Goal: Task Accomplishment & Management: Use online tool/utility

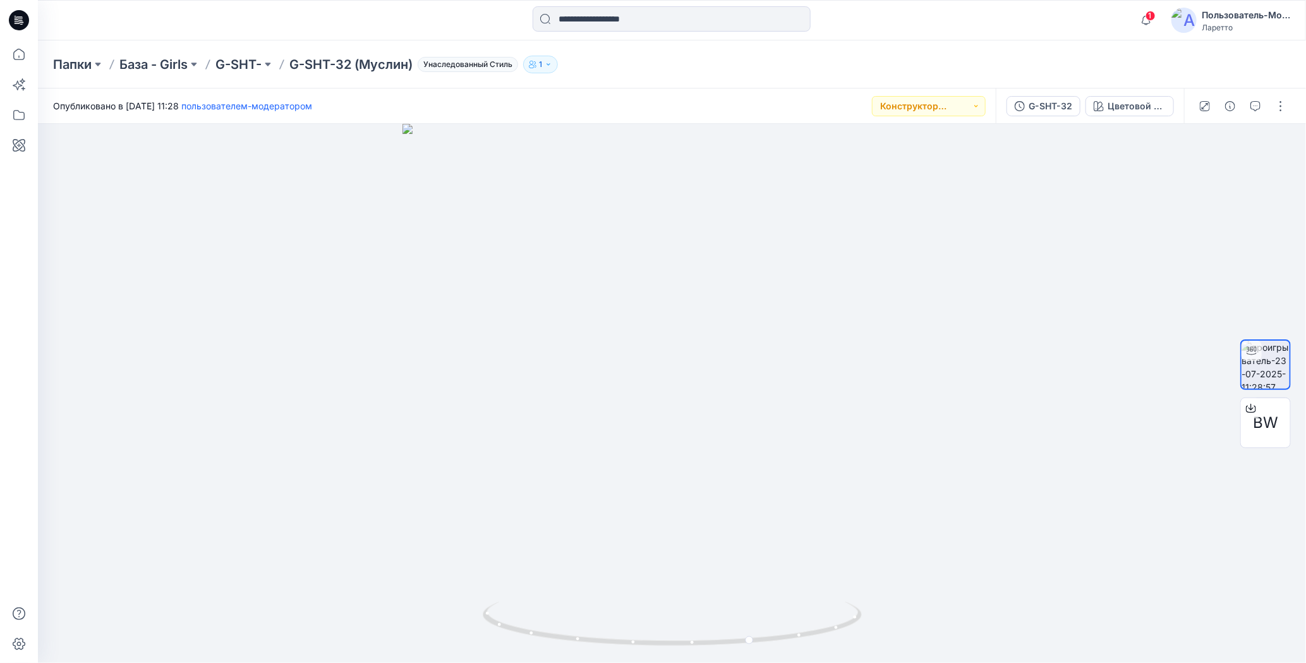
click at [21, 16] on icon at bounding box center [19, 20] width 20 height 20
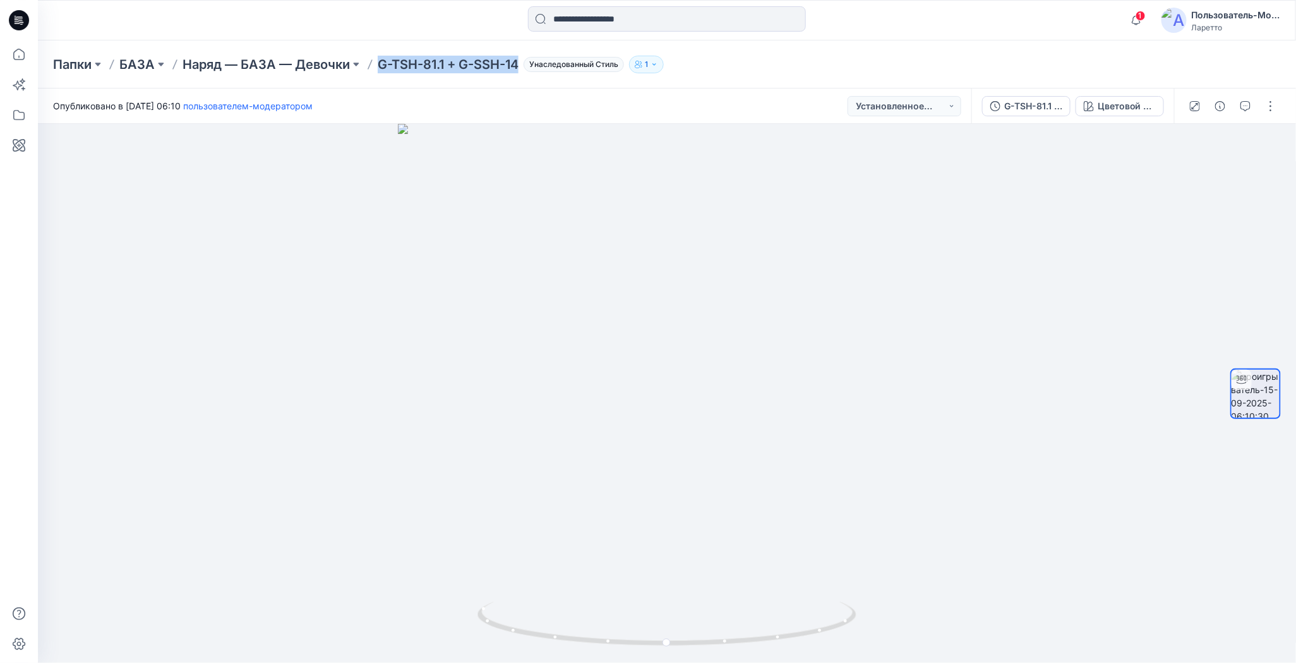
drag, startPoint x: 378, startPoint y: 51, endPoint x: 519, endPoint y: 63, distance: 141.3
click at [519, 63] on div "Папки БАЗА Наряд — БАЗА — Девочки G-TSH-81.1 + G-SSH-14 Унаследованный Стиль 1" at bounding box center [667, 64] width 1258 height 48
copy p "G-TSH-81.1 + G-SSH-14"
click at [1273, 109] on button "button" at bounding box center [1271, 106] width 20 height 20
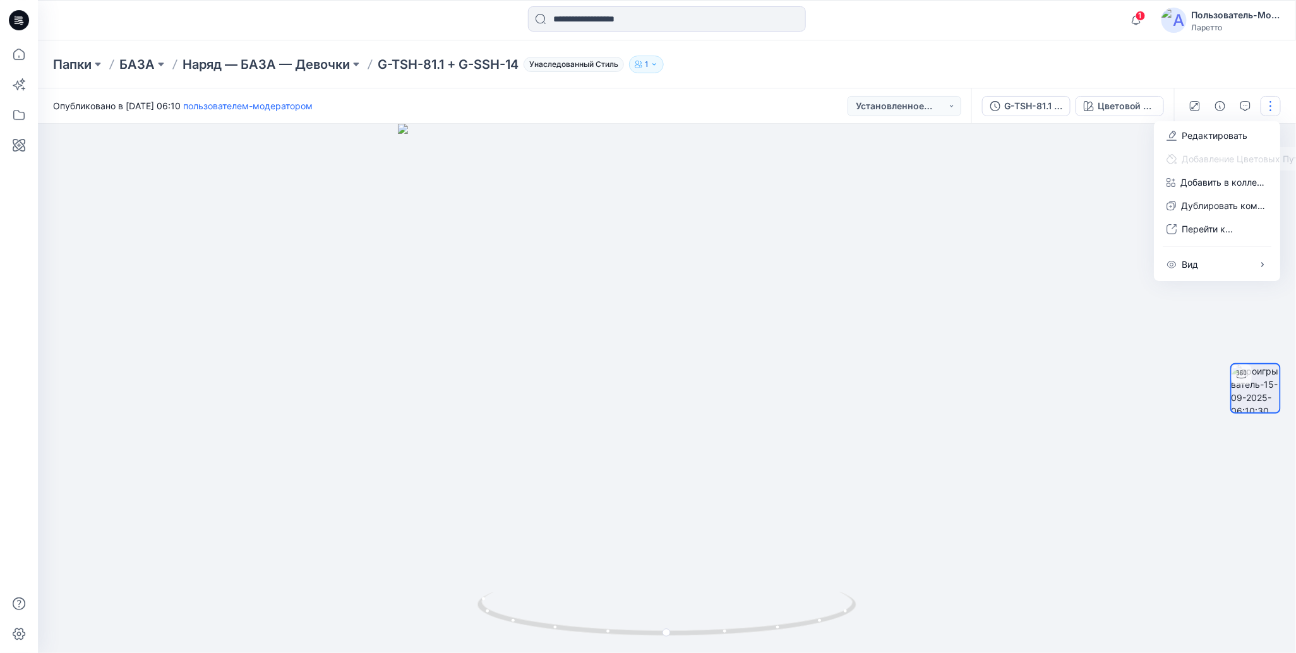
click at [1088, 57] on div "Папки БАЗА Наряд — БАЗА — Девочки G-TSH-81.1 + G-SSH-14 Унаследованный Стиль 1" at bounding box center [617, 65] width 1129 height 18
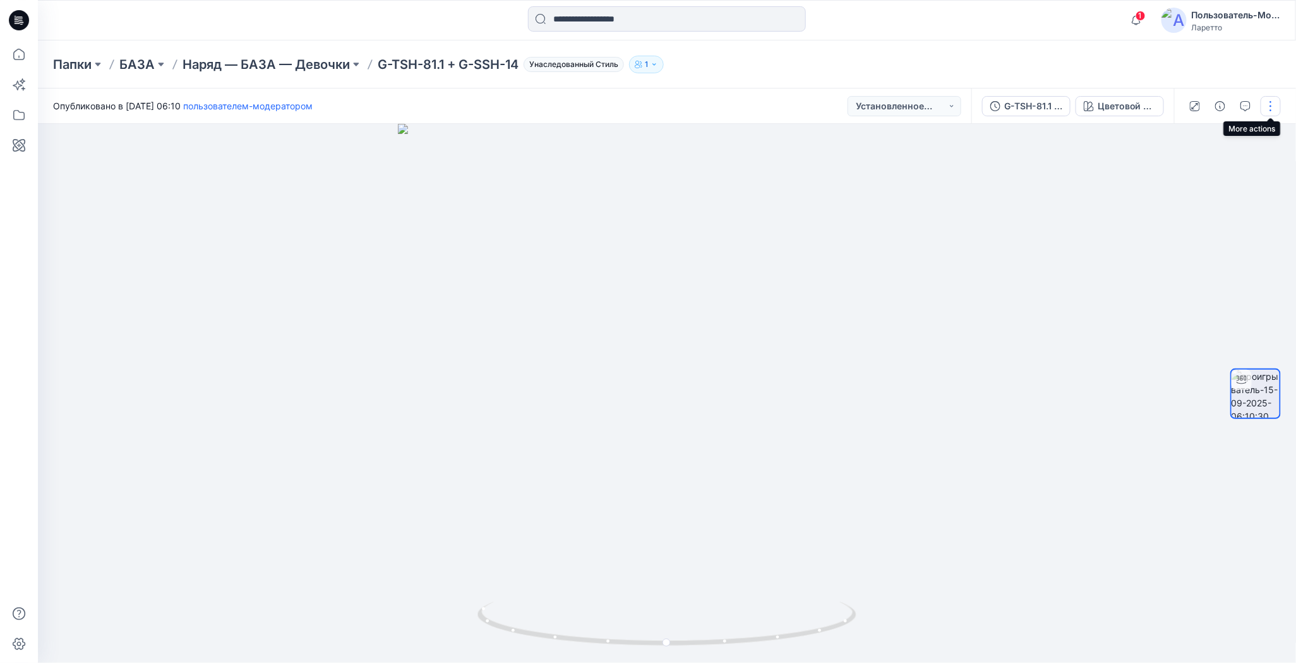
click at [1268, 103] on button "button" at bounding box center [1271, 106] width 20 height 20
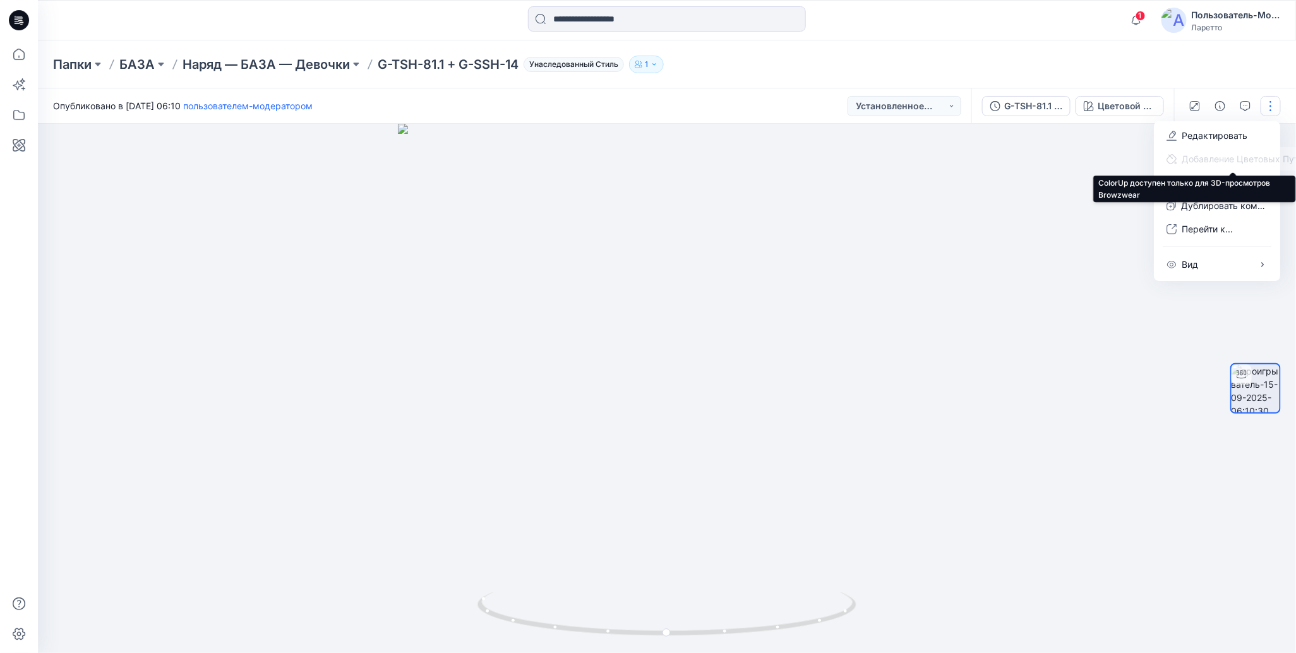
click at [1203, 157] on span "Добавление Цветовых Путей" at bounding box center [1238, 158] width 162 height 23
click at [1013, 47] on div "Папки БАЗА Наряд — БАЗА — Девочки G-TSH-81.1 + G-SSH-14 Унаследованный Стиль 1" at bounding box center [667, 64] width 1258 height 48
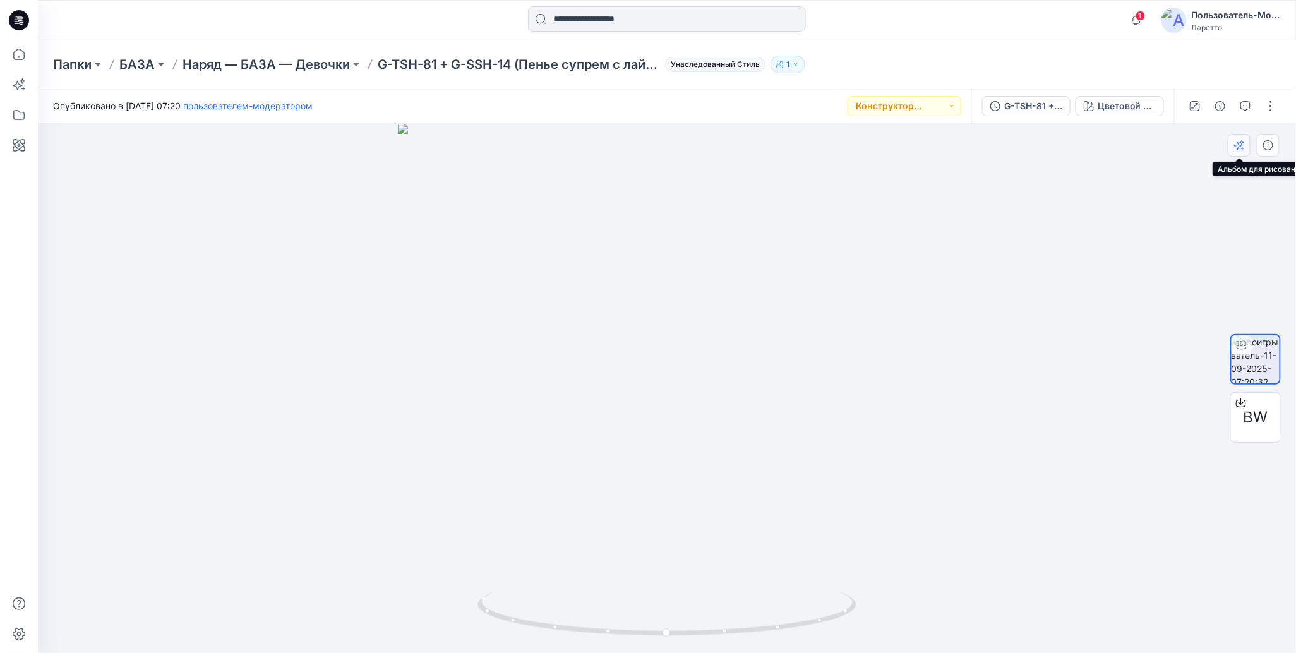
click at [1238, 150] on icon "button" at bounding box center [1239, 145] width 10 height 10
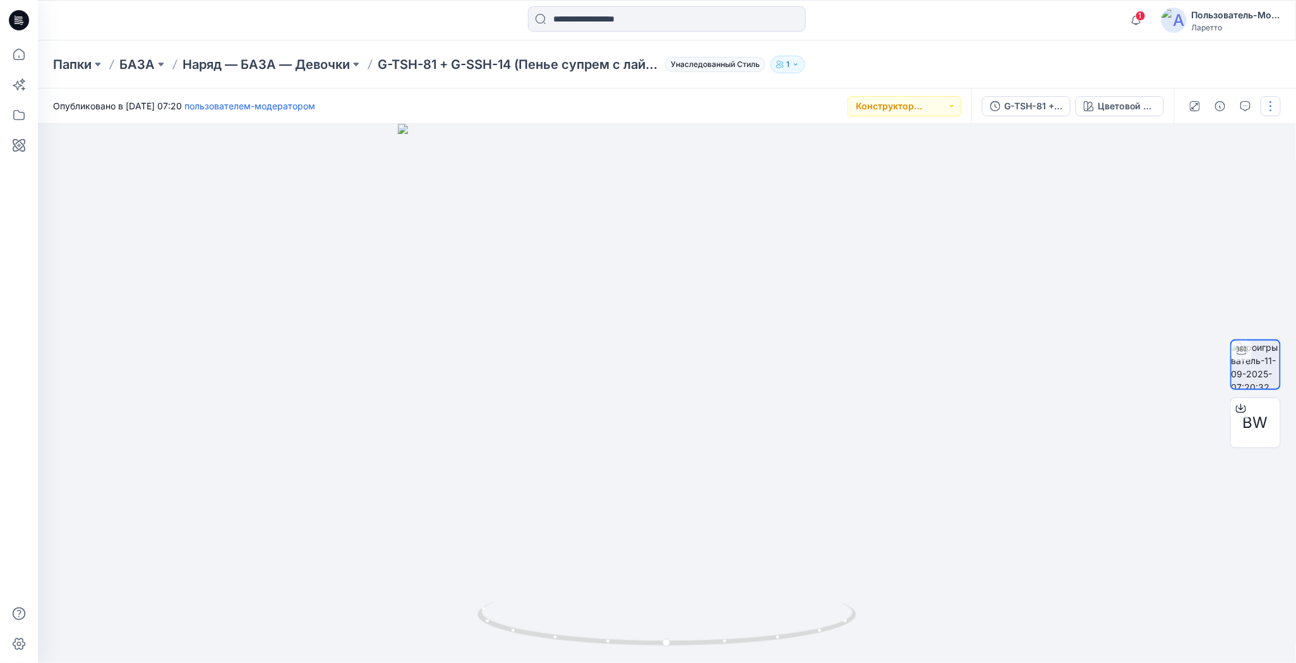
click at [1271, 107] on button "button" at bounding box center [1271, 106] width 20 height 20
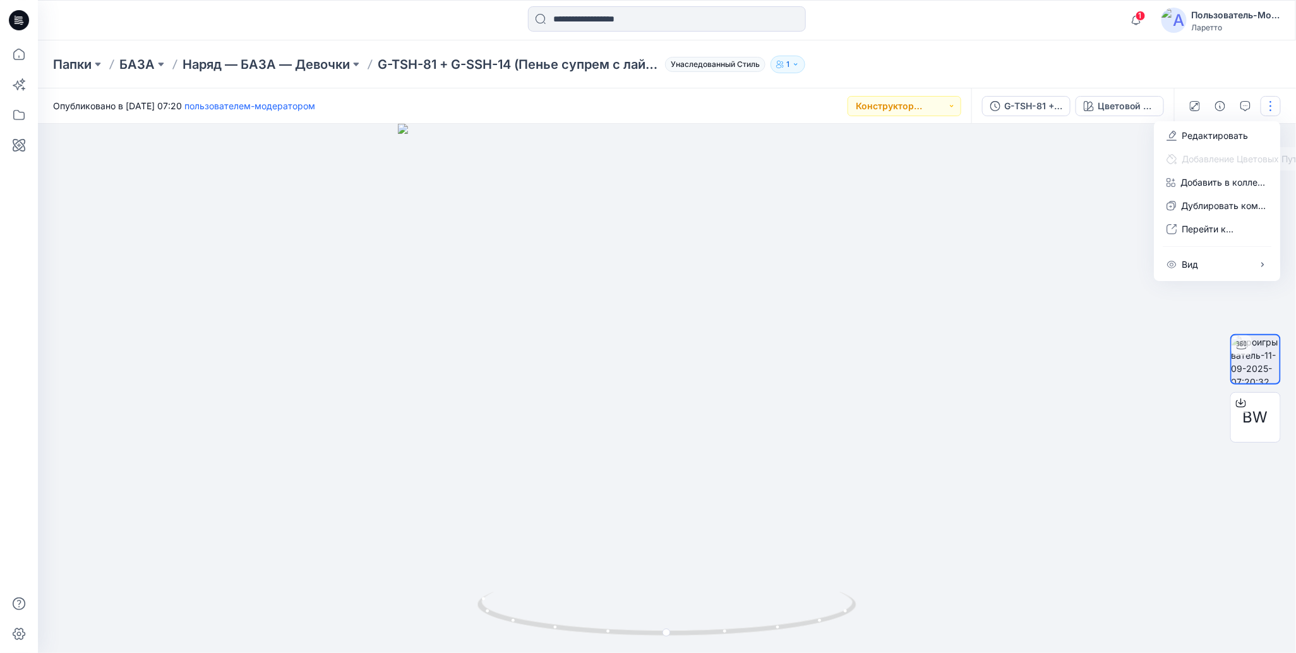
click at [968, 28] on div at bounding box center [666, 20] width 629 height 28
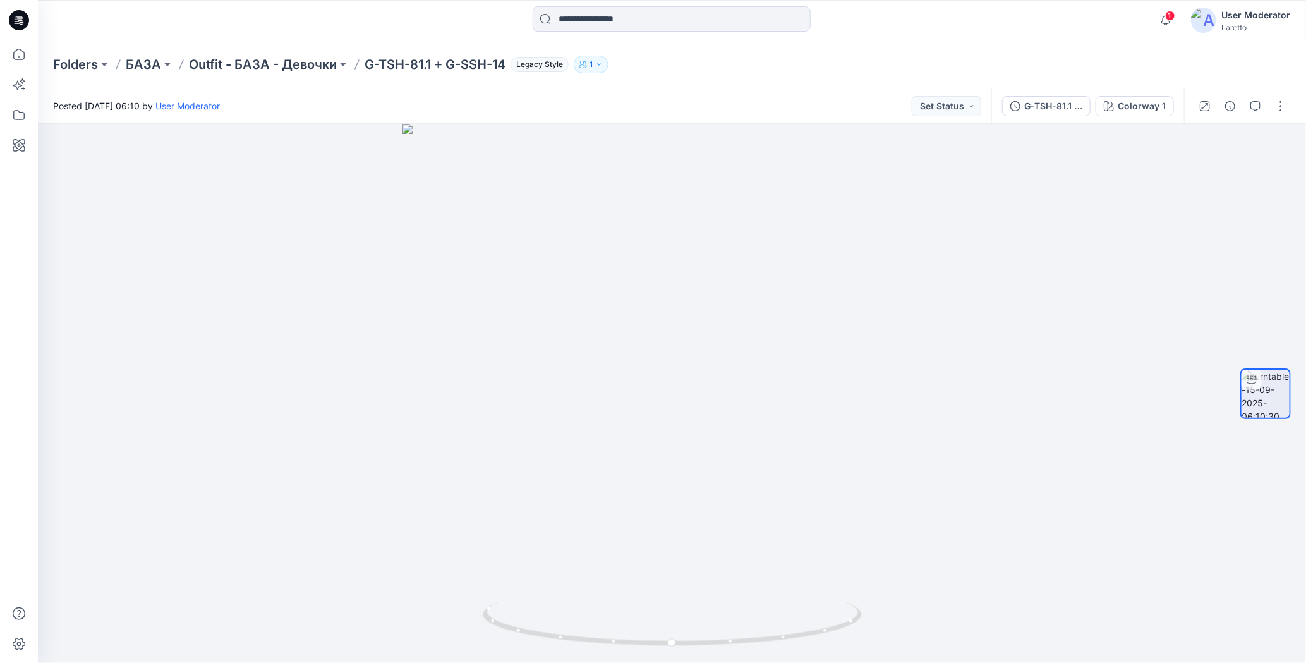
click at [23, 14] on icon at bounding box center [19, 20] width 20 height 20
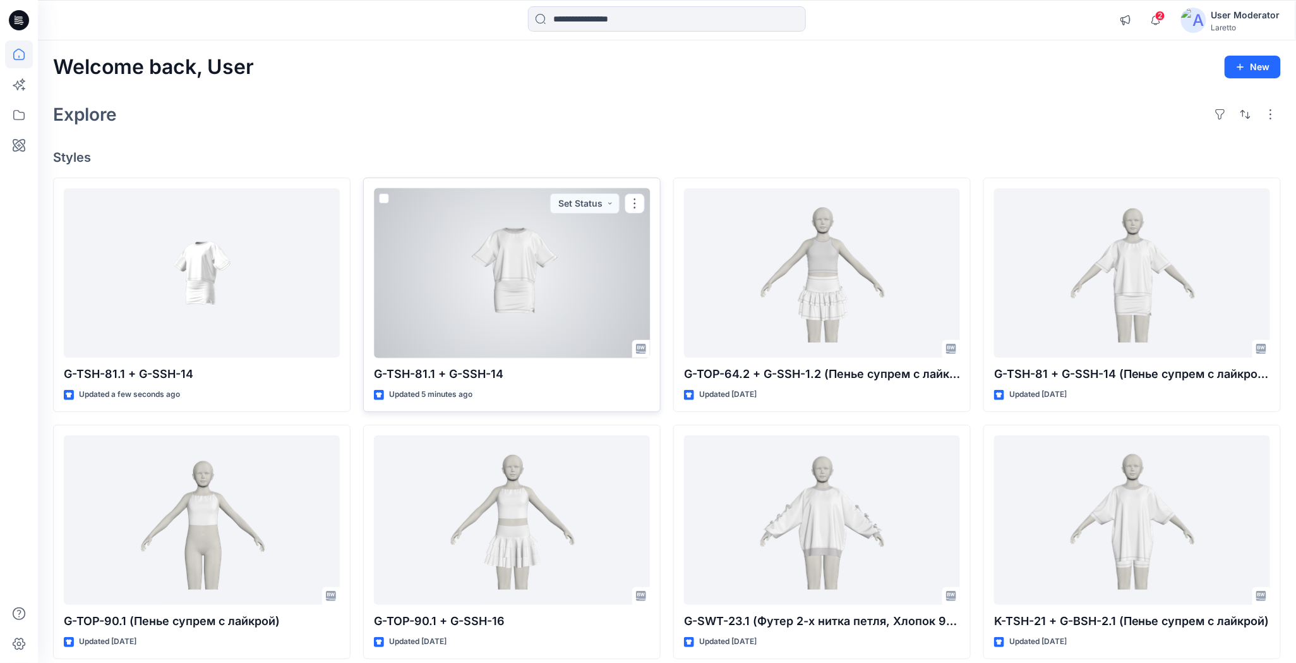
click at [525, 268] on div at bounding box center [512, 273] width 276 height 170
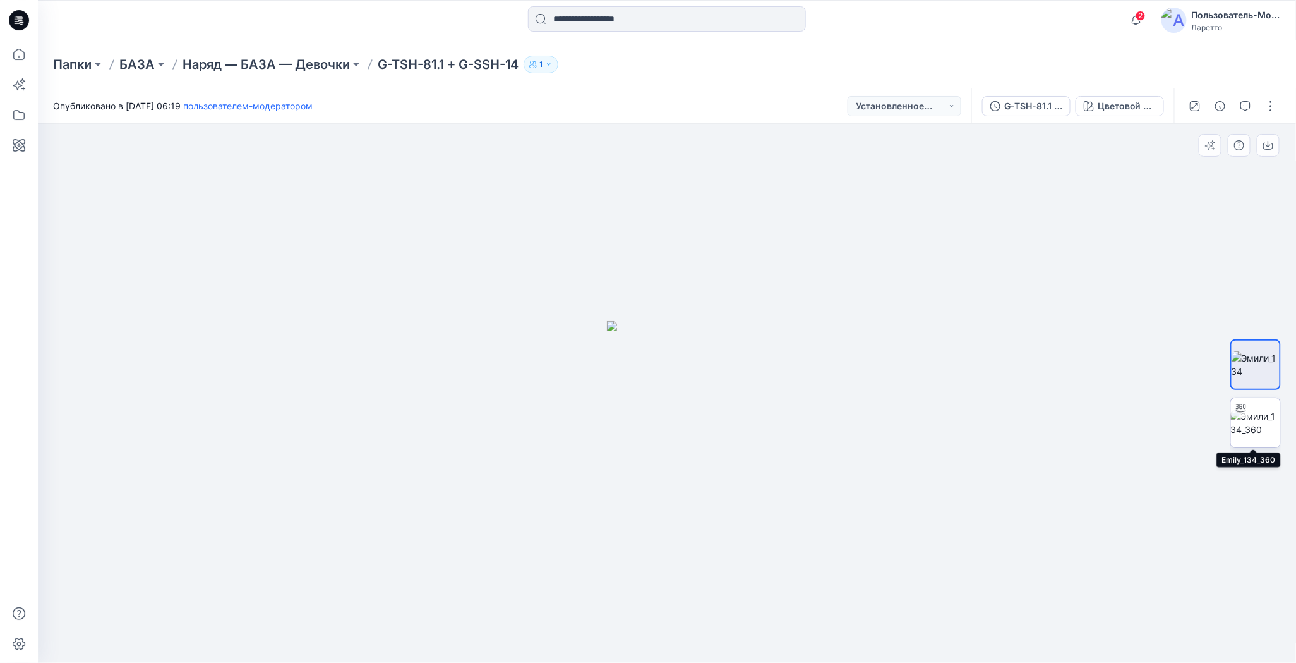
click at [1257, 417] on img at bounding box center [1255, 422] width 49 height 27
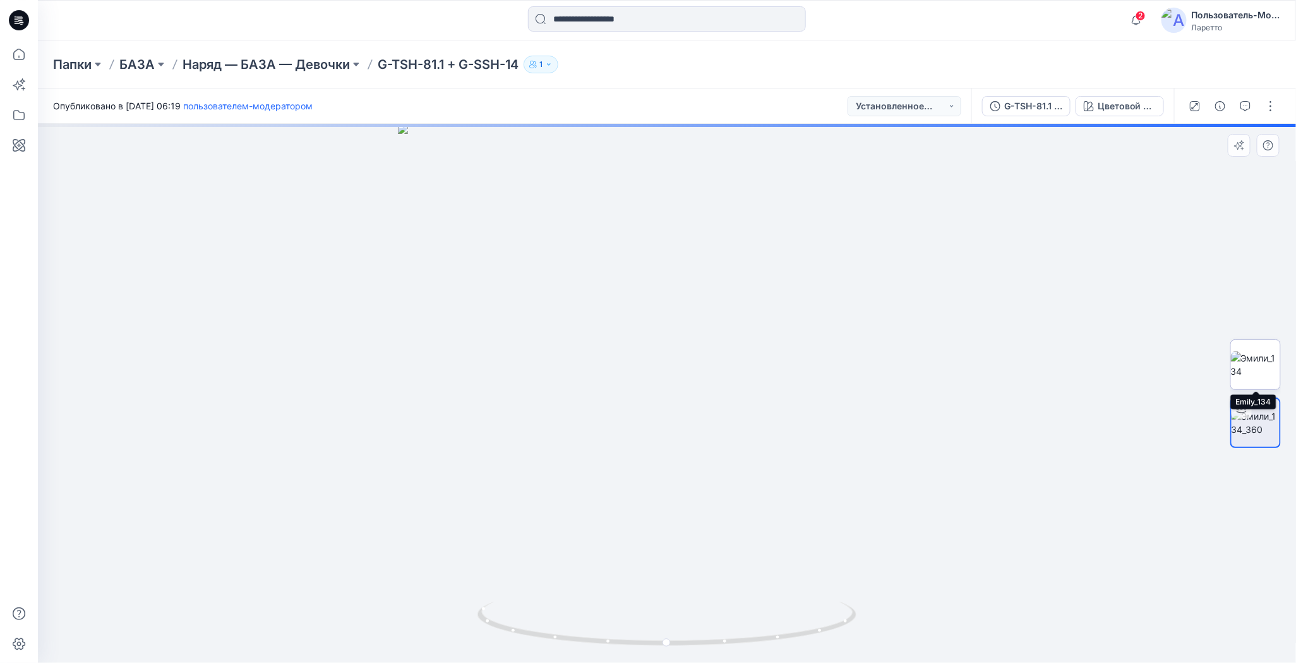
click at [1254, 368] on img at bounding box center [1255, 364] width 49 height 27
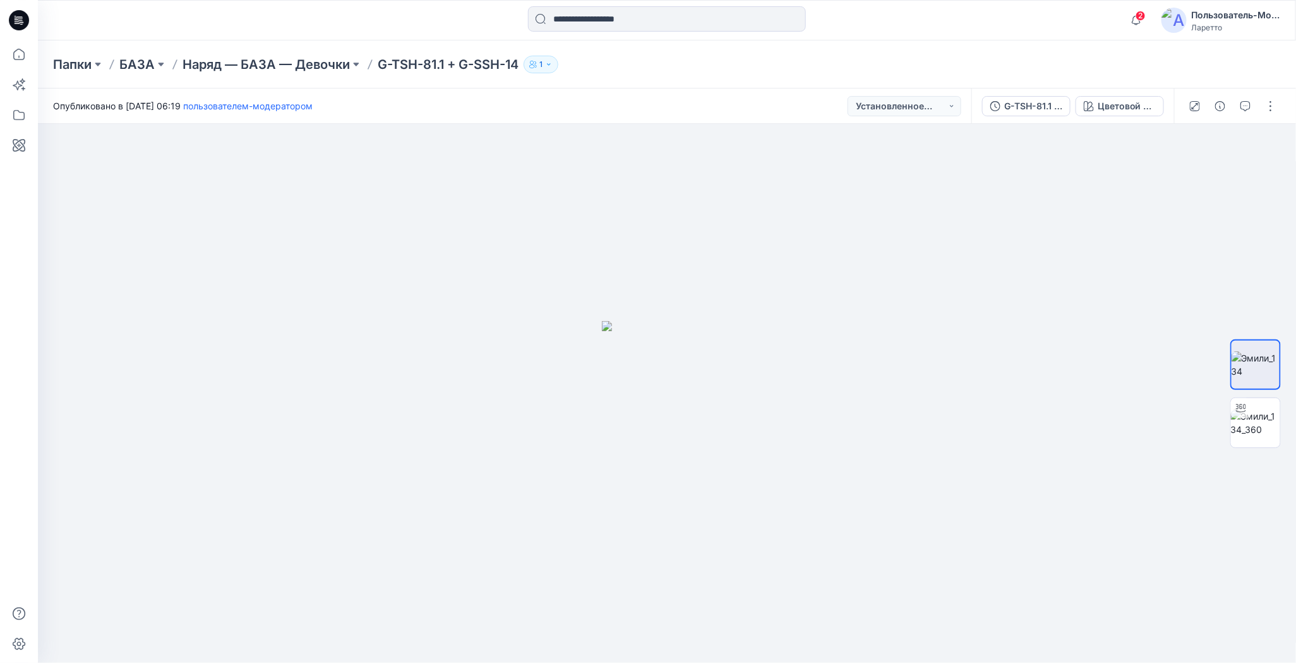
click at [743, 64] on div "Папки БАЗА Наряд — БАЗА — Девочки G-TSH-81.1 + G-SSH-14 1" at bounding box center [617, 65] width 1129 height 18
click at [1273, 102] on button "button" at bounding box center [1271, 106] width 20 height 20
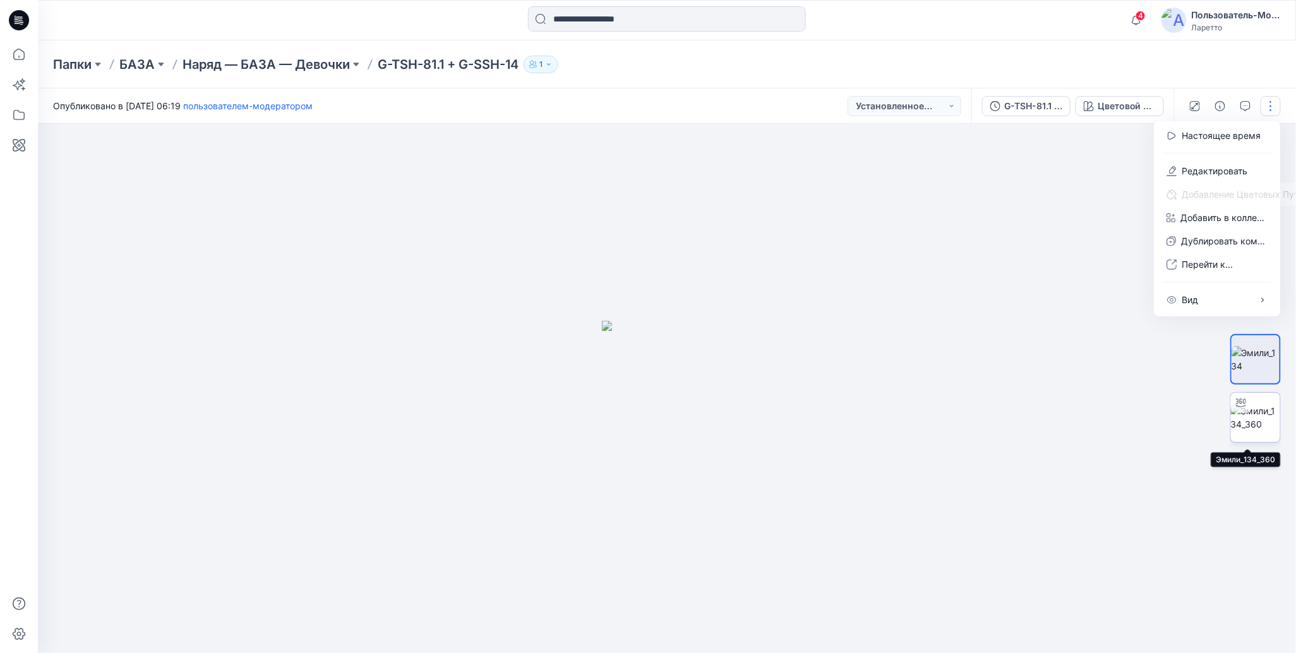
click at [1255, 427] on img at bounding box center [1255, 417] width 49 height 27
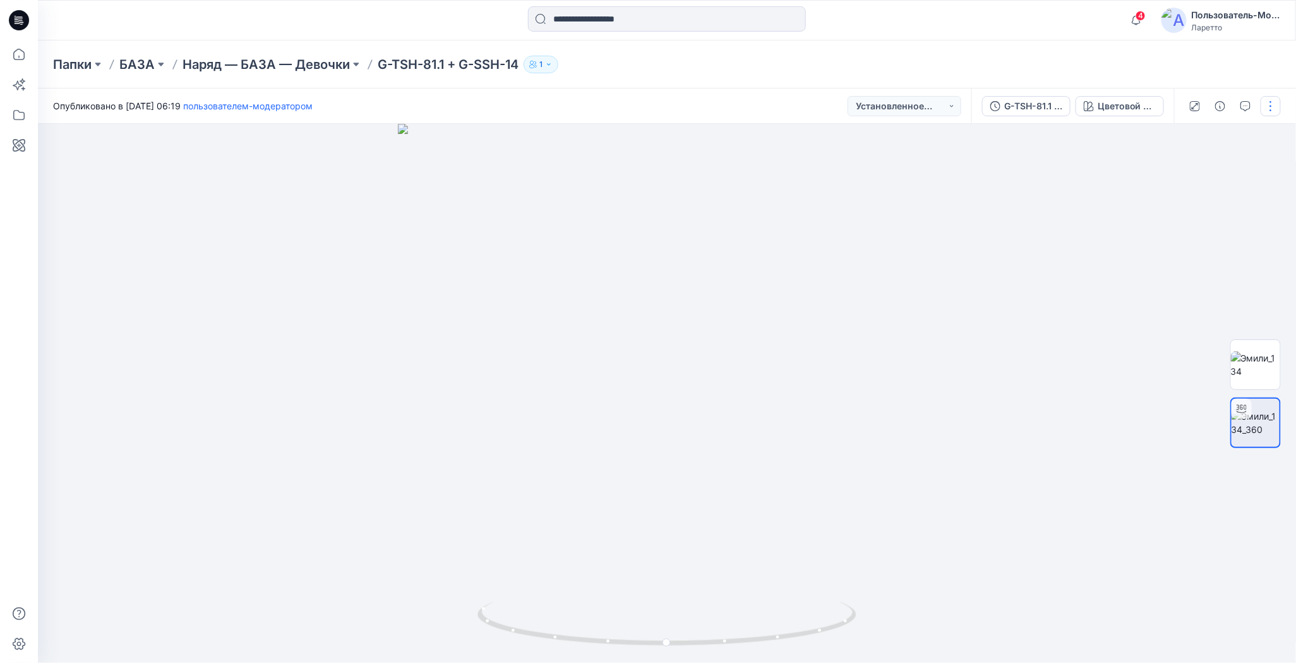
click at [1273, 114] on button "button" at bounding box center [1271, 106] width 20 height 20
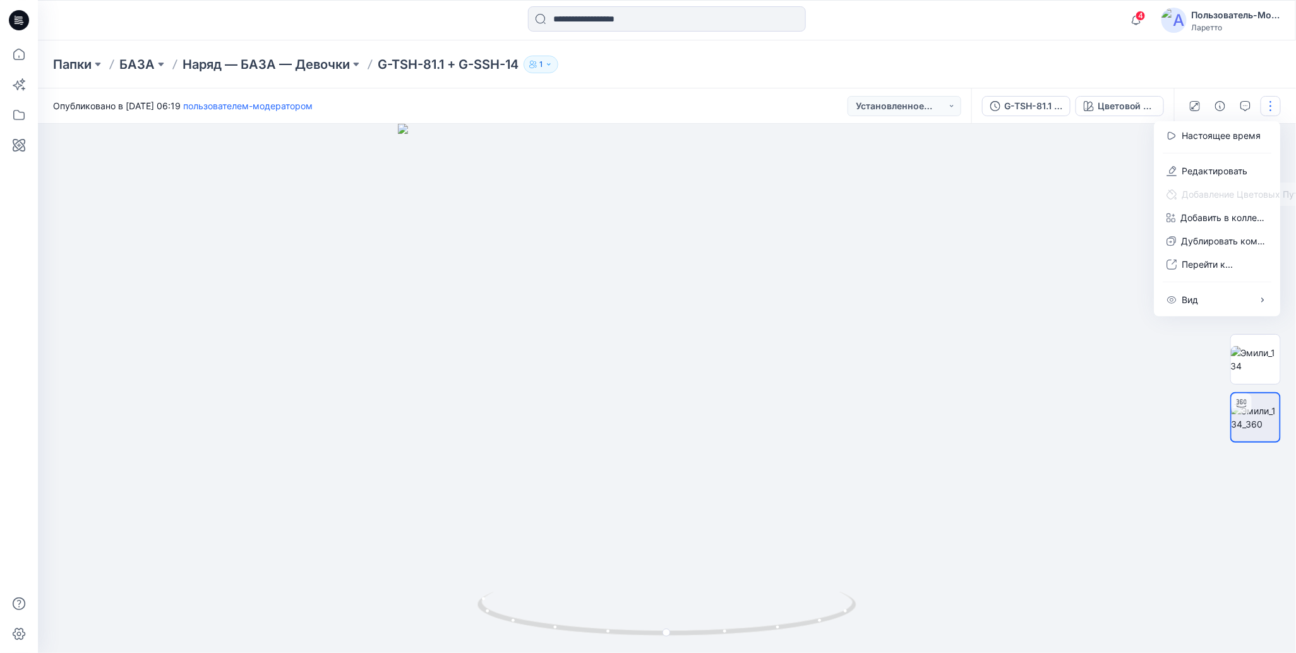
click at [1066, 55] on div "Папки БАЗА Наряд — БАЗА — Девочки G-TSH-81.1 + G-SSH-14 1" at bounding box center [667, 64] width 1258 height 48
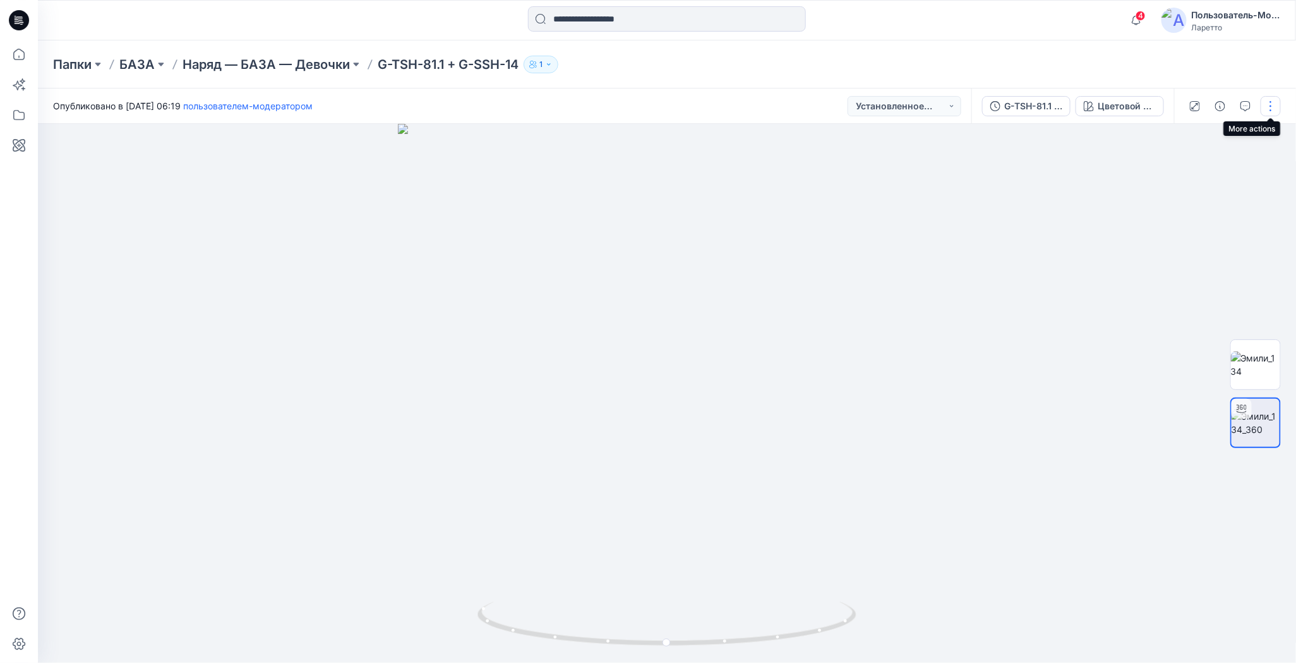
click at [1273, 106] on button "button" at bounding box center [1271, 106] width 20 height 20
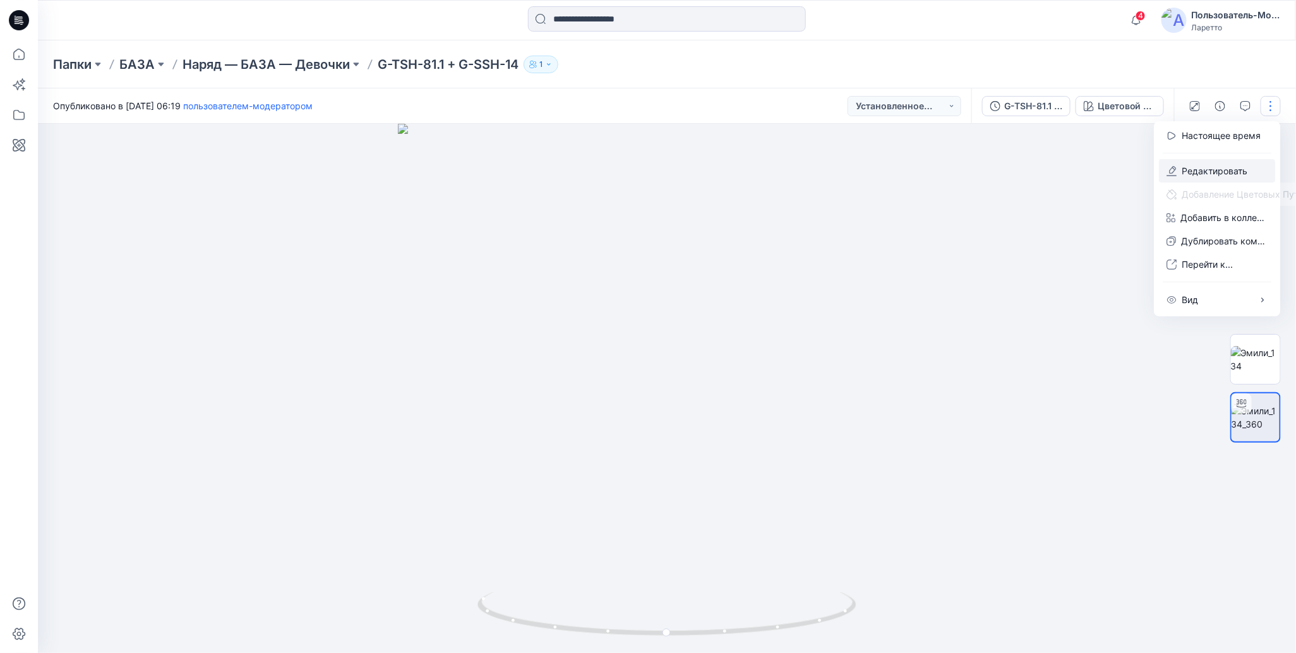
click at [1183, 171] on ya-tr-span "Редактировать" at bounding box center [1215, 170] width 66 height 11
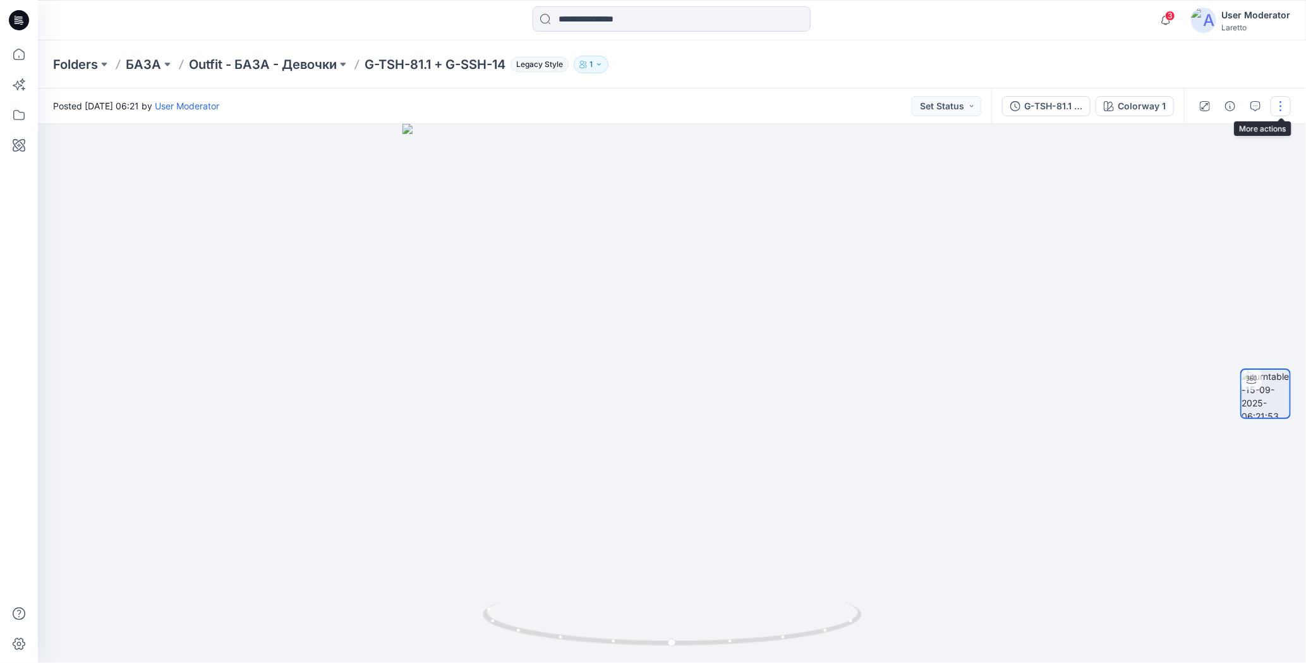
click at [1281, 109] on button "button" at bounding box center [1280, 106] width 20 height 20
click at [1030, 66] on div "Folders БАЗА Outfit - БАЗА - Девочки G-TSH-81.1 + G-SSH-14 Legacy Style 1" at bounding box center [622, 65] width 1139 height 18
click at [1282, 105] on button "button" at bounding box center [1280, 106] width 20 height 20
click at [956, 63] on div "Folders БАЗА Outfit - БАЗА - Девочки G-TSH-81.1 + G-SSH-14 Legacy Style 1" at bounding box center [622, 65] width 1139 height 18
click at [1282, 109] on button "button" at bounding box center [1280, 106] width 20 height 20
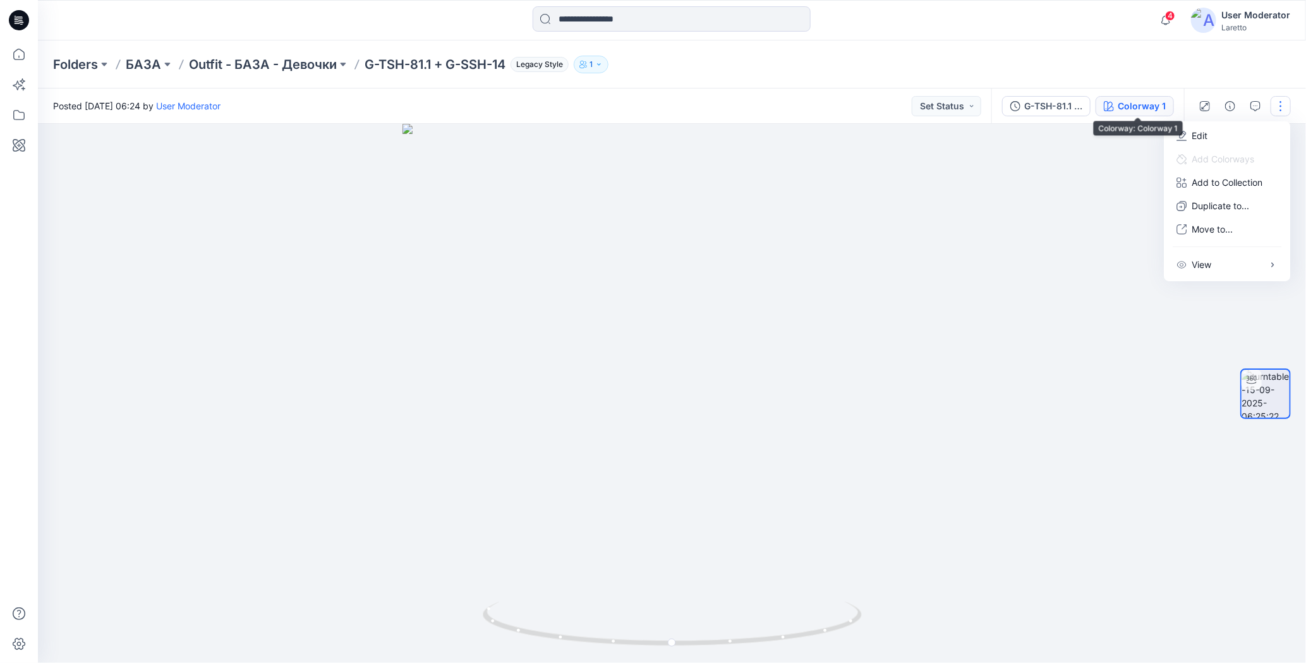
click at [1136, 102] on div "Colorway 1" at bounding box center [1141, 106] width 48 height 14
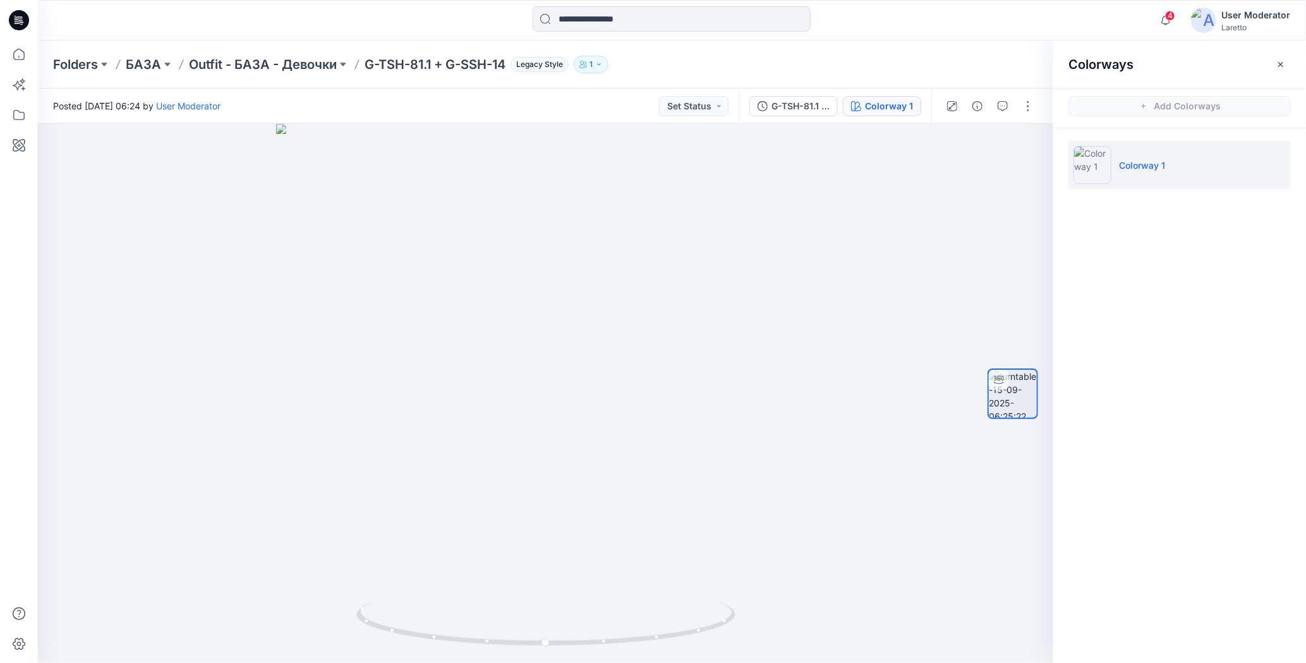
click at [1133, 168] on p "Colorway 1" at bounding box center [1142, 165] width 46 height 13
click at [1030, 107] on button "button" at bounding box center [1028, 106] width 20 height 20
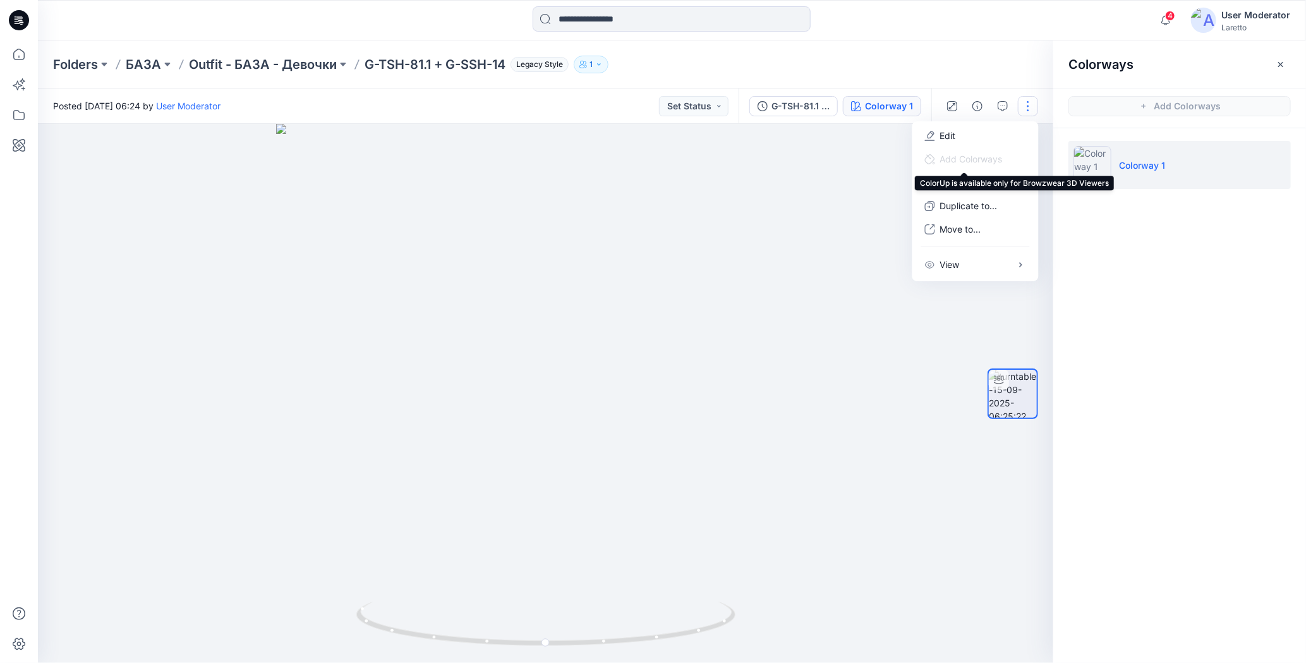
click at [1003, 158] on span "Add Colorways" at bounding box center [964, 158] width 98 height 23
click at [971, 57] on div "Folders БАЗА Outfit - БАЗА - Девочки G-TSH-81.1 + G-SSH-14 Legacy Style 1" at bounding box center [622, 65] width 1139 height 18
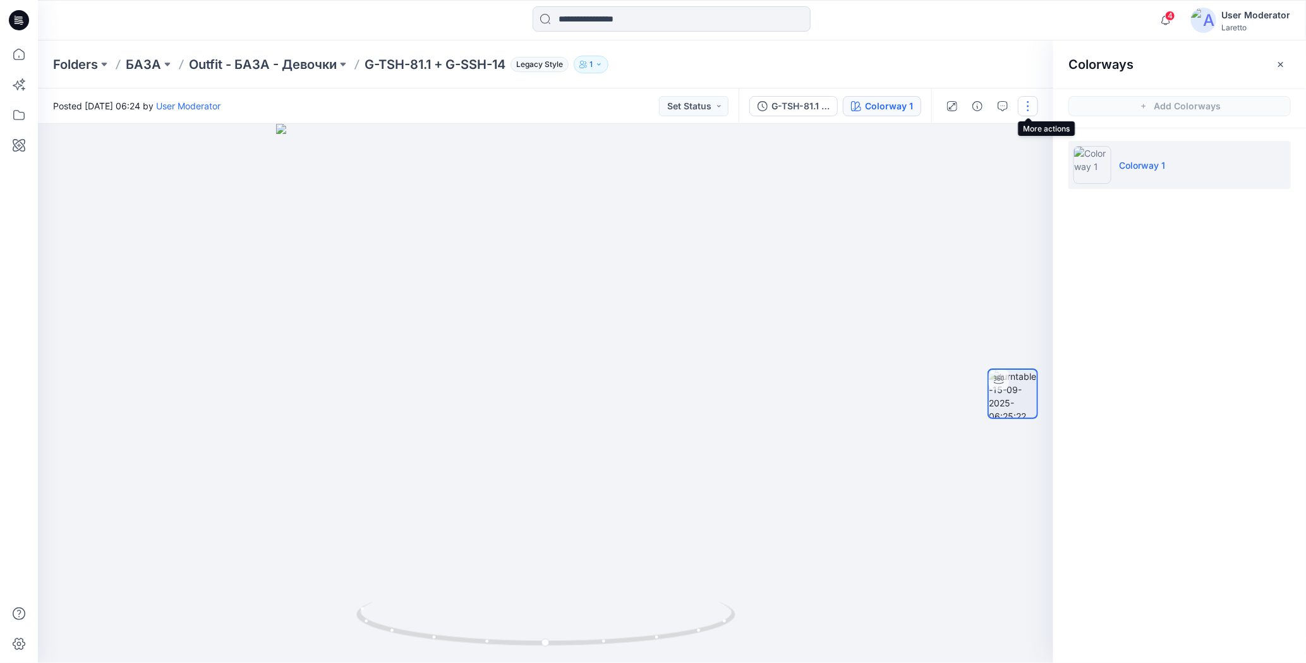
click at [1025, 109] on button "button" at bounding box center [1028, 106] width 20 height 20
click at [1018, 52] on div "Folders БАЗА Outfit - БАЗА - Девочки G-TSH-81.1 + G-SSH-14 Legacy Style 1" at bounding box center [672, 64] width 1268 height 48
click at [994, 152] on button "button" at bounding box center [996, 145] width 23 height 23
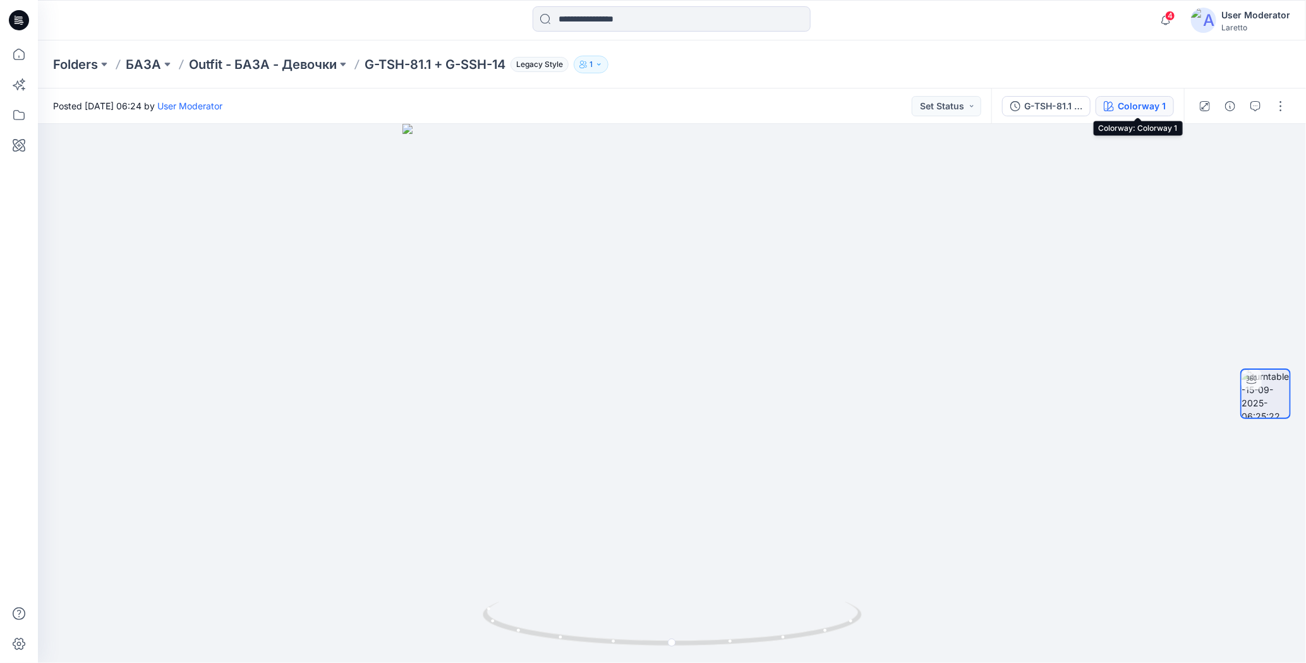
click at [1114, 107] on icon "button" at bounding box center [1108, 106] width 10 height 10
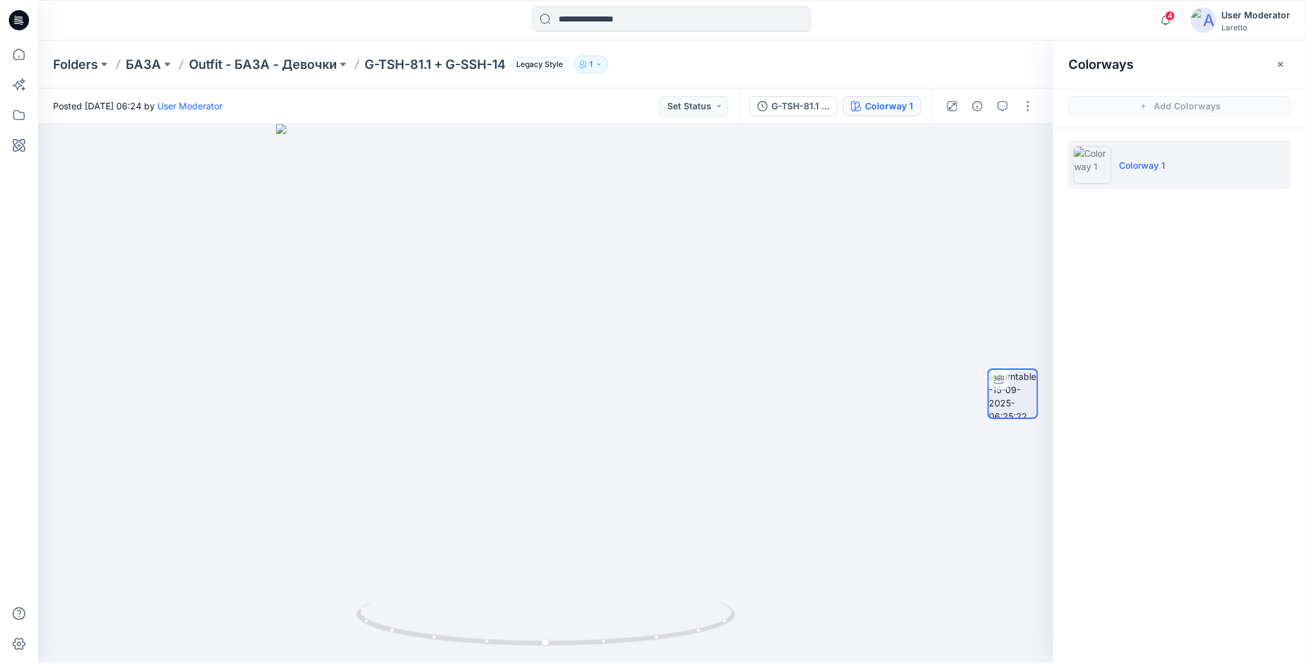
click at [1009, 61] on div "Folders БАЗА Outfit - БАЗА - Девочки G-TSH-81.1 + G-SSH-14 Legacy Style 1" at bounding box center [622, 65] width 1139 height 18
click at [1281, 63] on icon "button" at bounding box center [1280, 63] width 5 height 5
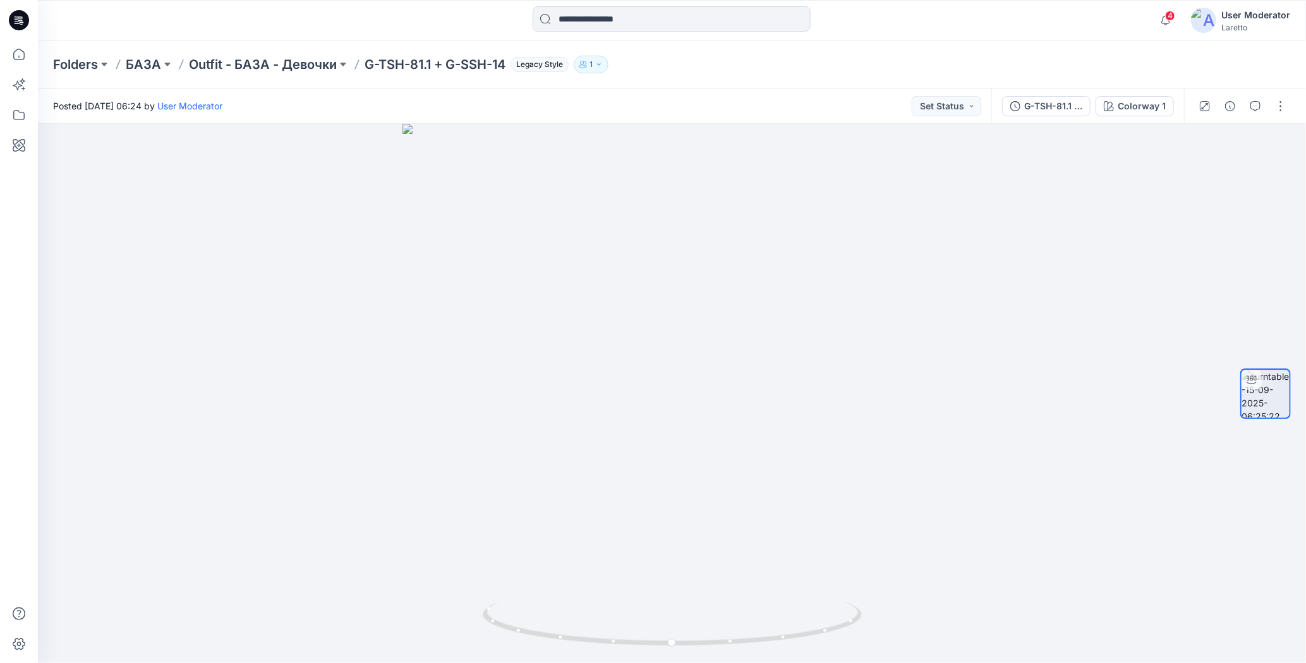
click at [1096, 64] on div "Folders БАЗА Outfit - БАЗА - Девочки G-TSH-81.1 + G-SSH-14 Legacy Style 1" at bounding box center [622, 65] width 1139 height 18
click at [1279, 105] on button "button" at bounding box center [1280, 106] width 20 height 20
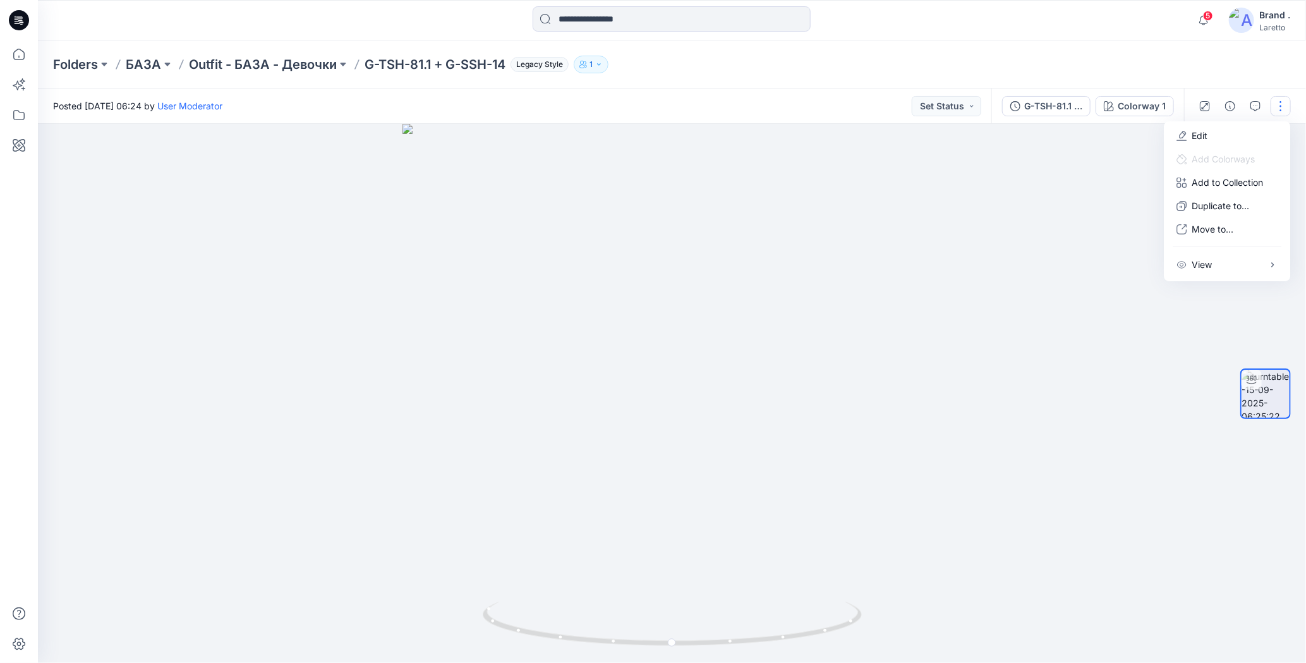
click at [1154, 68] on div "Folders БАЗА Outfit - БАЗА - Девочки G-TSH-81.1 + G-SSH-14 Legacy Style 1" at bounding box center [622, 65] width 1139 height 18
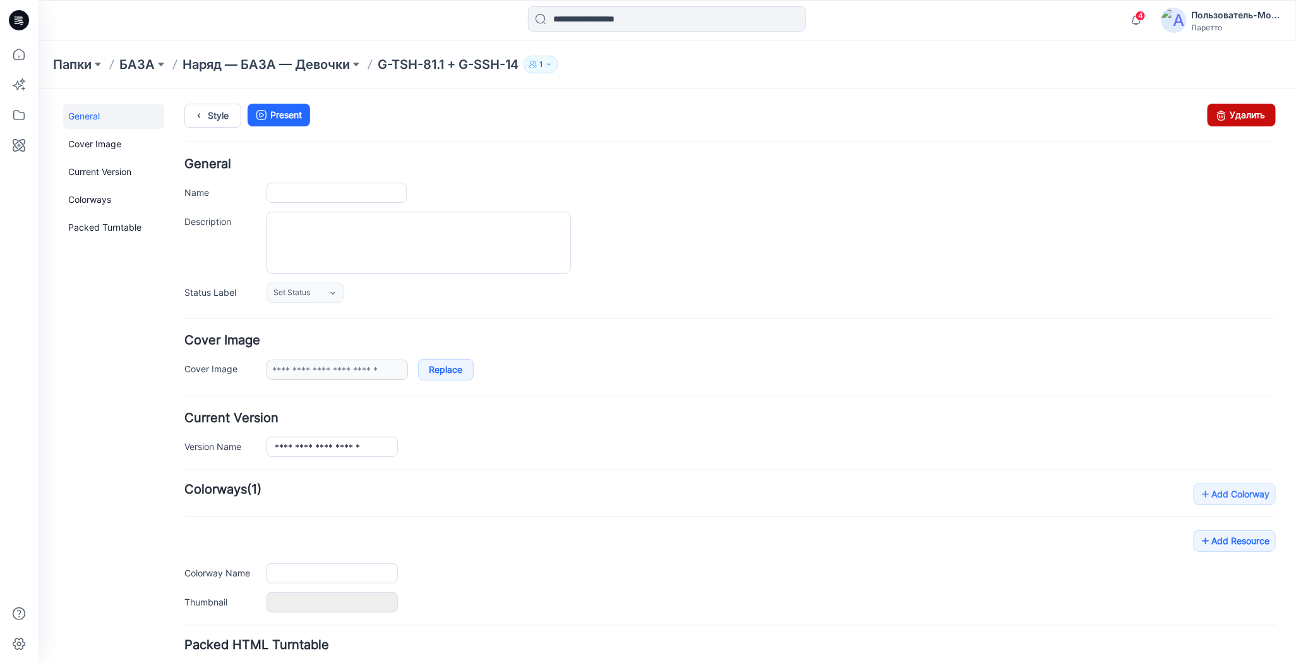
type input "**********"
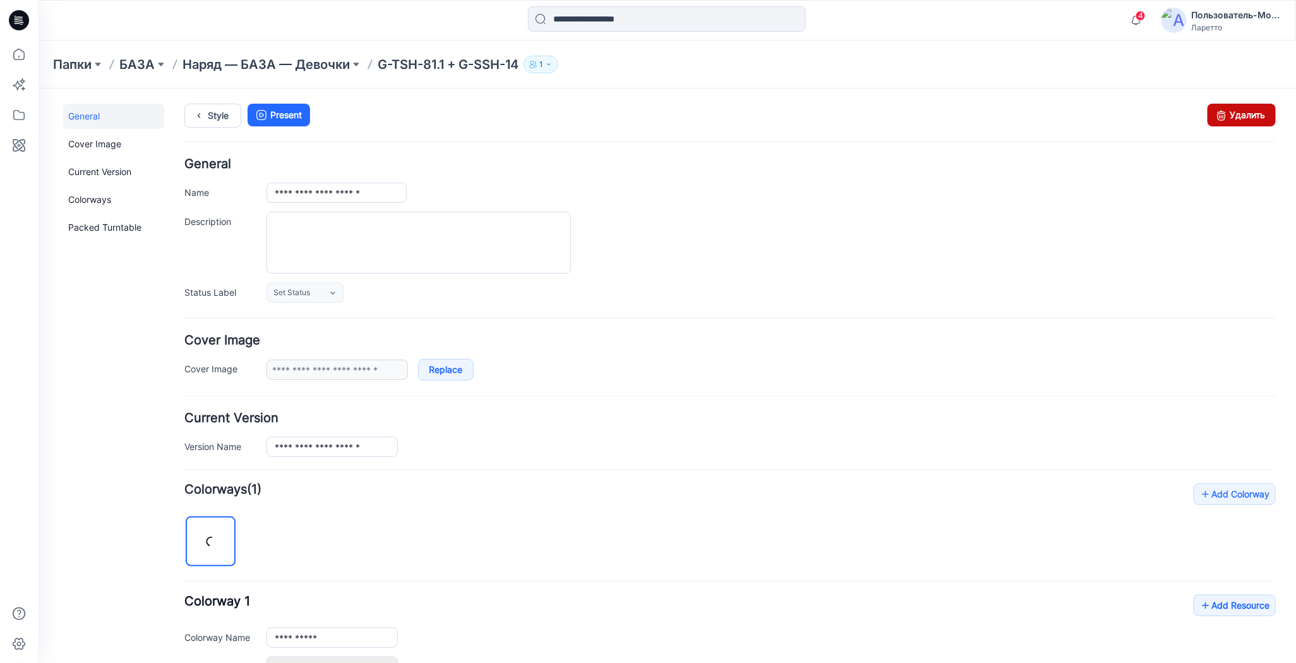
click at [1234, 117] on link "Удалить" at bounding box center [1241, 114] width 68 height 23
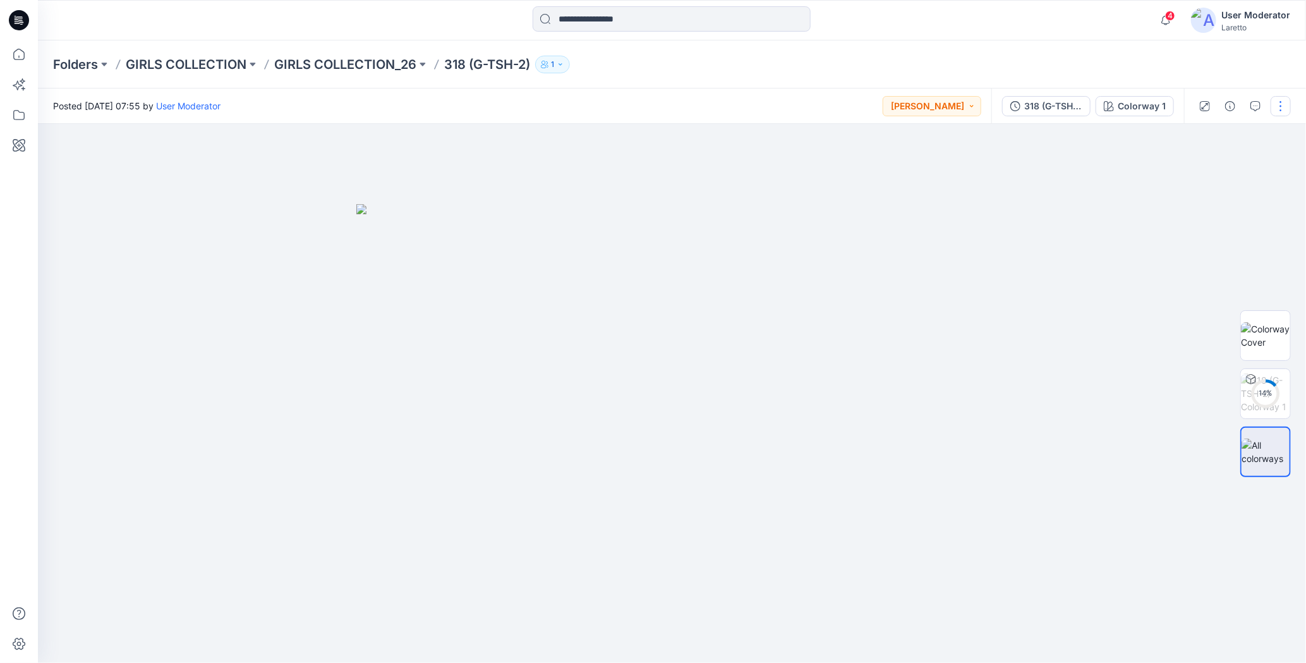
click at [1283, 103] on button "button" at bounding box center [1280, 106] width 20 height 20
click at [1196, 195] on p "Add Colorways" at bounding box center [1222, 194] width 63 height 13
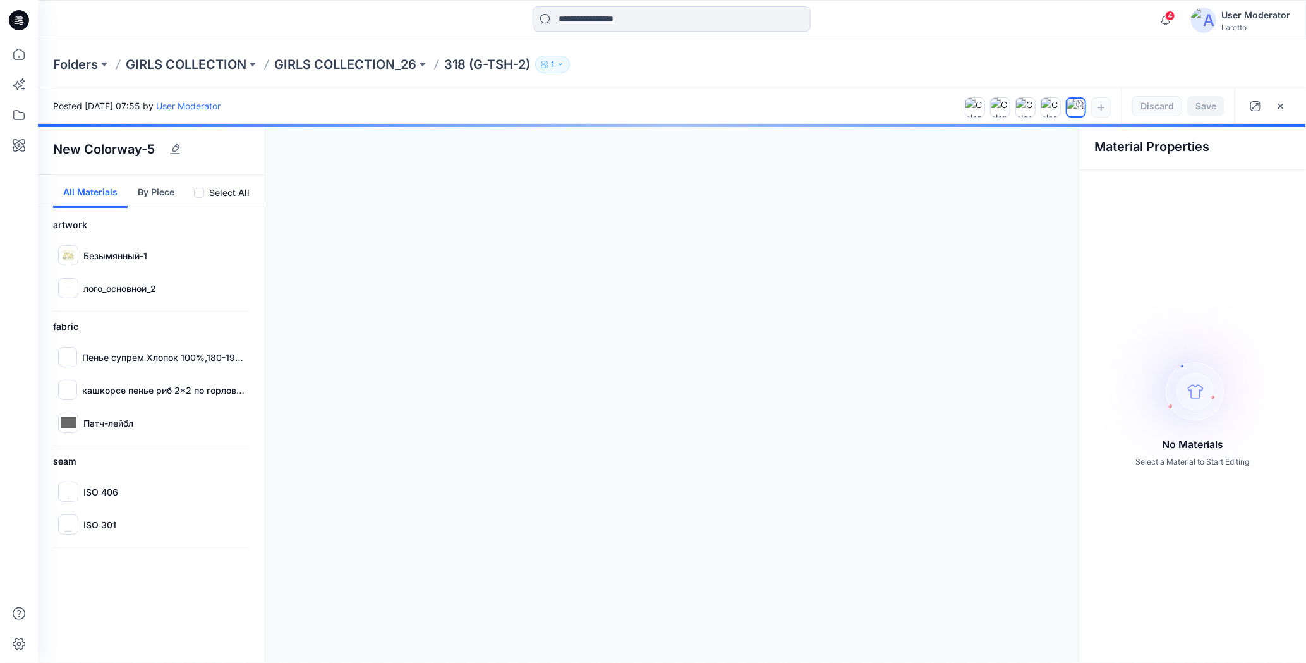
click at [140, 251] on div at bounding box center [672, 393] width 1268 height 539
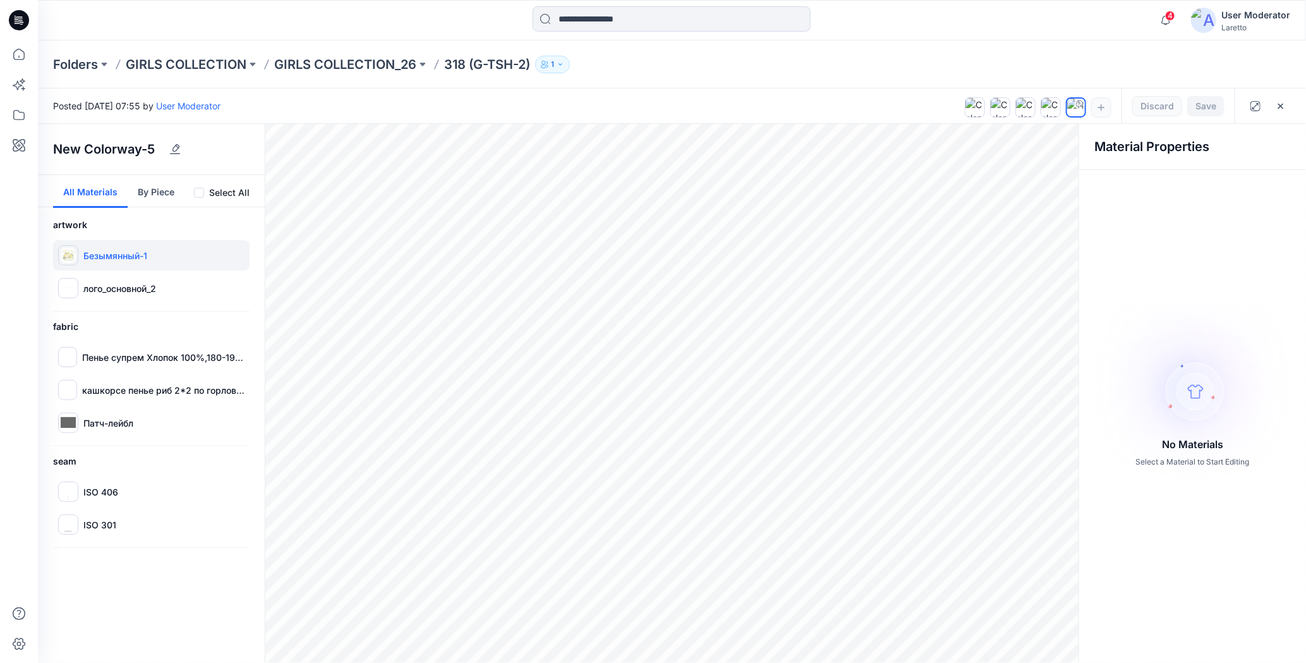
click at [123, 253] on p "Безымянный-1" at bounding box center [115, 255] width 64 height 13
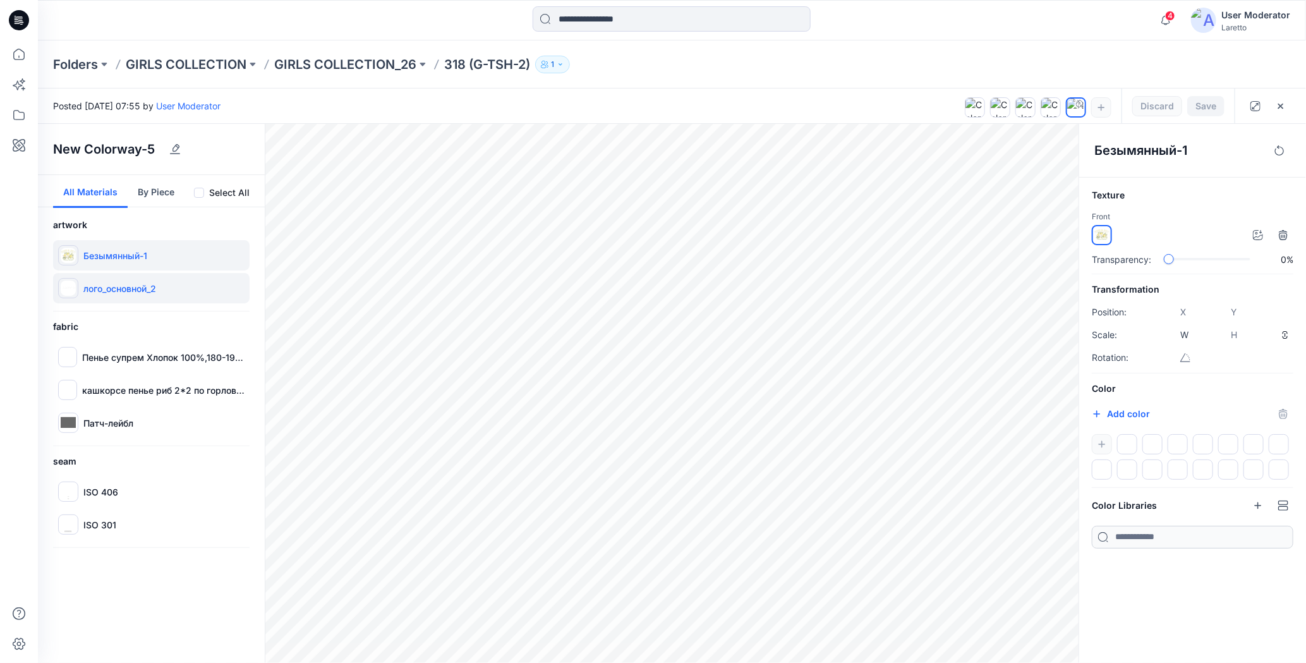
click at [124, 290] on p "лого_основной_2" at bounding box center [119, 288] width 73 height 13
type input "****"
type input "*****"
click at [1132, 442] on div at bounding box center [1127, 444] width 20 height 20
click at [1096, 442] on div at bounding box center [1191, 456] width 201 height 45
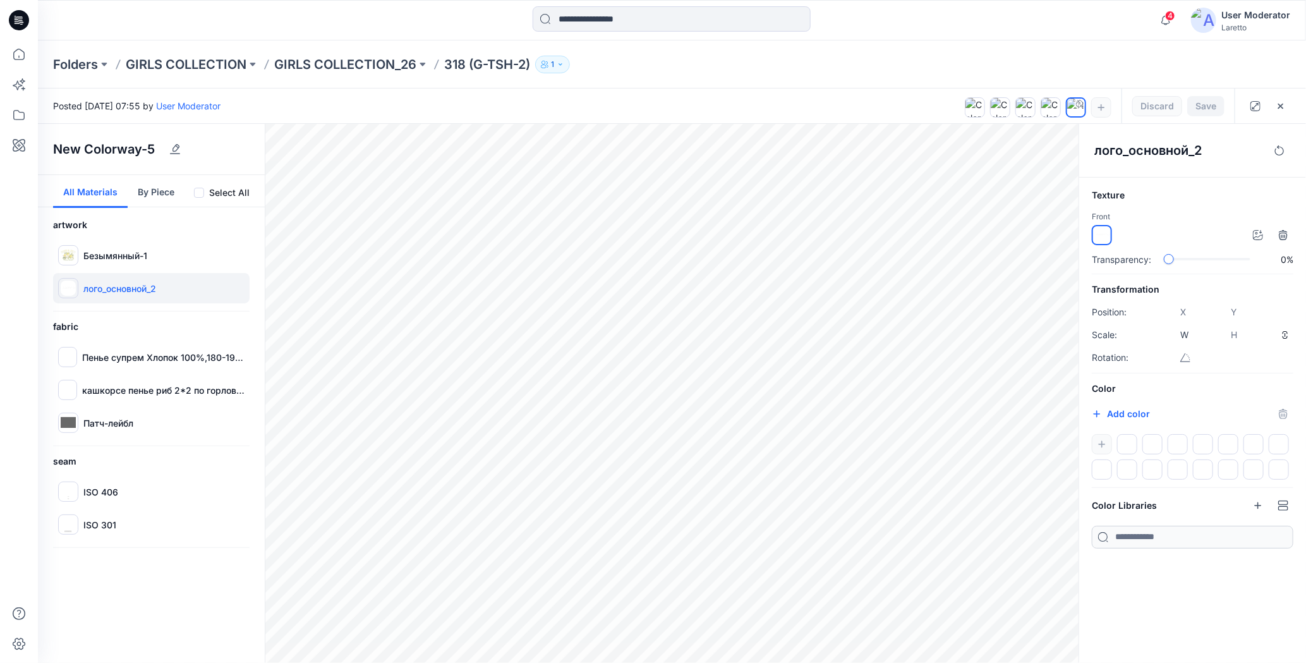
click at [1109, 411] on input "*******" at bounding box center [1110, 415] width 15 height 13
type input "*******"
click at [1184, 381] on h6 "Color" at bounding box center [1191, 388] width 201 height 15
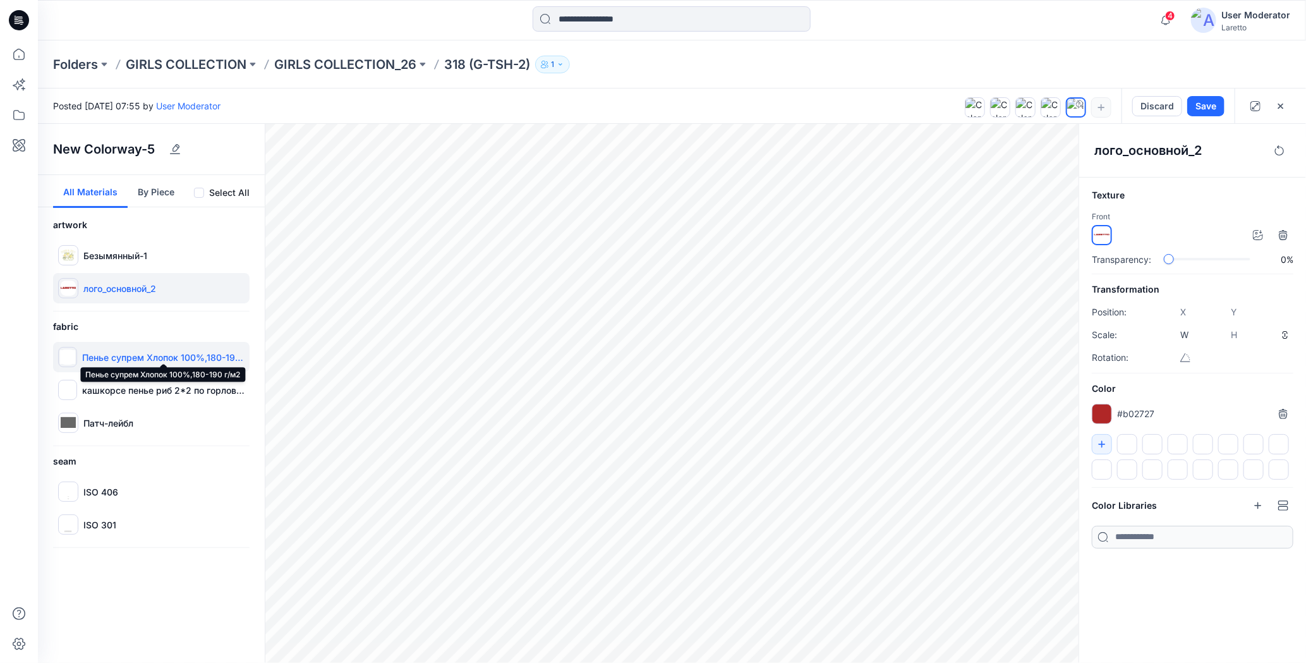
click at [190, 354] on p "Пенье супрем Хлопок 100%,180-190 г/м2" at bounding box center [163, 357] width 162 height 13
type input "****"
type input "*****"
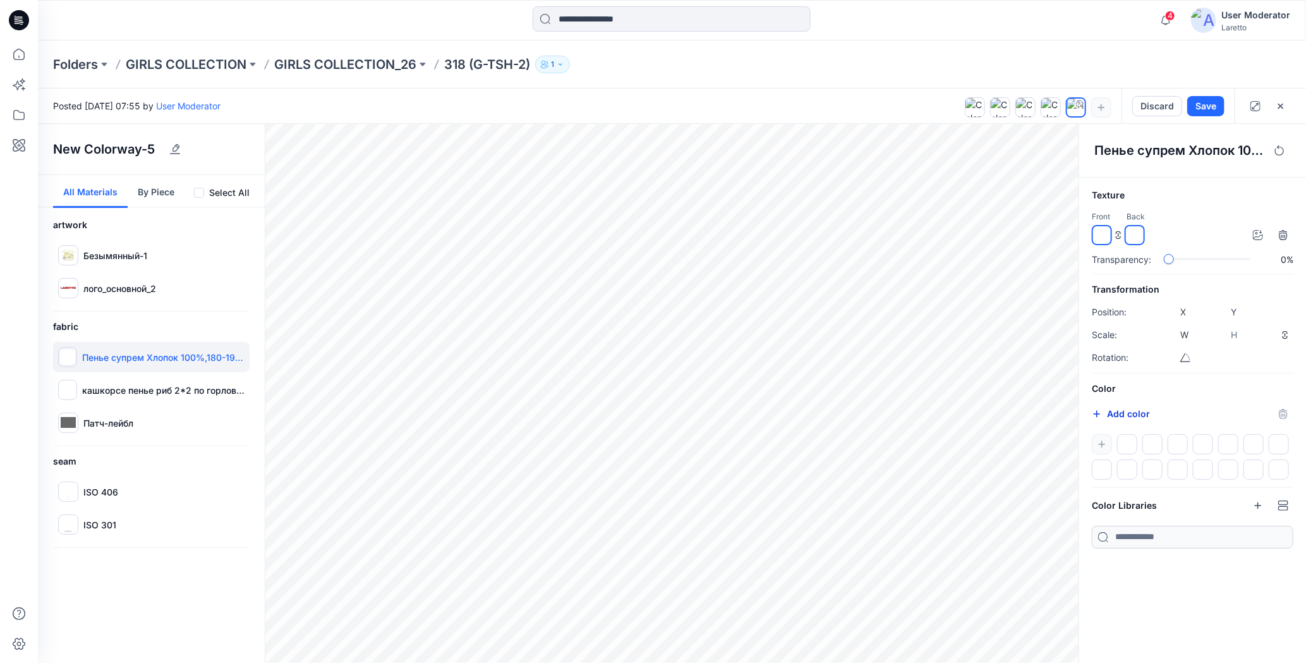
click at [1121, 411] on button "Add color" at bounding box center [1120, 413] width 58 height 15
type input "*******"
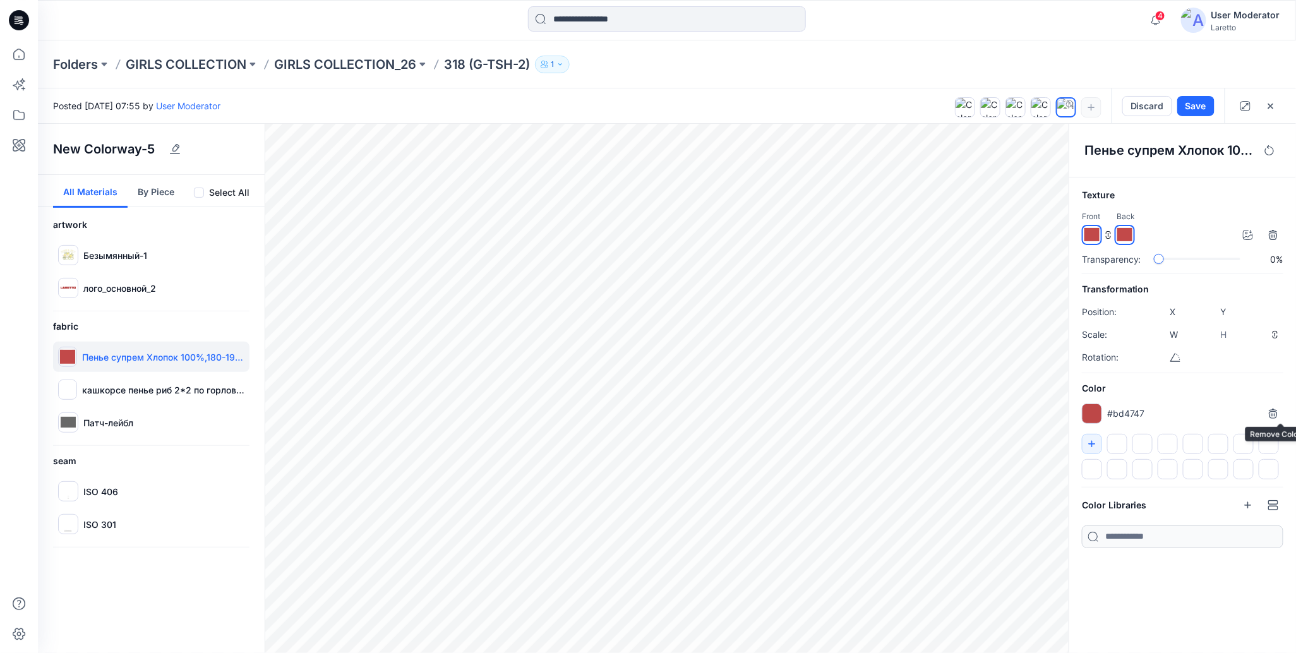
click at [1283, 411] on div "Texture Front Back Transparency: 0% Transformation Position: X **** Y **** Scal…" at bounding box center [1182, 368] width 227 height 361
click at [1269, 412] on icon "button" at bounding box center [1273, 415] width 8 height 8
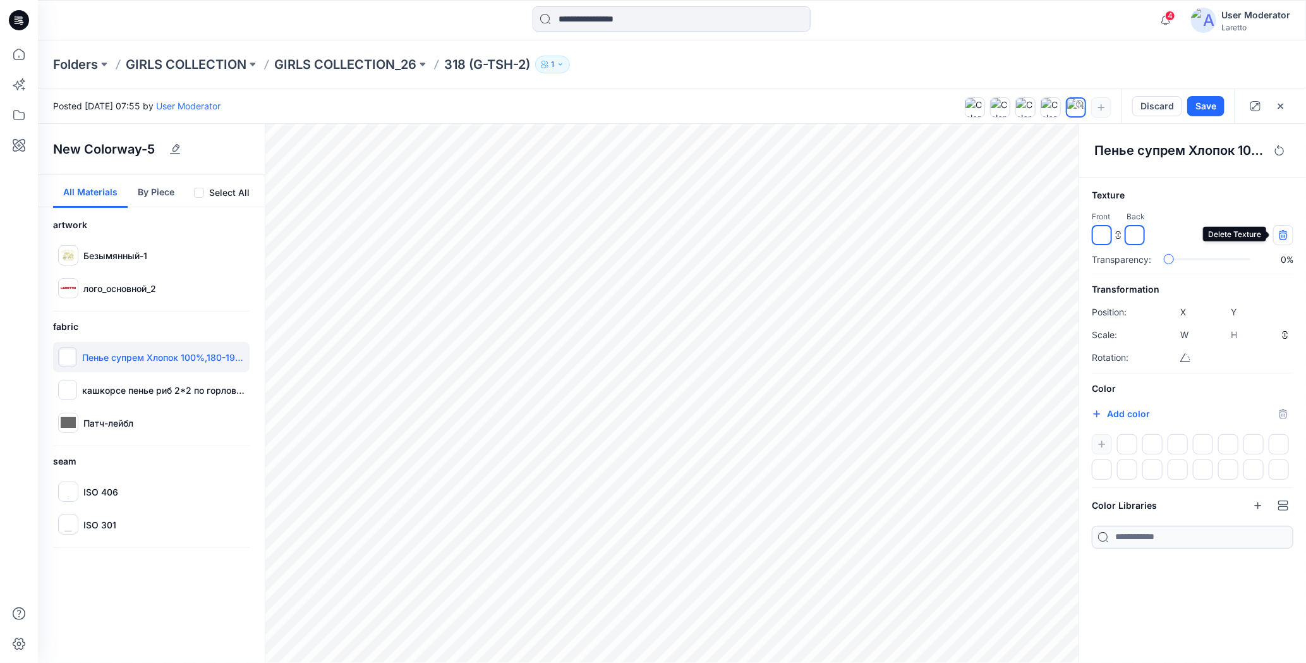
click at [1279, 232] on icon "button" at bounding box center [1282, 236] width 8 height 8
click at [107, 284] on p "лого_основной_2" at bounding box center [119, 288] width 73 height 13
type input "****"
type input "*****"
type input "****"
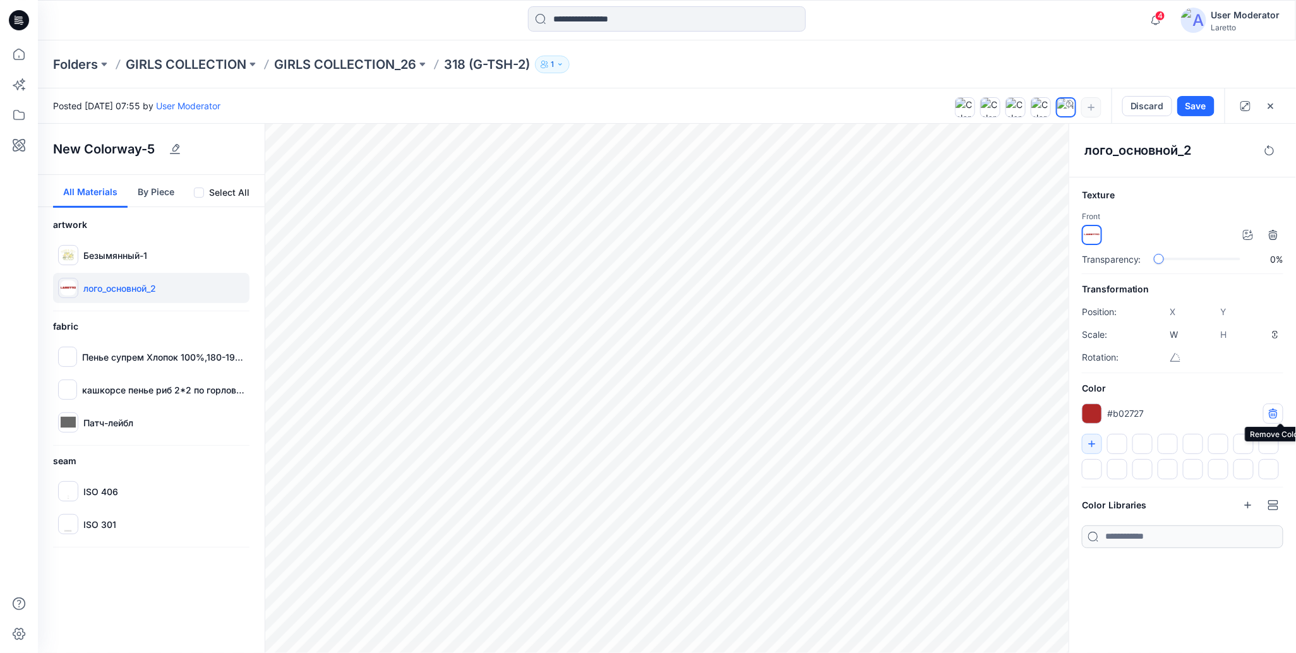
click at [1274, 409] on icon "button" at bounding box center [1273, 413] width 8 height 8
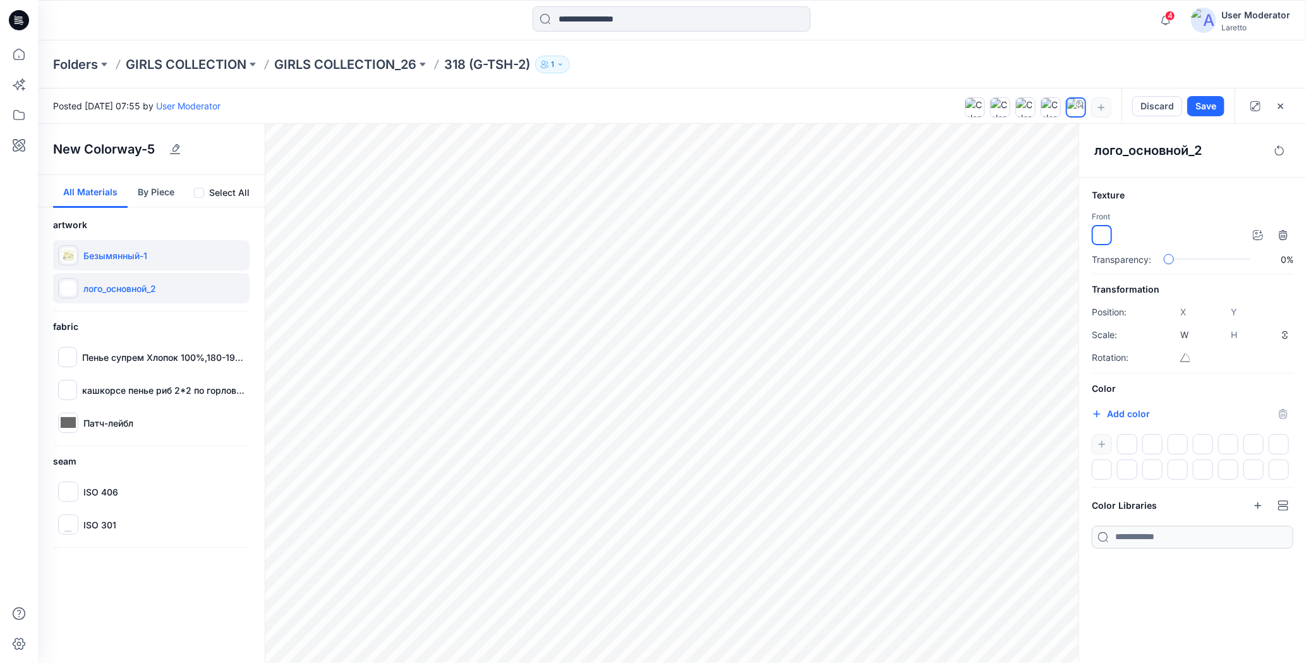
click at [137, 249] on p "Безымянный-1" at bounding box center [115, 255] width 64 height 13
type input "****"
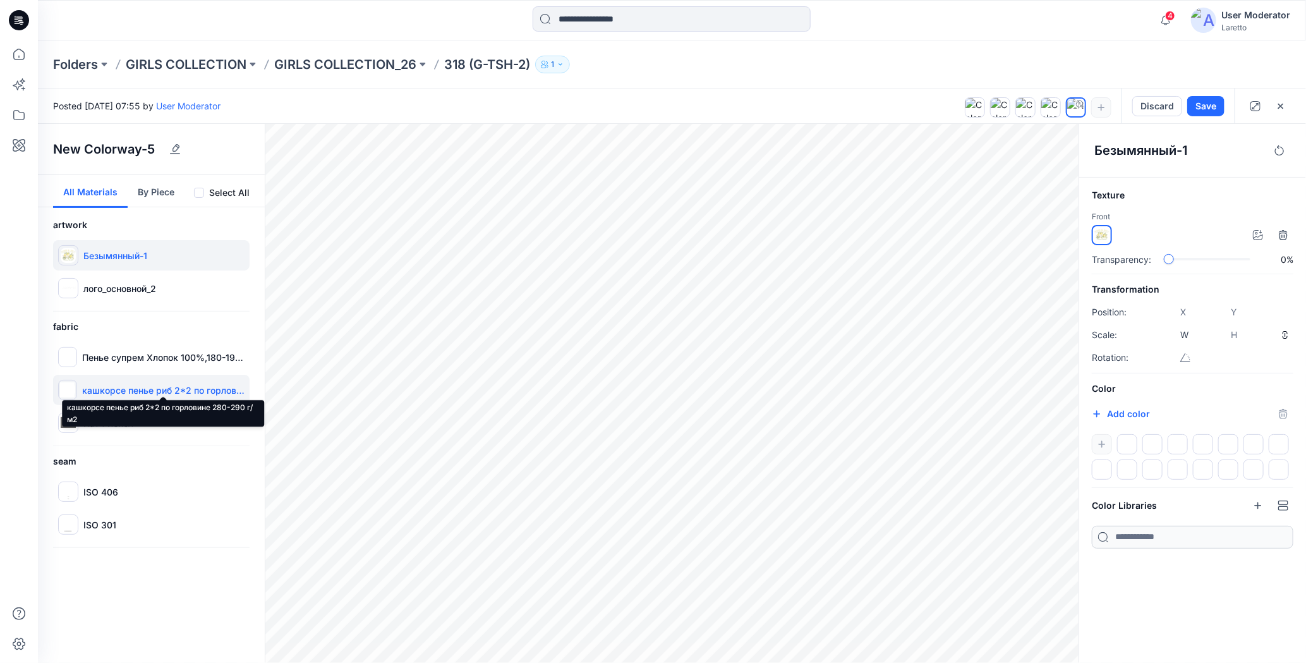
click at [133, 392] on p "кашкорсе пенье риб 2*2 по горловине 280-290 г/м2" at bounding box center [163, 389] width 162 height 13
type input "****"
type input "*****"
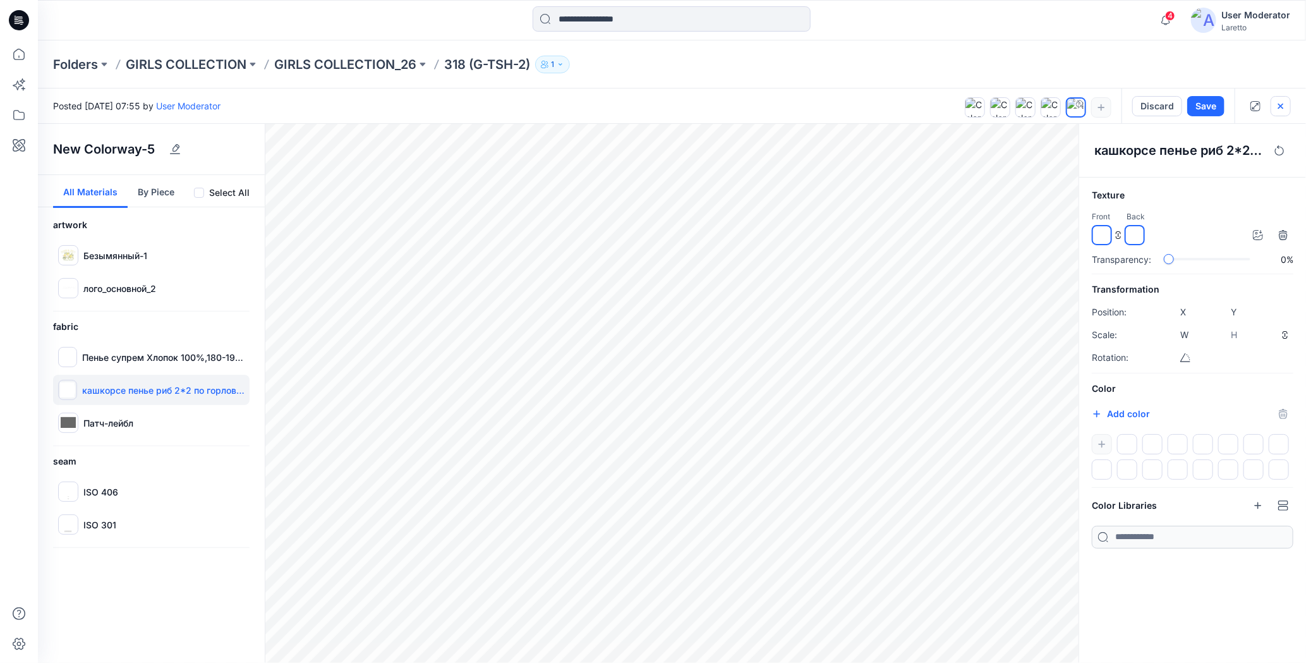
click at [1283, 106] on icon "button" at bounding box center [1280, 106] width 10 height 10
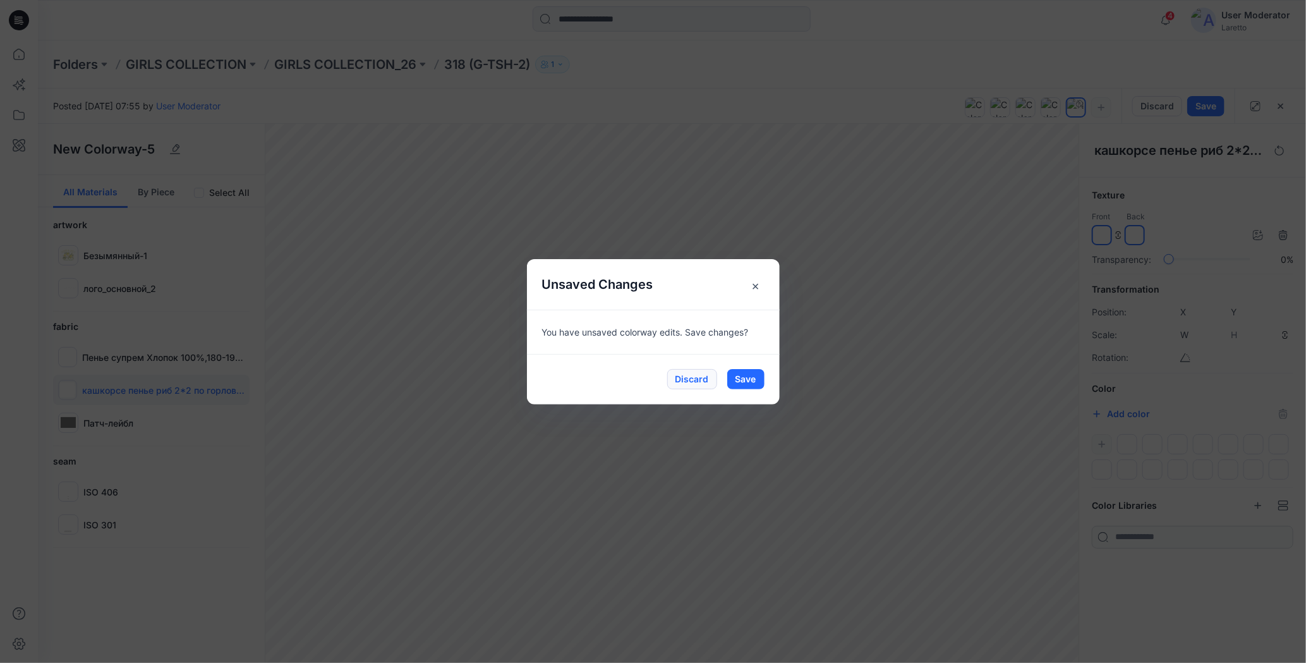
click at [697, 383] on button "Discard" at bounding box center [692, 379] width 50 height 20
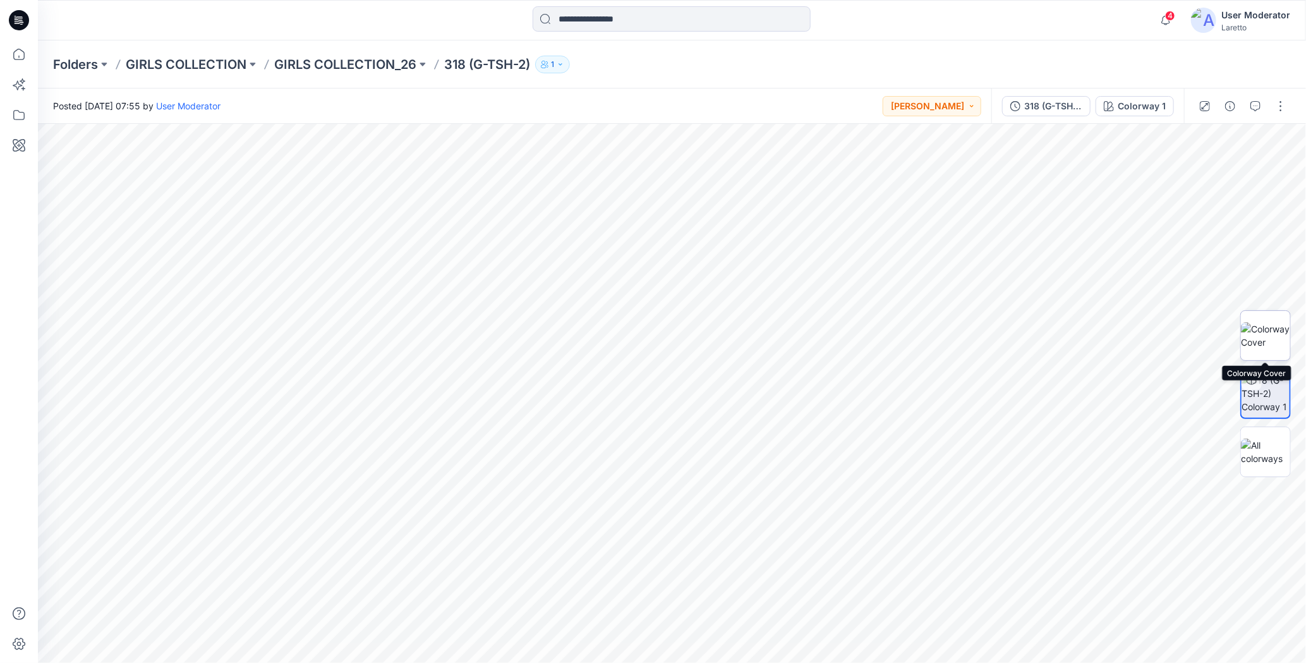
click at [1257, 344] on img at bounding box center [1265, 335] width 49 height 27
click at [1284, 102] on button "button" at bounding box center [1280, 106] width 20 height 20
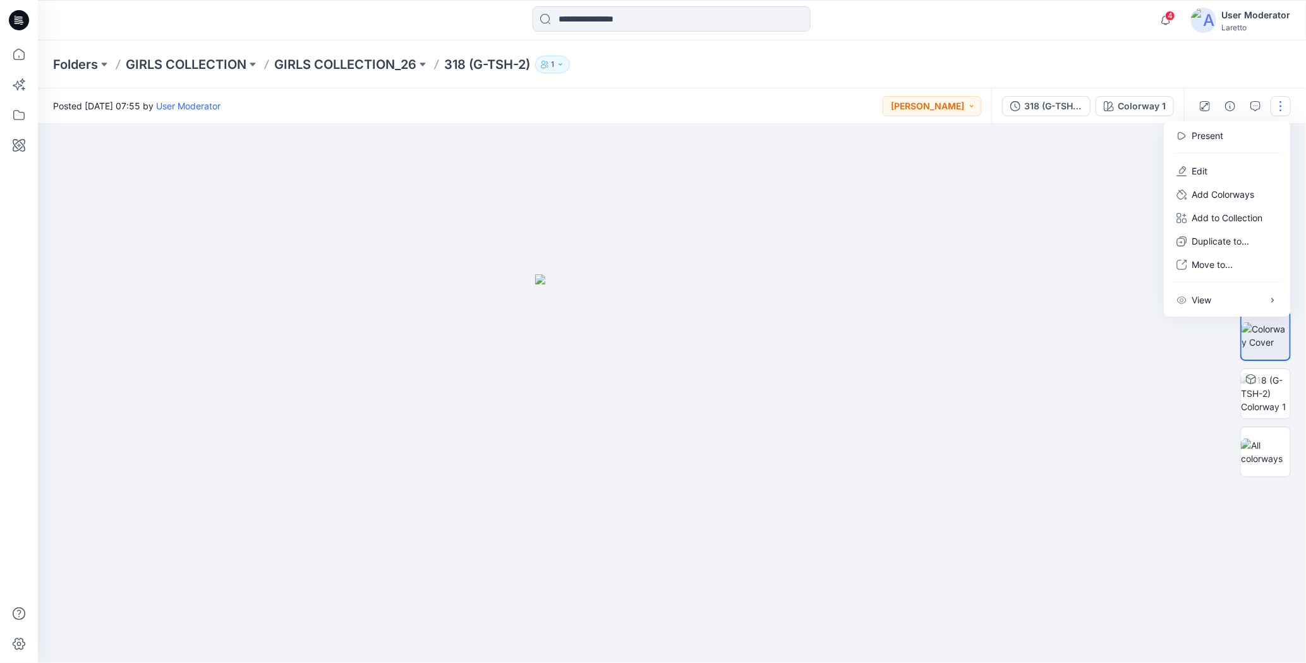
click at [963, 56] on div "Folders GIRLS COLLECTION GIRLS COLLECTION_26 318 (G-TSH-2) 1" at bounding box center [622, 65] width 1139 height 18
click at [809, 73] on div "Folders GIRLS COLLECTION GIRLS COLLECTION_26 318 (G-TSH-2) 1" at bounding box center [672, 64] width 1268 height 48
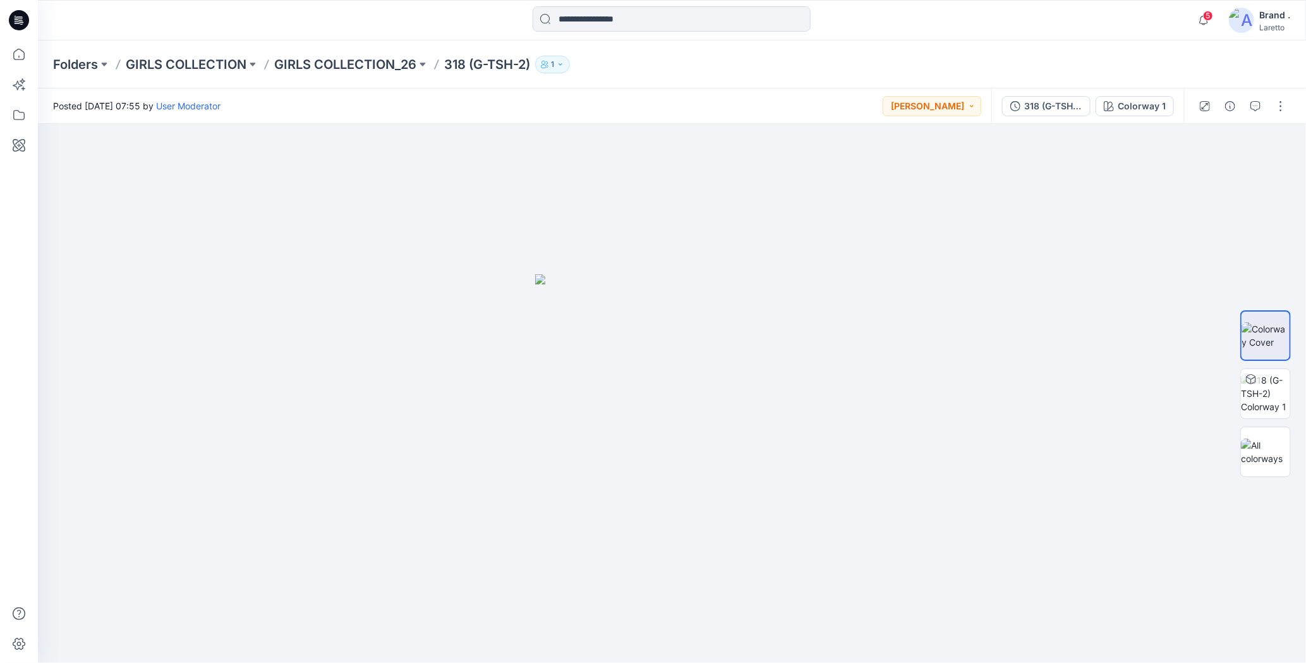
click at [23, 20] on icon at bounding box center [19, 20] width 20 height 20
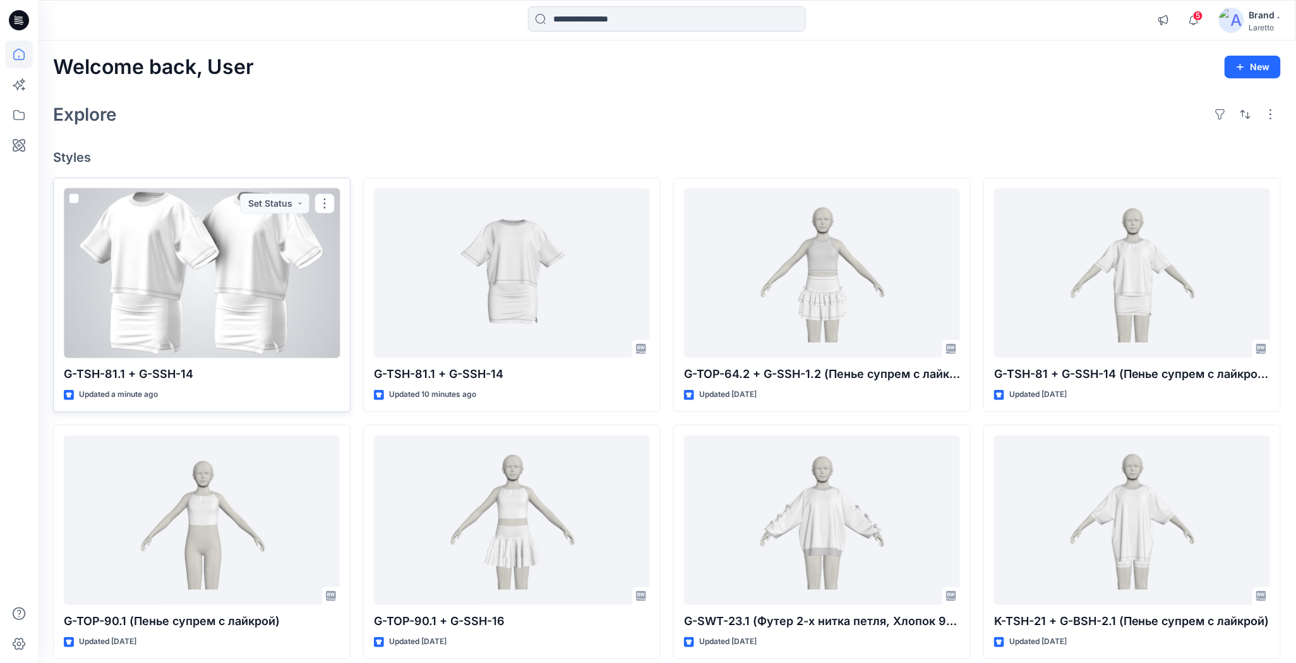
click at [220, 280] on div at bounding box center [202, 273] width 276 height 170
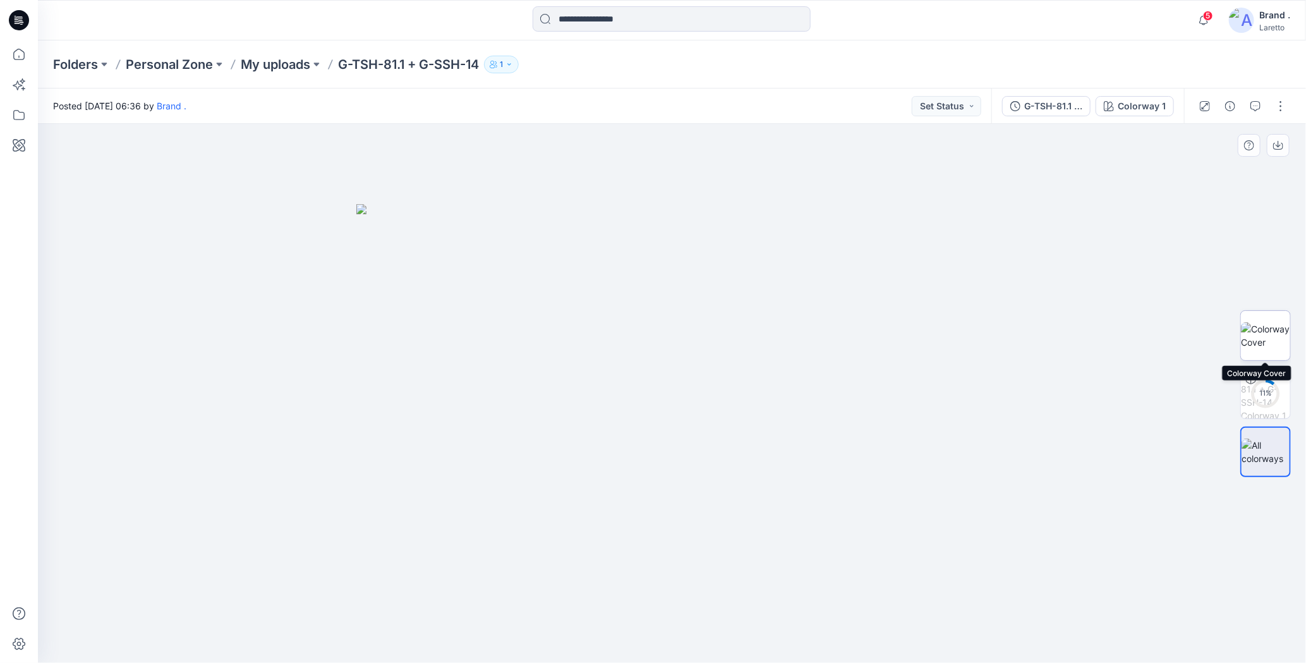
click at [1263, 329] on img at bounding box center [1265, 335] width 49 height 27
click at [1280, 94] on div at bounding box center [1242, 105] width 117 height 35
click at [1279, 104] on button "button" at bounding box center [1280, 106] width 20 height 20
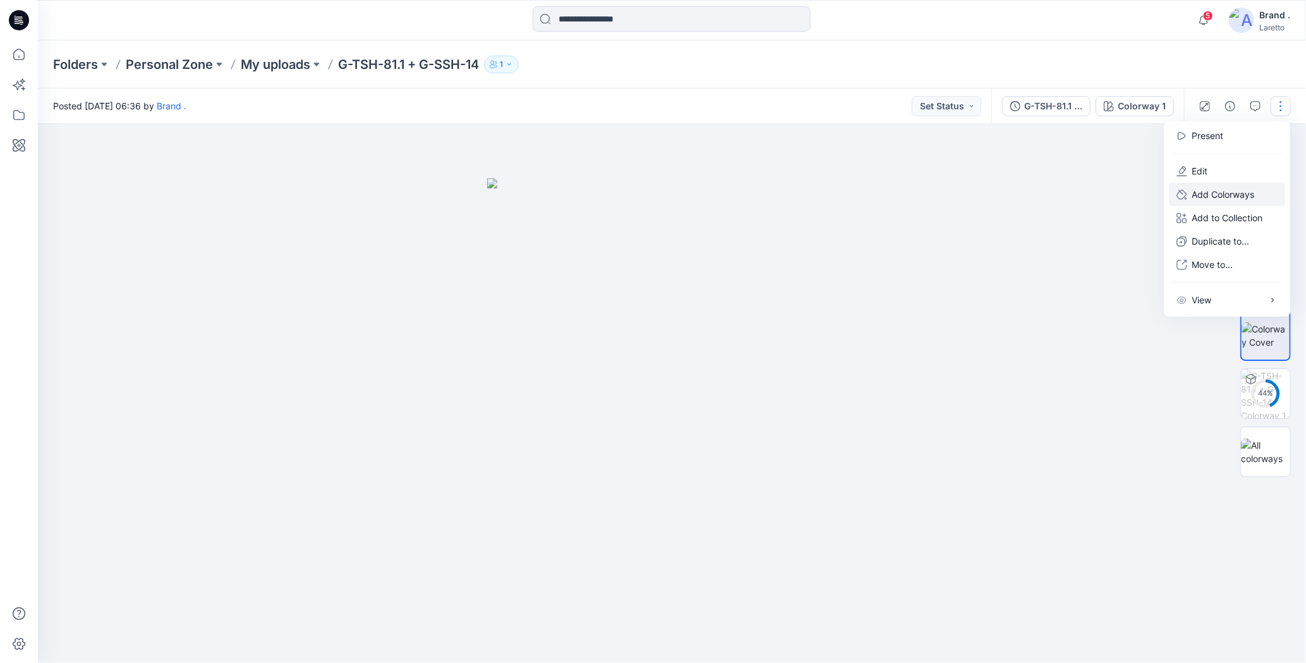
click at [1230, 193] on p "Add Colorways" at bounding box center [1222, 194] width 63 height 13
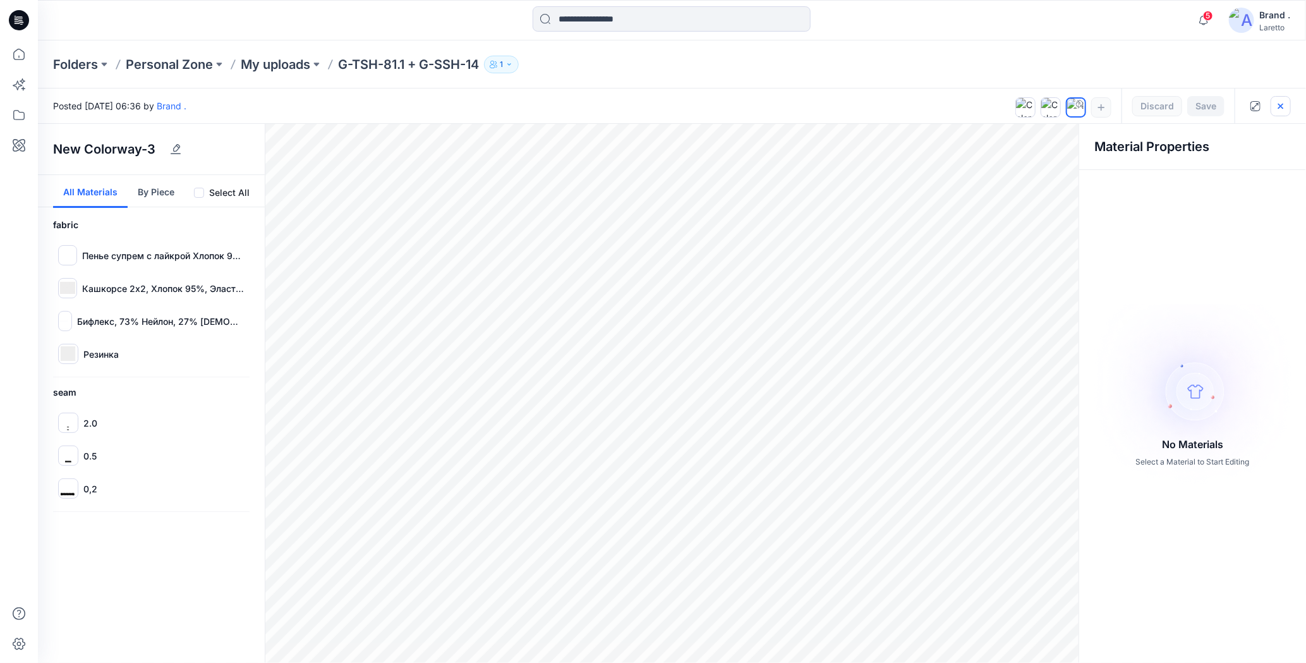
click at [1281, 105] on icon "button" at bounding box center [1280, 105] width 5 height 5
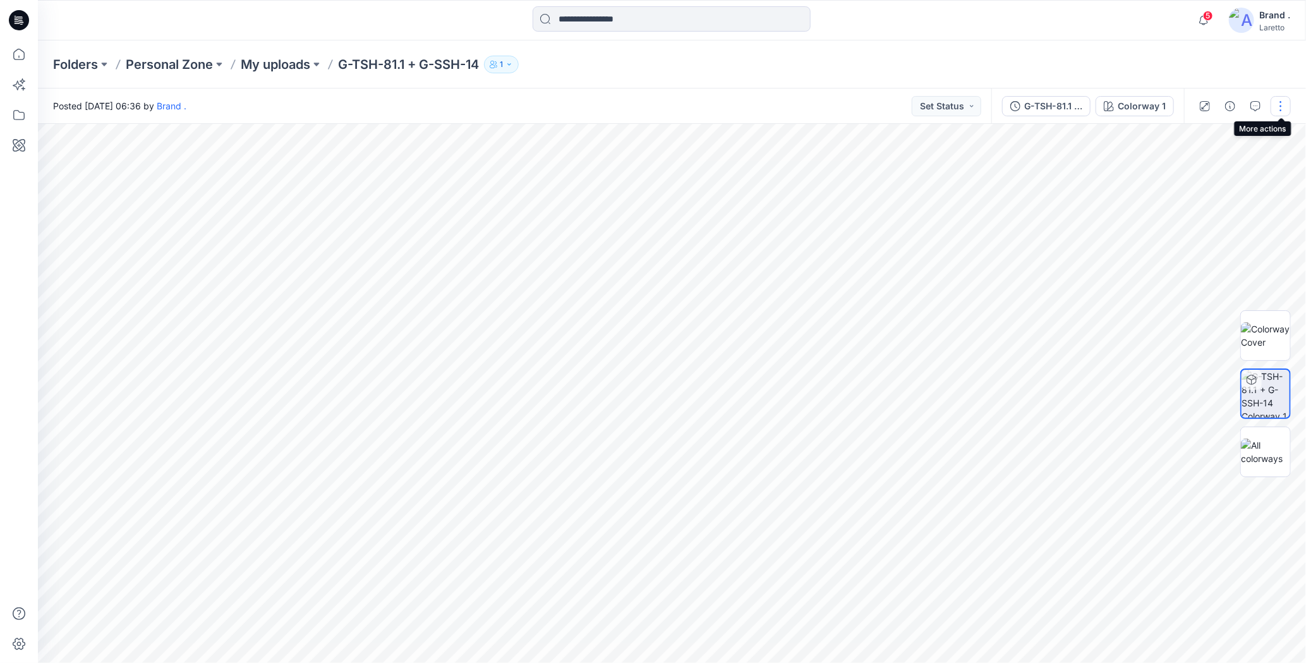
click at [1280, 105] on button "button" at bounding box center [1280, 106] width 20 height 20
click at [1049, 47] on div "Folders Personal Zone My uploads G-TSH-81.1 + G-SSH-14 1" at bounding box center [672, 64] width 1268 height 48
click at [16, 20] on icon at bounding box center [17, 20] width 4 height 1
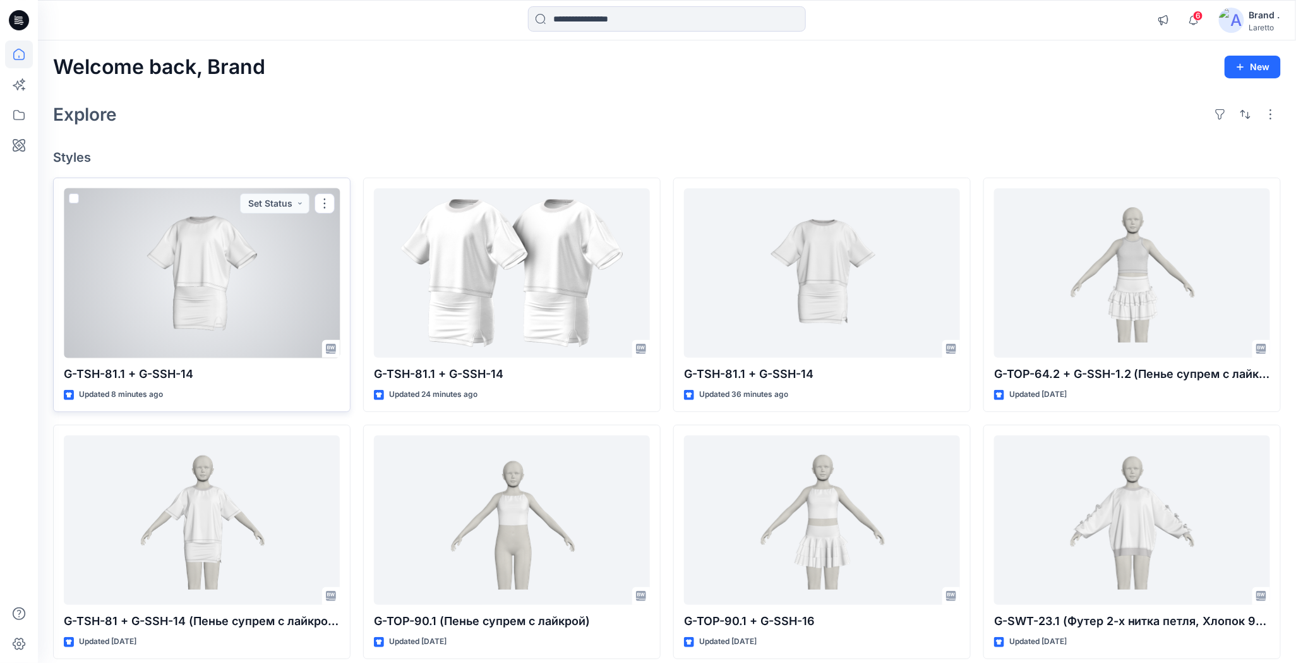
click at [191, 264] on div at bounding box center [202, 273] width 276 height 170
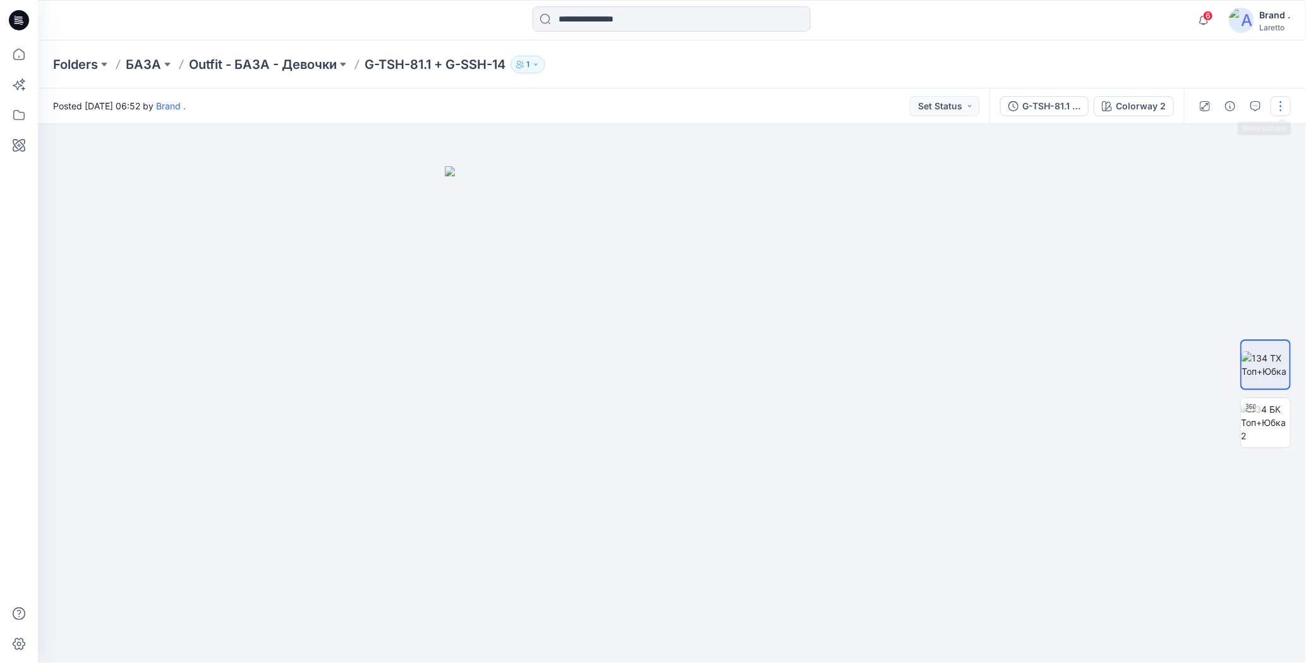
click at [1280, 104] on button "button" at bounding box center [1280, 106] width 20 height 20
click at [1168, 49] on div "Folders БАЗА Outfit - БАЗА - Девочки G-TSH-81.1 + G-SSH-14 1" at bounding box center [672, 64] width 1268 height 48
click at [1283, 102] on button "button" at bounding box center [1280, 106] width 20 height 20
click at [1191, 176] on button "Edit" at bounding box center [1227, 170] width 116 height 23
click at [1282, 105] on button "button" at bounding box center [1280, 106] width 20 height 20
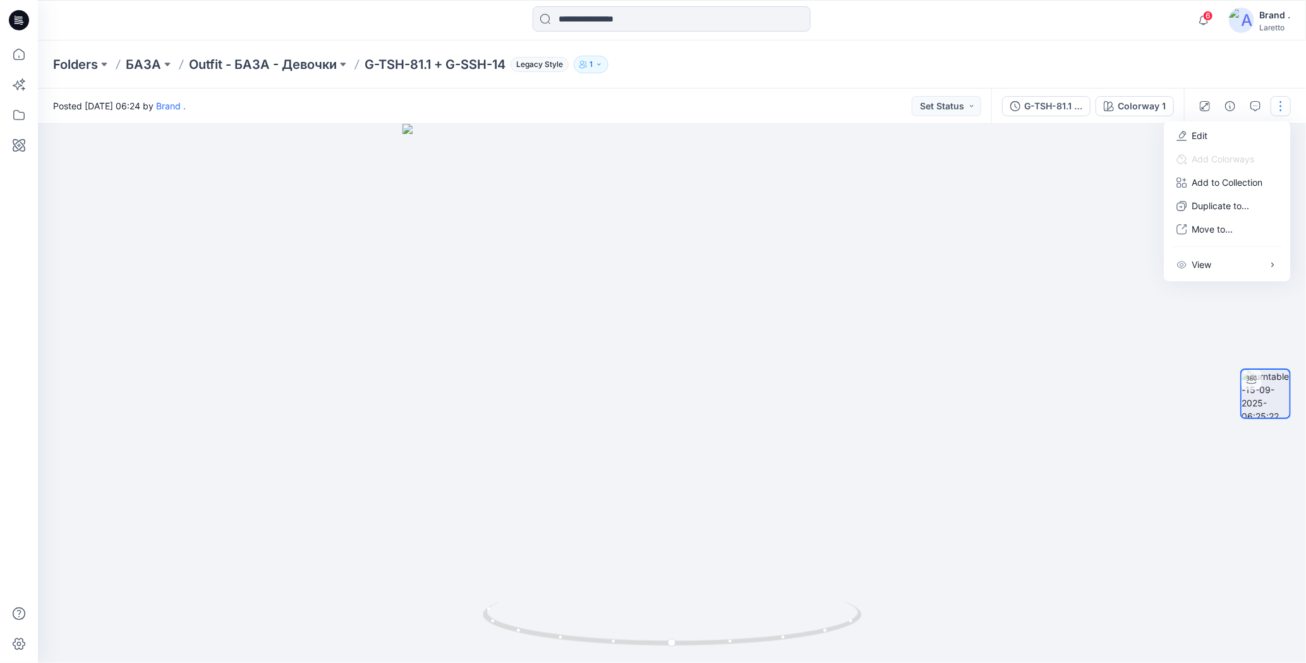
click at [1113, 61] on div "Folders БАЗА Outfit - БАЗА - Девочки G-TSH-81.1 + G-SSH-14 Legacy Style 1" at bounding box center [622, 65] width 1139 height 18
click at [1279, 101] on button "button" at bounding box center [1280, 106] width 20 height 20
click at [1182, 136] on icon "button" at bounding box center [1181, 136] width 10 height 10
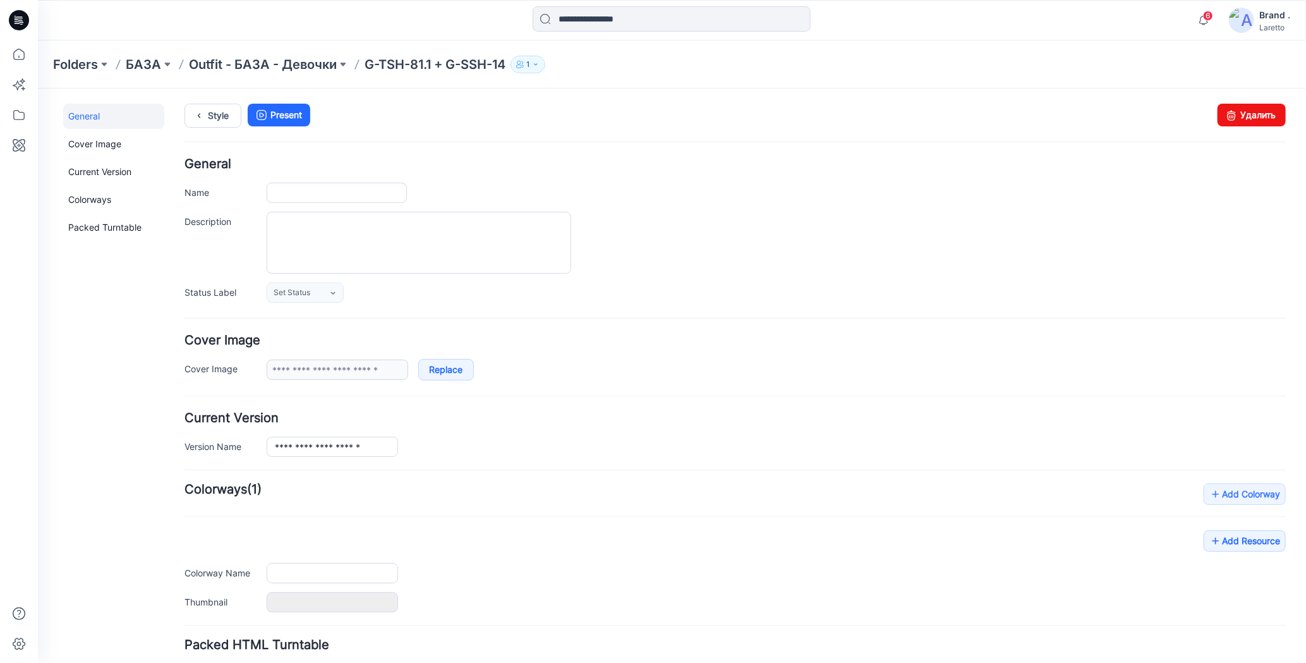
type input "**********"
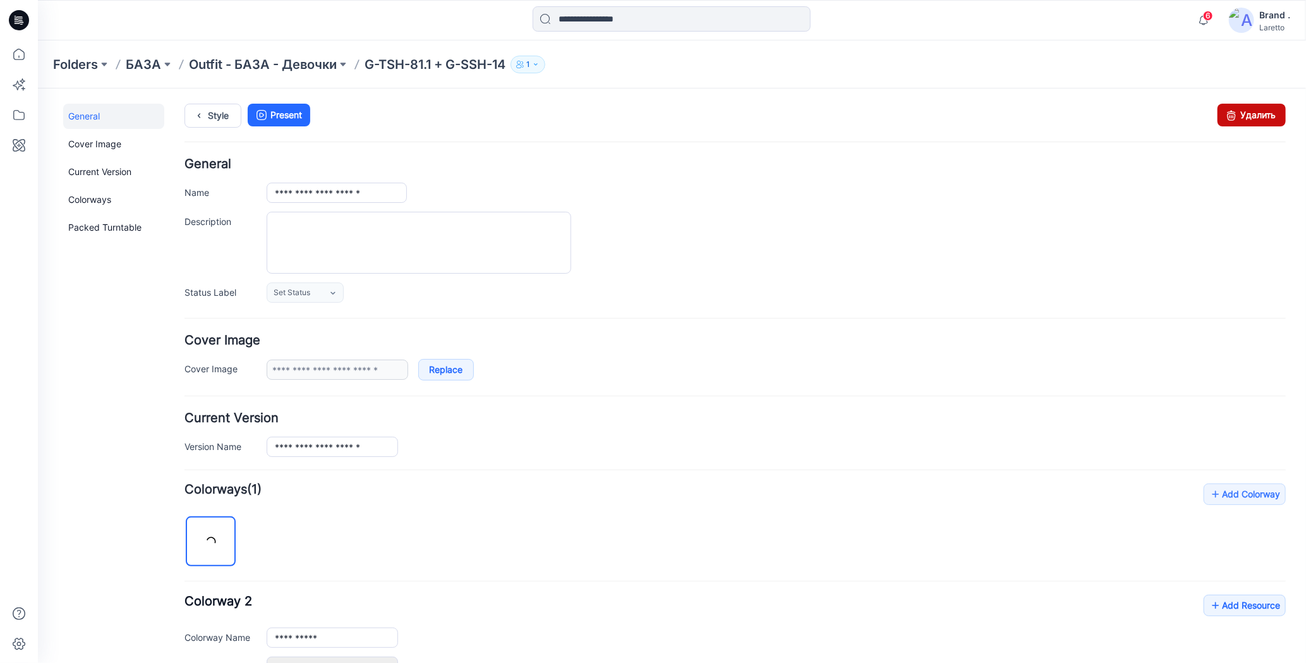
click at [1222, 108] on icon at bounding box center [1231, 114] width 18 height 23
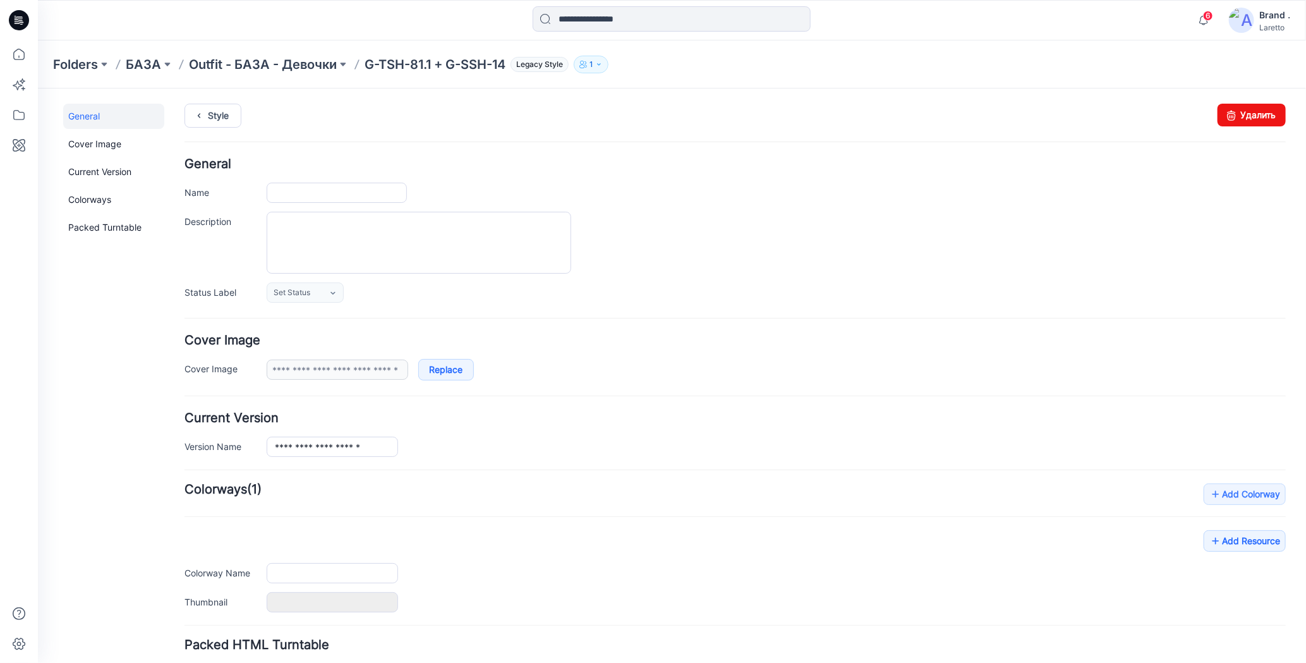
type input "**********"
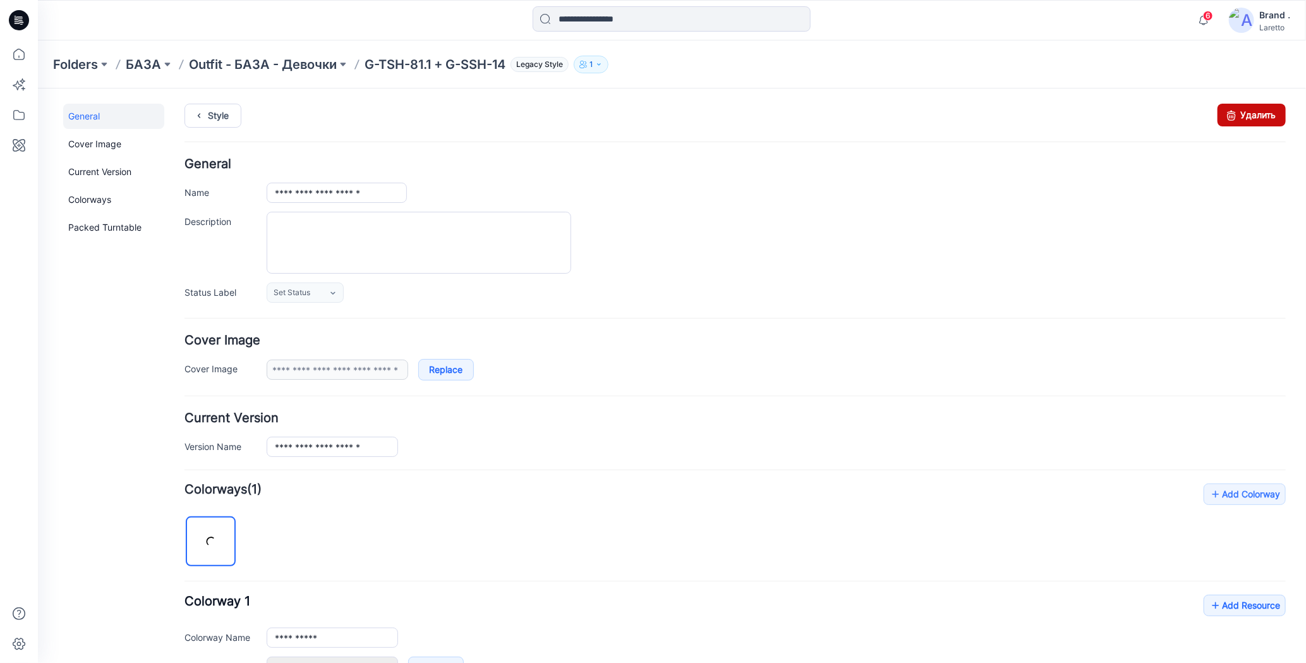
click at [1222, 112] on icon at bounding box center [1231, 114] width 18 height 23
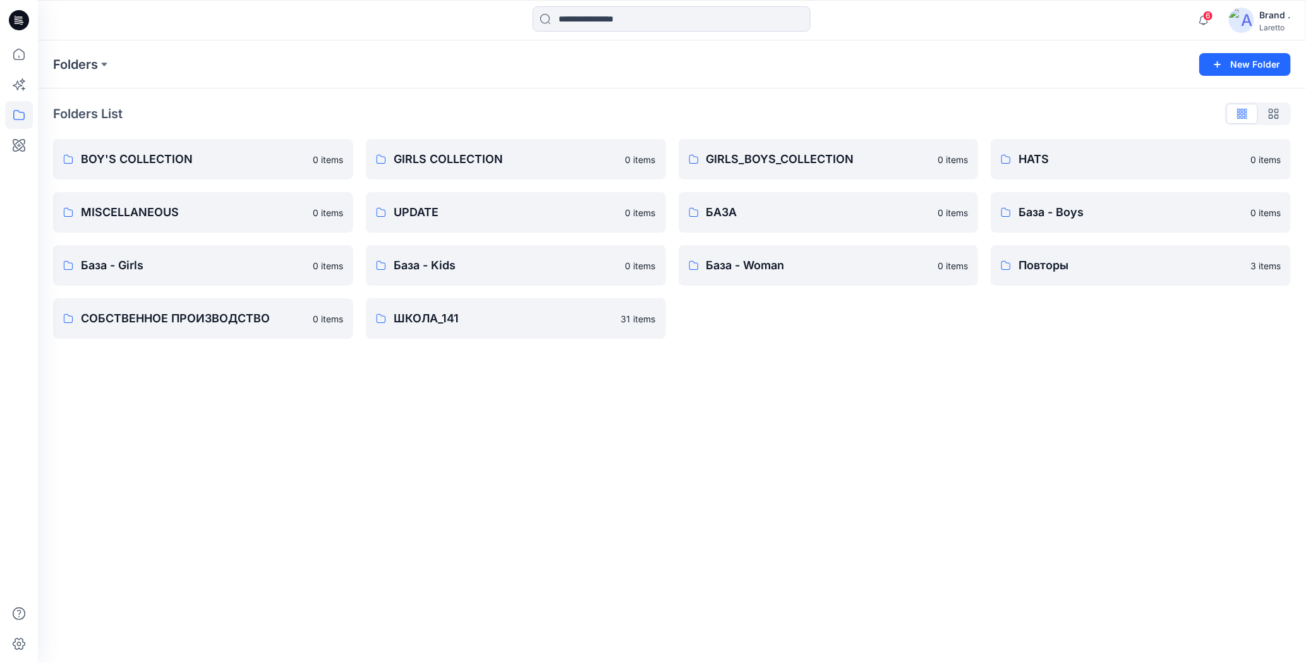
click at [17, 26] on icon at bounding box center [19, 20] width 20 height 20
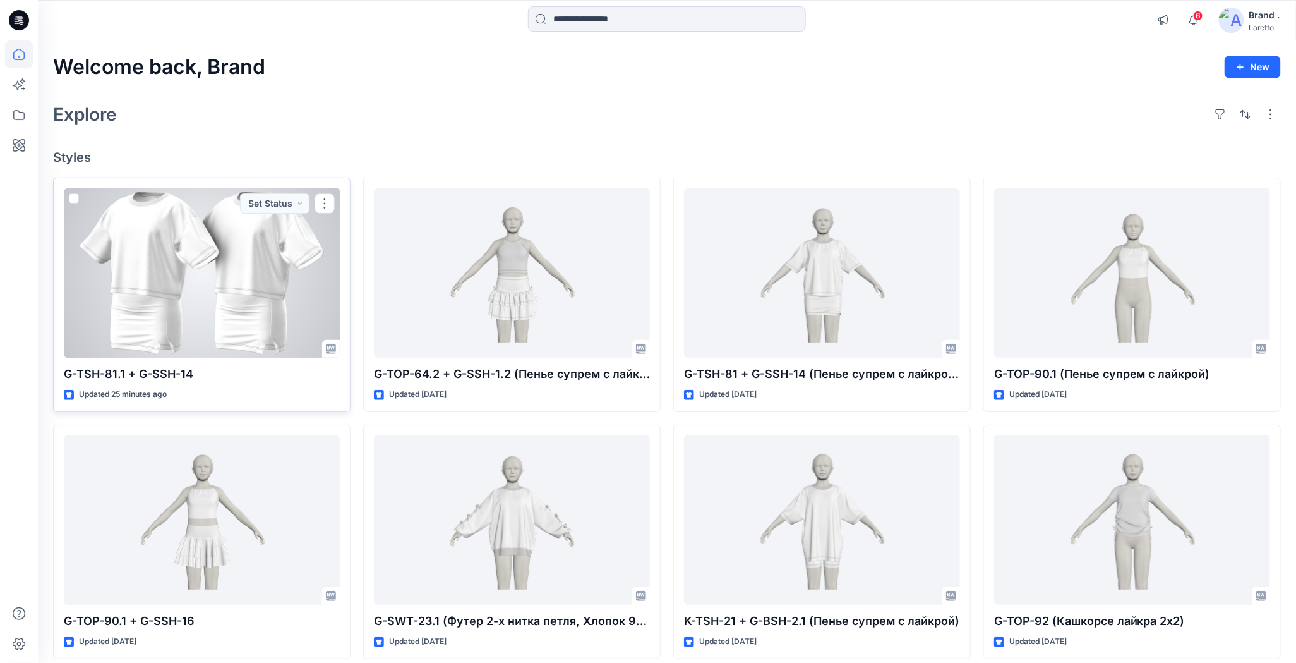
click at [240, 285] on div at bounding box center [202, 273] width 276 height 170
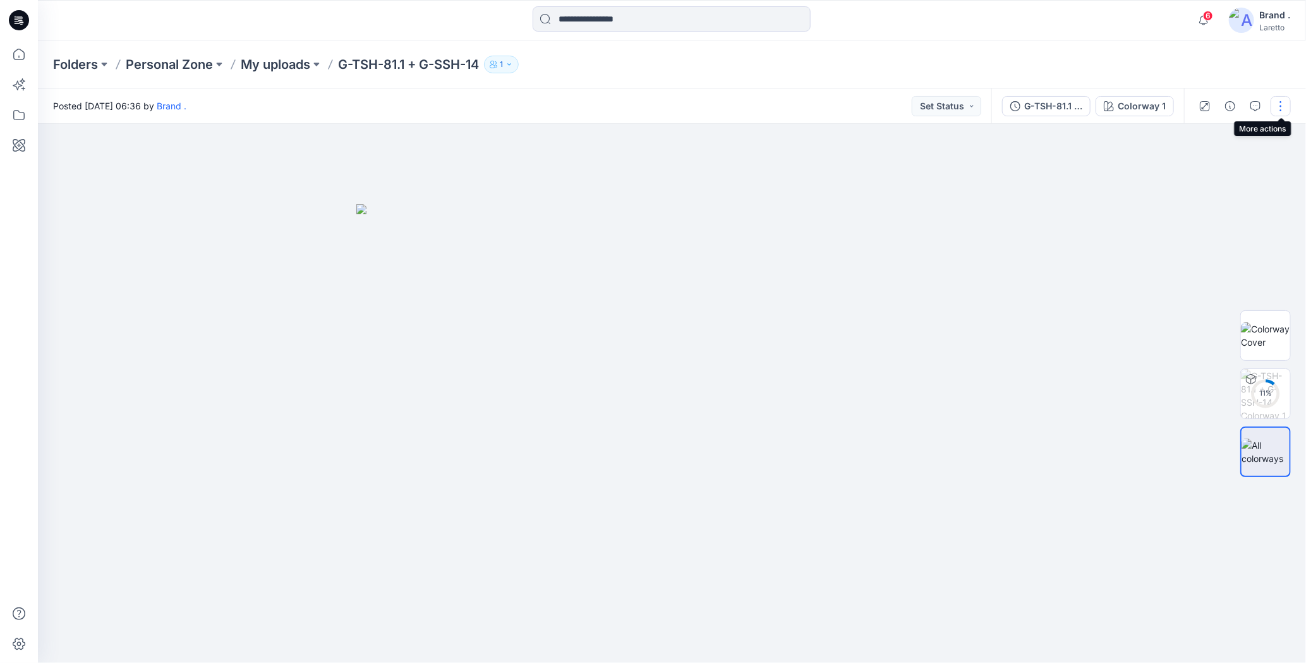
click at [1284, 105] on button "button" at bounding box center [1280, 106] width 20 height 20
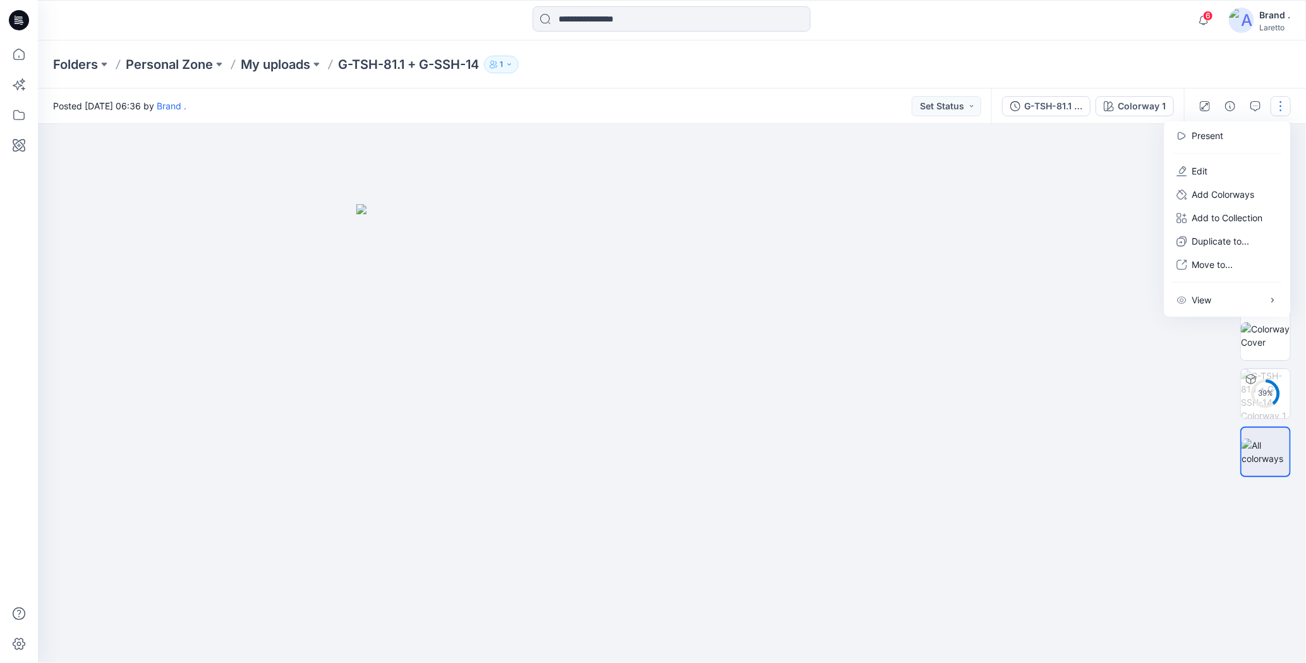
click at [1184, 56] on div "Folders Personal Zone My uploads G-TSH-81.1 + G-SSH-14 1" at bounding box center [622, 65] width 1139 height 18
click at [1282, 104] on button "button" at bounding box center [1280, 106] width 20 height 20
click at [1198, 167] on p "Edit" at bounding box center [1199, 170] width 16 height 13
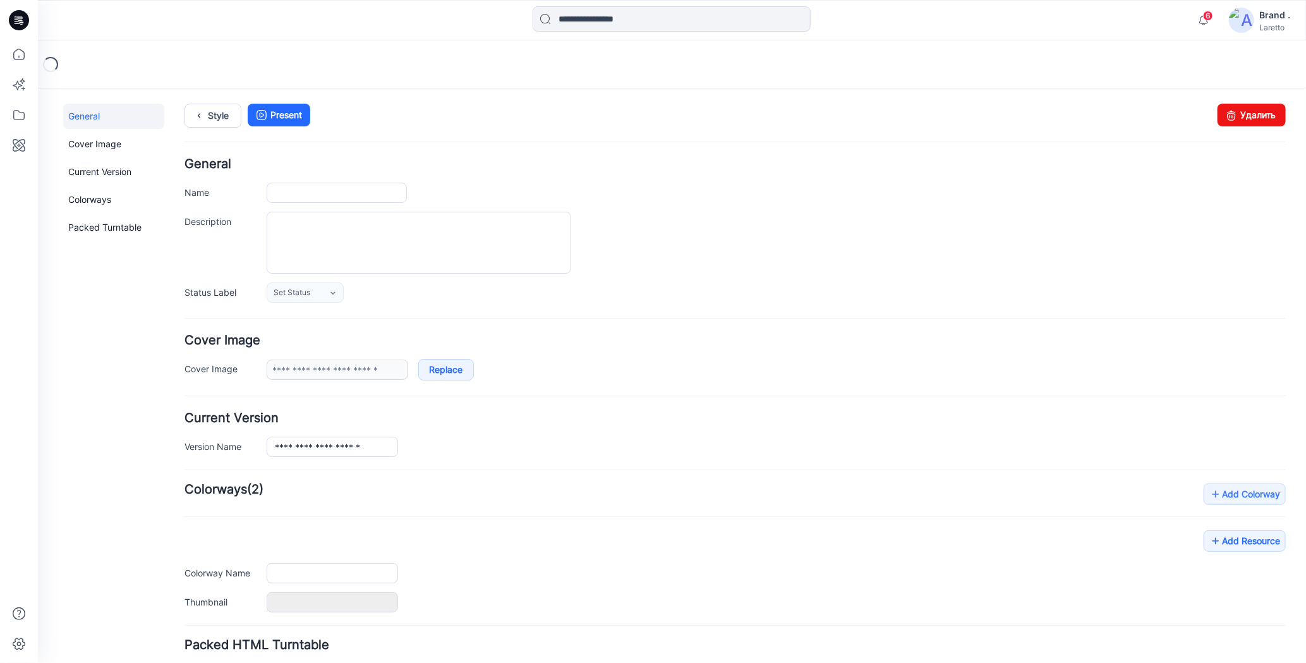
type input "**********"
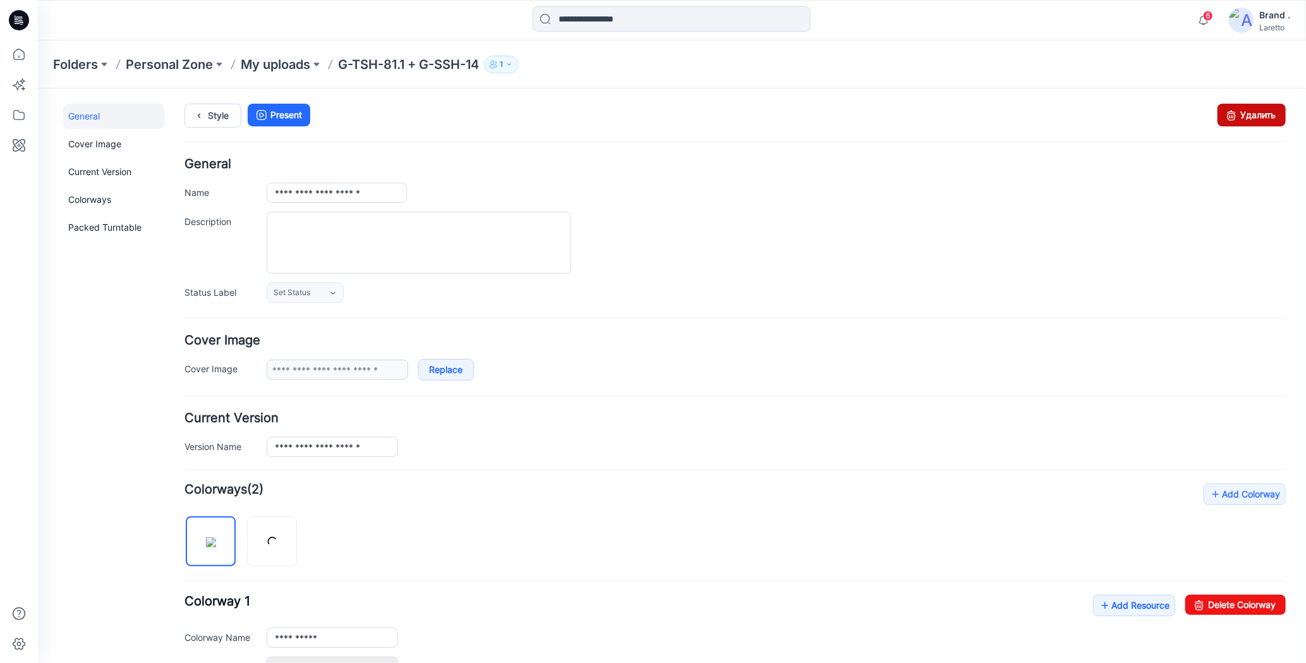
click at [1226, 114] on icon at bounding box center [1231, 114] width 18 height 23
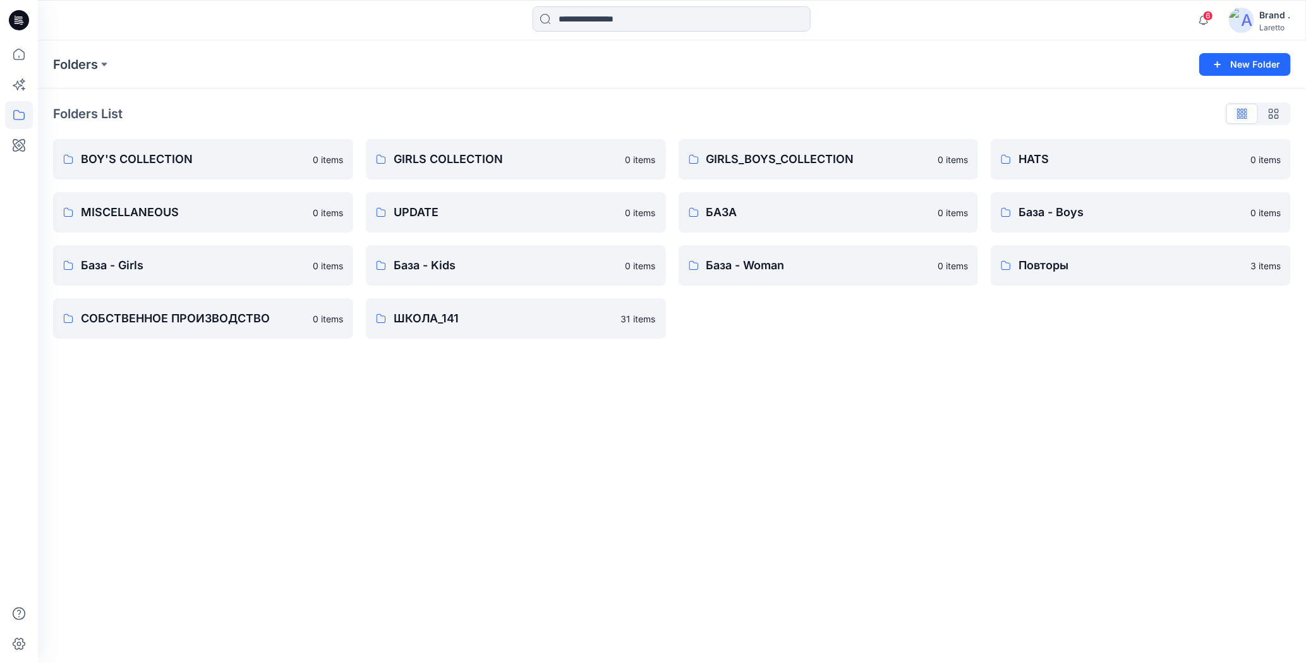
click at [13, 15] on icon at bounding box center [19, 20] width 20 height 20
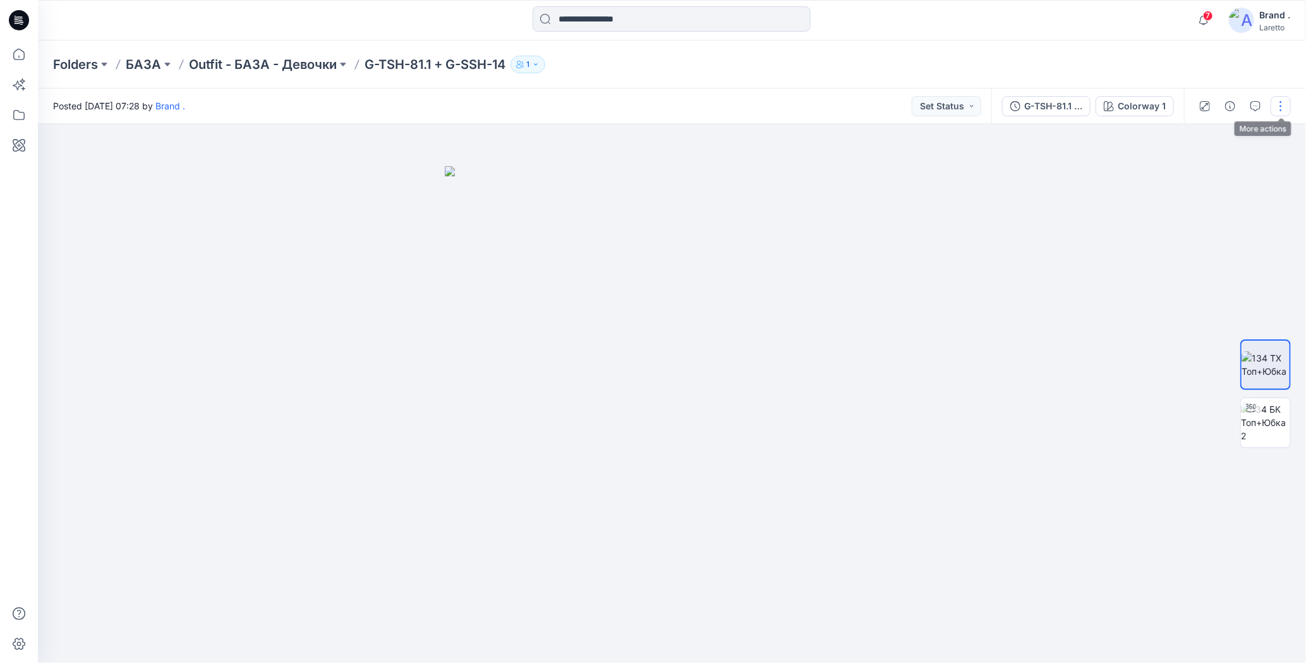
click at [1275, 100] on button "button" at bounding box center [1280, 106] width 20 height 20
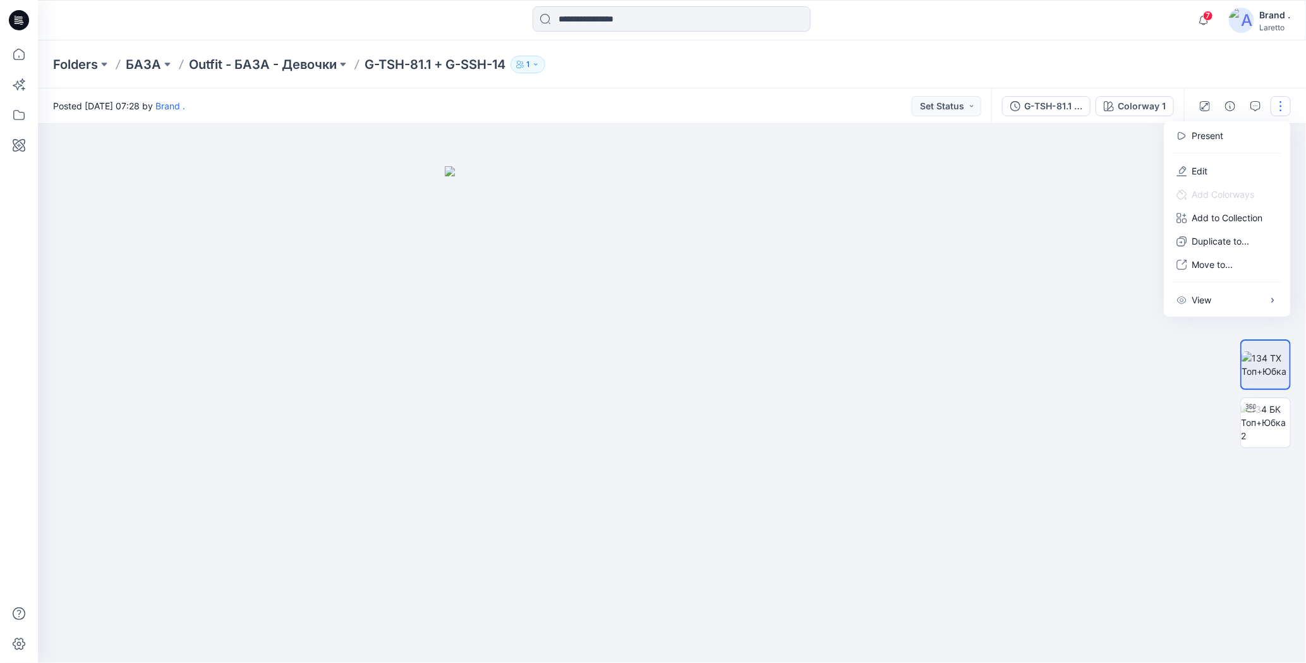
click at [1008, 54] on div "Folders БАЗА Outfit - БАЗА - Девочки G-TSH-81.1 + G-SSH-14 1" at bounding box center [672, 64] width 1268 height 48
click at [875, 65] on div "Folders БАЗА Outfit - БАЗА - Девочки G-TSH-81.1 + G-SSH-14 1" at bounding box center [622, 65] width 1139 height 18
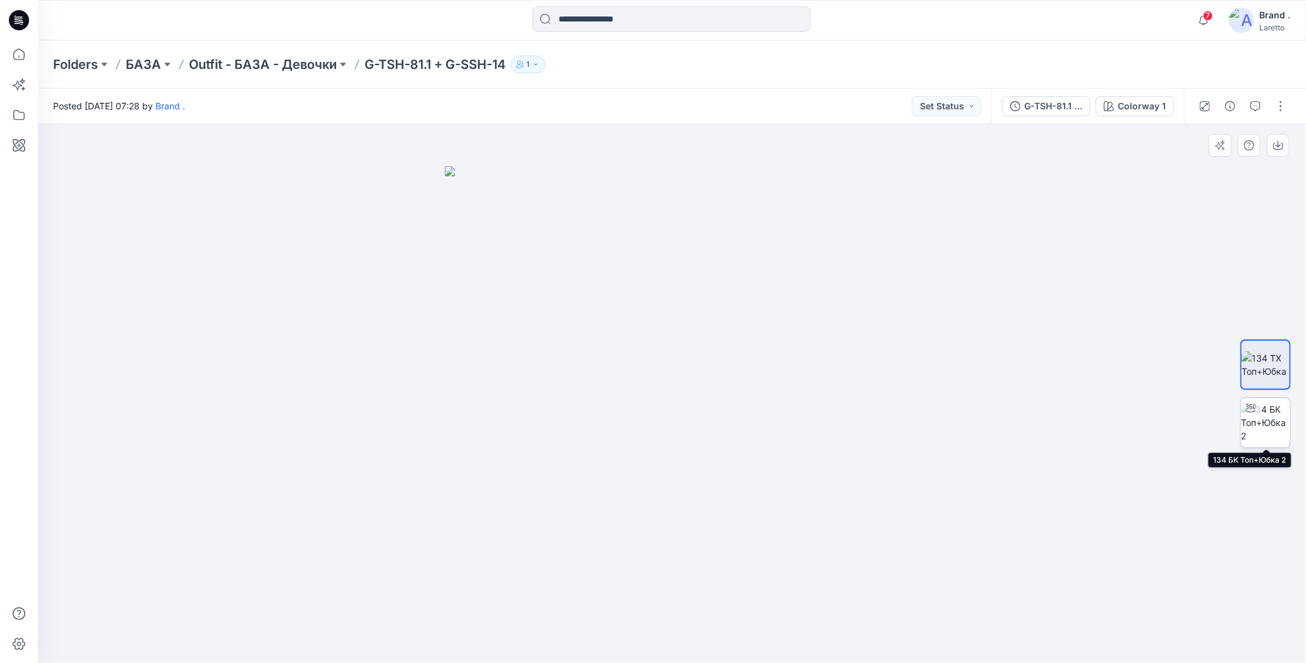
click at [1253, 427] on img at bounding box center [1265, 422] width 49 height 40
drag, startPoint x: 671, startPoint y: 644, endPoint x: 710, endPoint y: 611, distance: 51.1
click at [710, 611] on icon at bounding box center [674, 624] width 382 height 47
click at [1001, 57] on div "Folders БАЗА Outfit - БАЗА - Девочки G-TSH-81.1 + G-SSH-14 1" at bounding box center [622, 65] width 1139 height 18
click at [1272, 423] on img at bounding box center [1265, 422] width 49 height 27
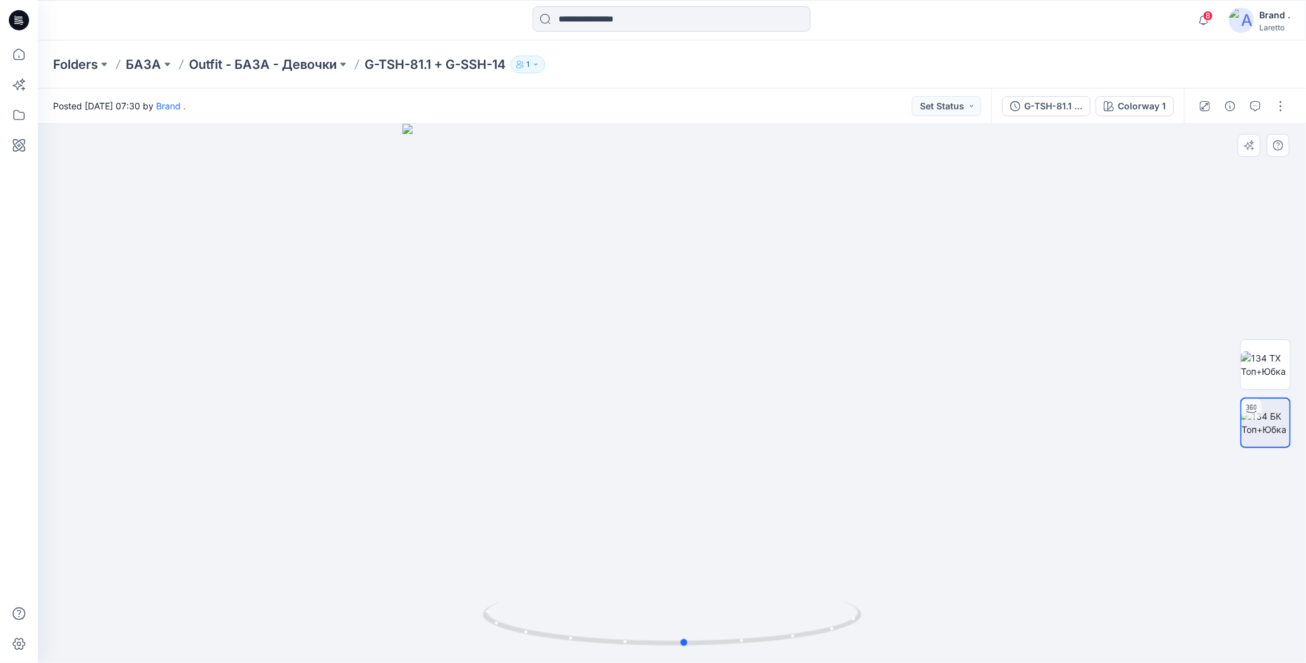
drag, startPoint x: 671, startPoint y: 642, endPoint x: 1062, endPoint y: 594, distance: 394.5
click at [1062, 594] on div at bounding box center [672, 393] width 1268 height 539
click at [1281, 109] on button "button" at bounding box center [1280, 106] width 20 height 20
click at [1110, 59] on div "Folders БАЗА Outfit - БАЗА - Девочки G-TSH-81.1 + G-SSH-14 1" at bounding box center [622, 65] width 1139 height 18
click at [1248, 394] on img at bounding box center [1265, 393] width 49 height 27
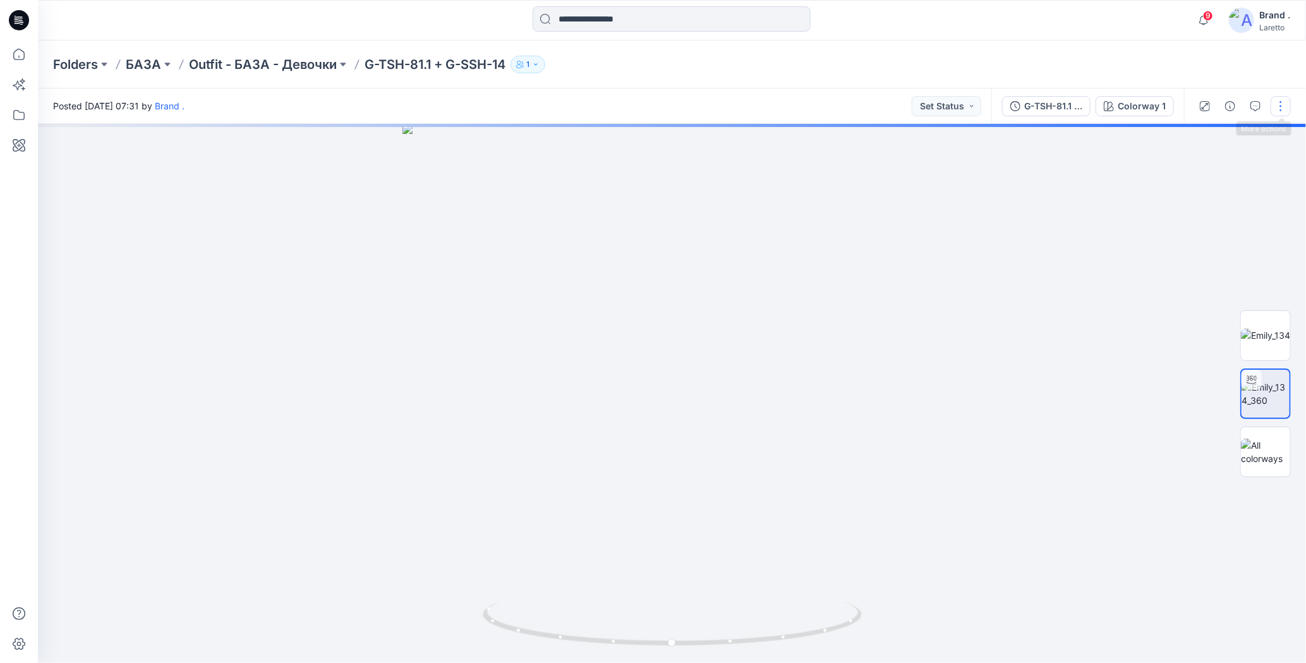
click at [1278, 111] on button "button" at bounding box center [1280, 106] width 20 height 20
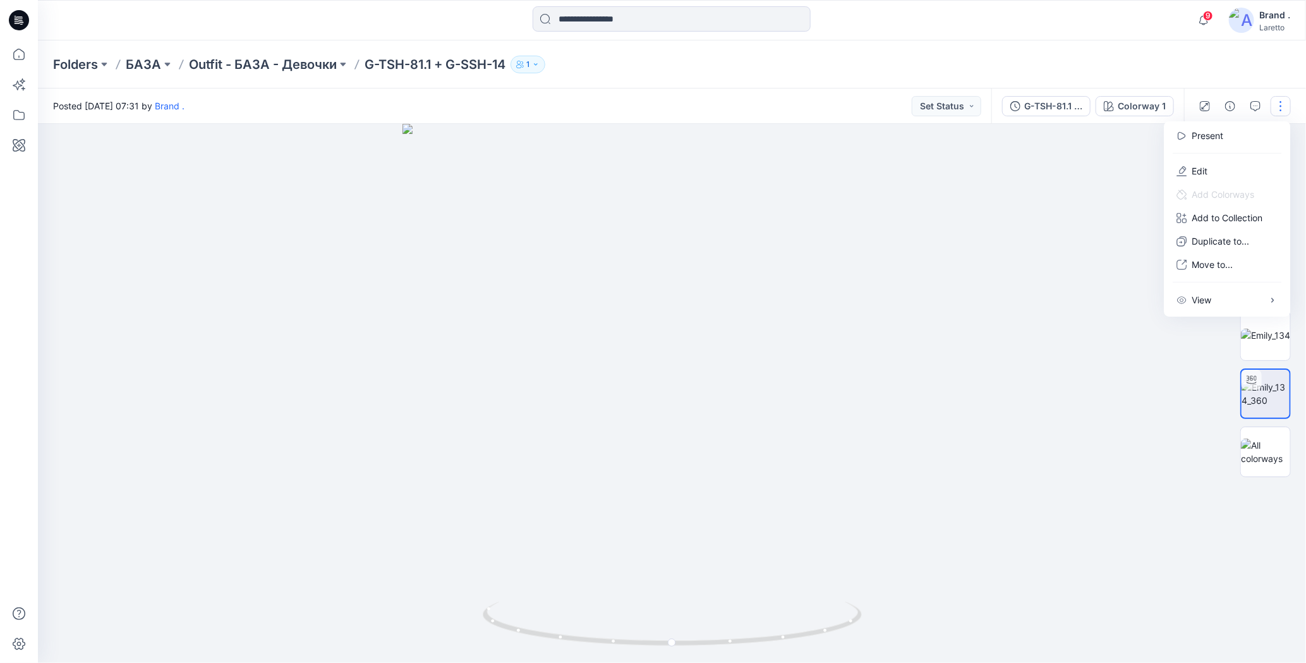
click at [1143, 70] on div "Folders БАЗА Outfit - БАЗА - Девочки G-TSH-81.1 + G-SSH-14 1" at bounding box center [622, 65] width 1139 height 18
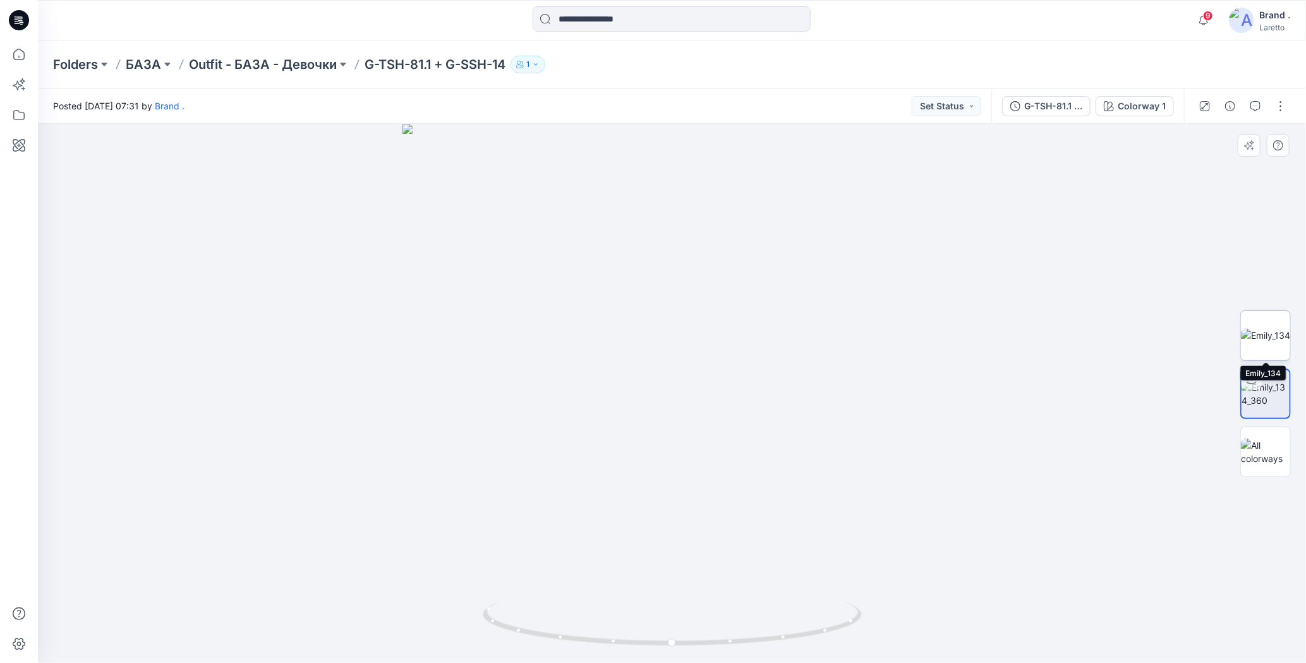
click at [1261, 328] on img at bounding box center [1265, 334] width 49 height 13
click at [1008, 42] on div "Folders БАЗА Outfit - БАЗА - Девочки G-TSH-81.1 + G-SSH-14 1" at bounding box center [672, 64] width 1268 height 48
click at [1266, 419] on img at bounding box center [1265, 422] width 49 height 49
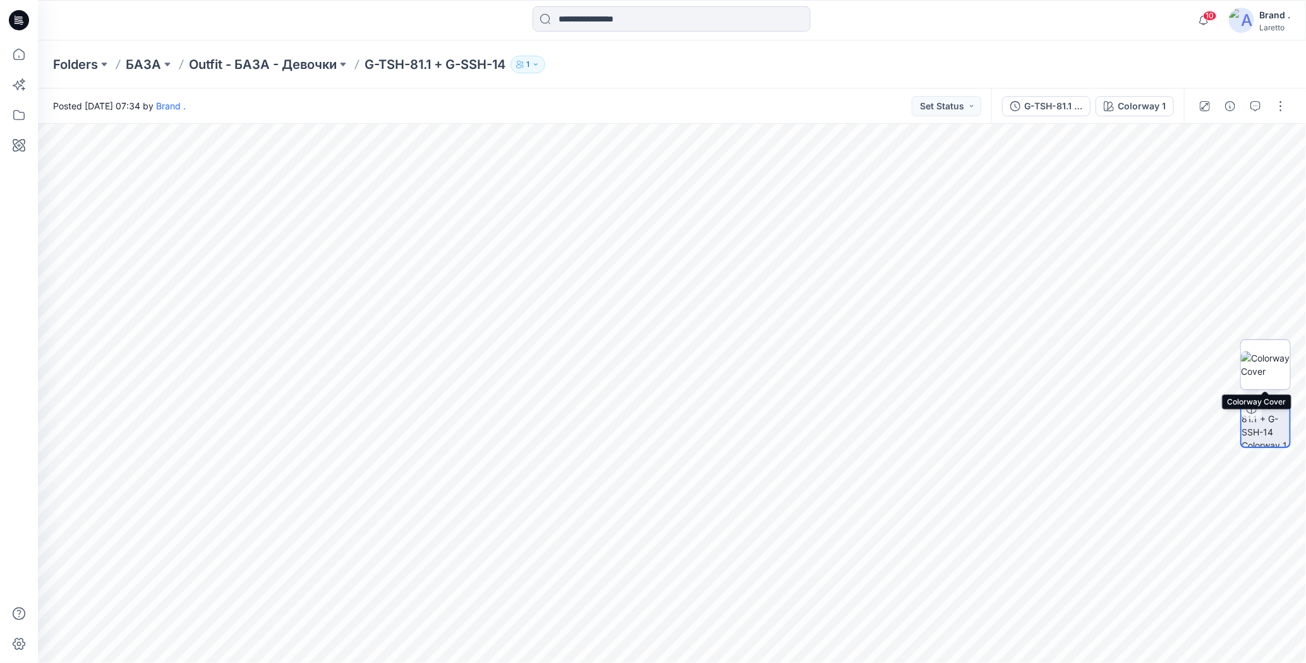
click at [1268, 365] on img at bounding box center [1265, 364] width 49 height 27
click at [1282, 99] on button "button" at bounding box center [1280, 106] width 20 height 20
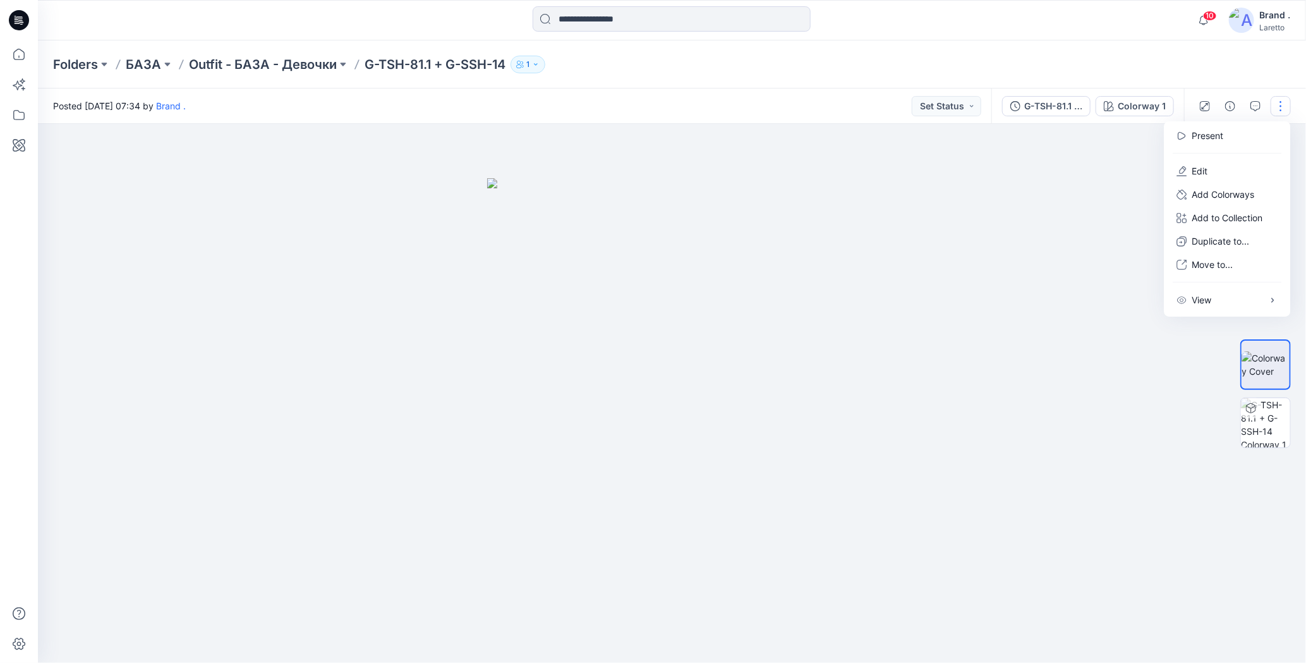
click at [1131, 64] on div "Folders БАЗА Outfit - БАЗА - Девочки G-TSH-81.1 + G-SSH-14 1" at bounding box center [622, 65] width 1139 height 18
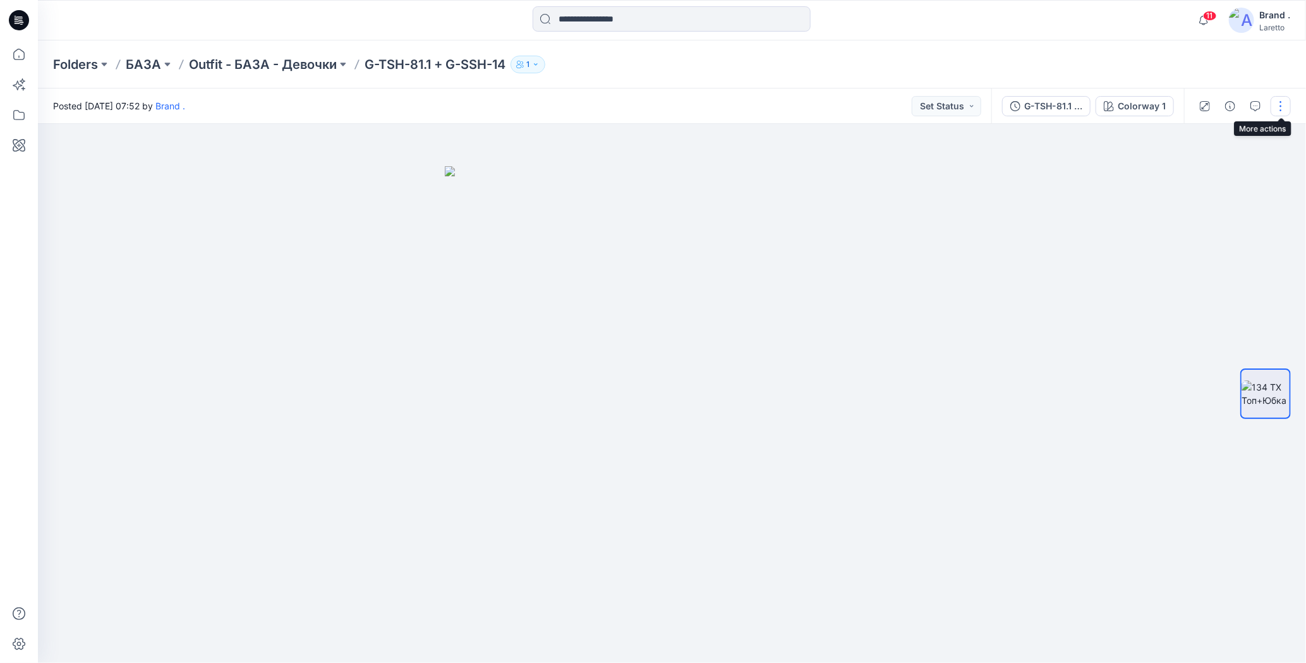
click at [1281, 110] on button "button" at bounding box center [1280, 106] width 20 height 20
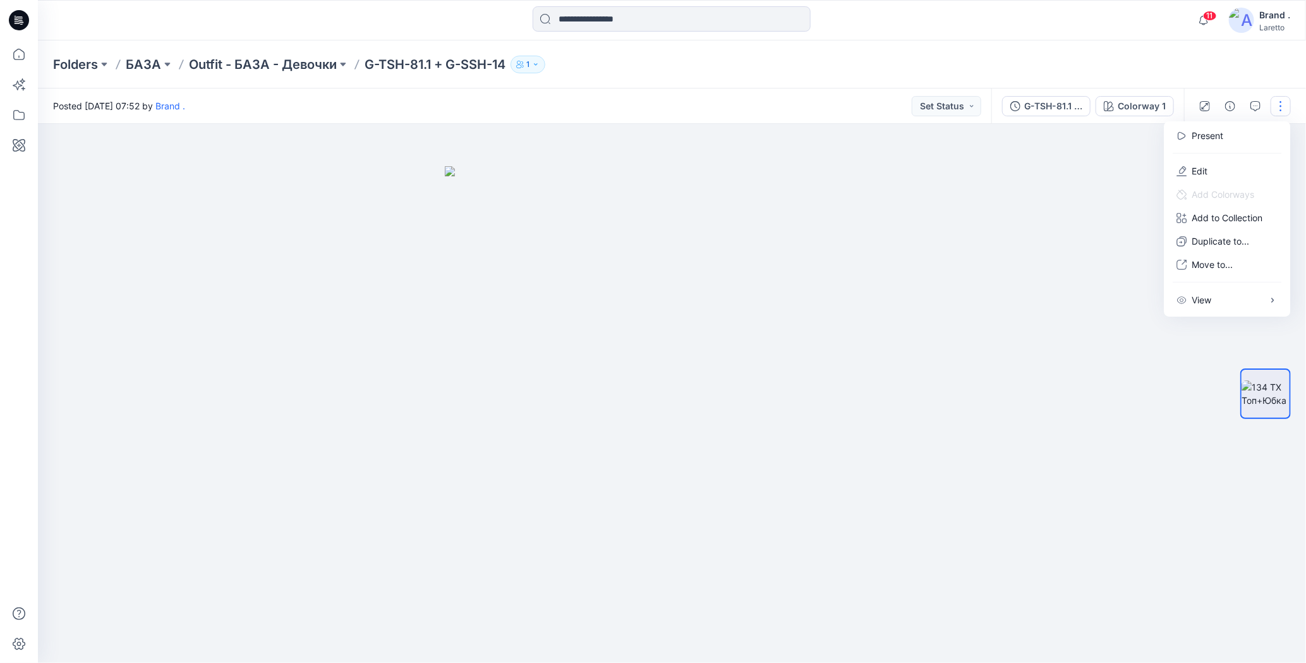
click at [1124, 60] on div "Folders БАЗА Outfit - БАЗА - Девочки G-TSH-81.1 + G-SSH-14 1" at bounding box center [622, 65] width 1139 height 18
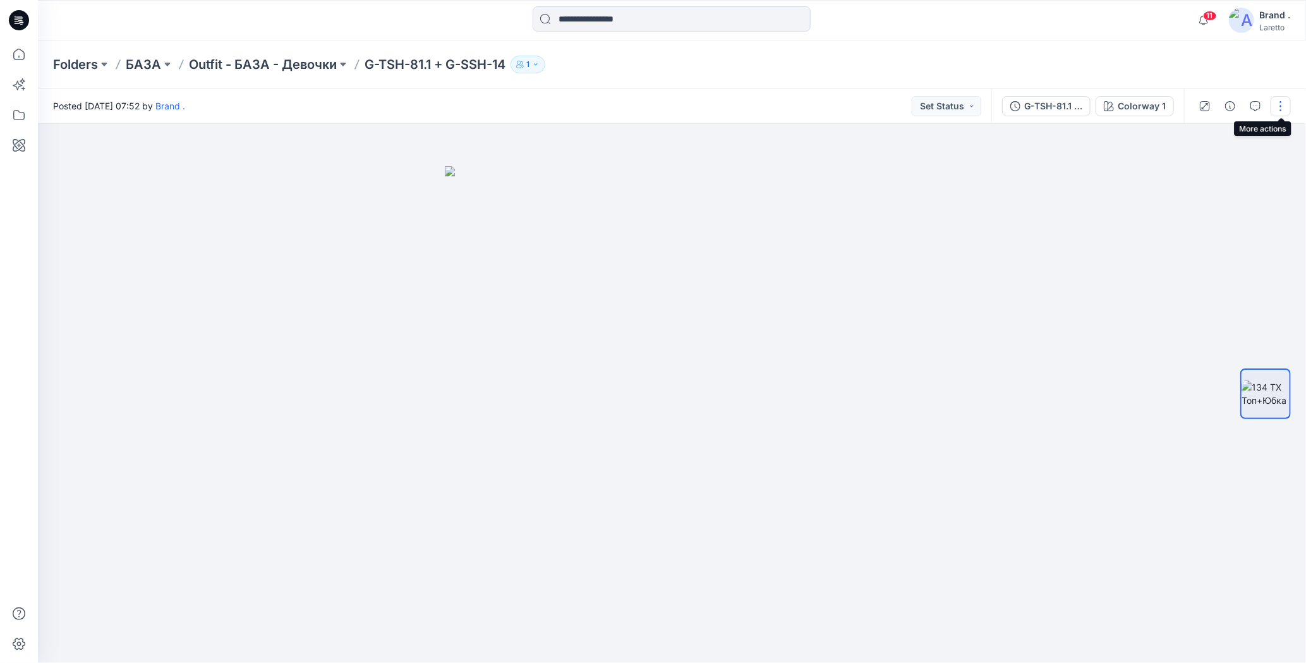
click at [1282, 105] on button "button" at bounding box center [1280, 106] width 20 height 20
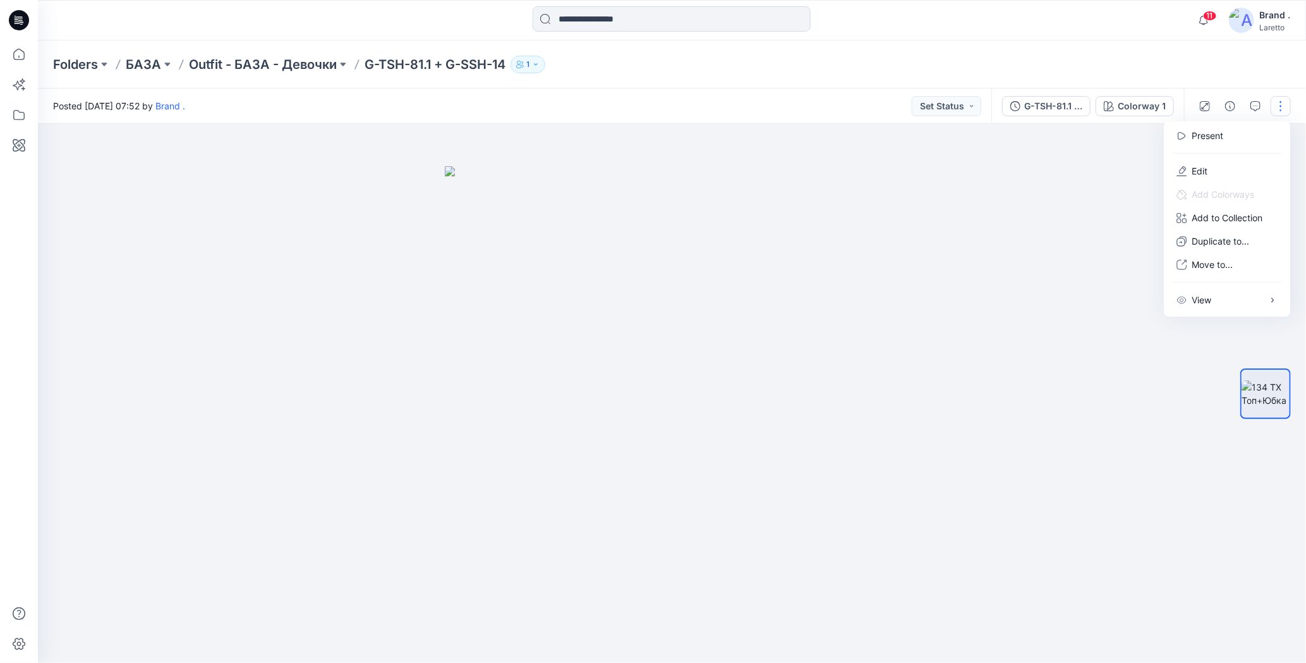
click at [1133, 58] on div "Folders БАЗА Outfit - БАЗА - Девочки G-TSH-81.1 + G-SSH-14 1" at bounding box center [622, 65] width 1139 height 18
click at [673, 66] on div "Folders БАЗА Outfit - БАЗА - Девочки G-TSH-81.1 + G-SSH-14 1" at bounding box center [622, 65] width 1139 height 18
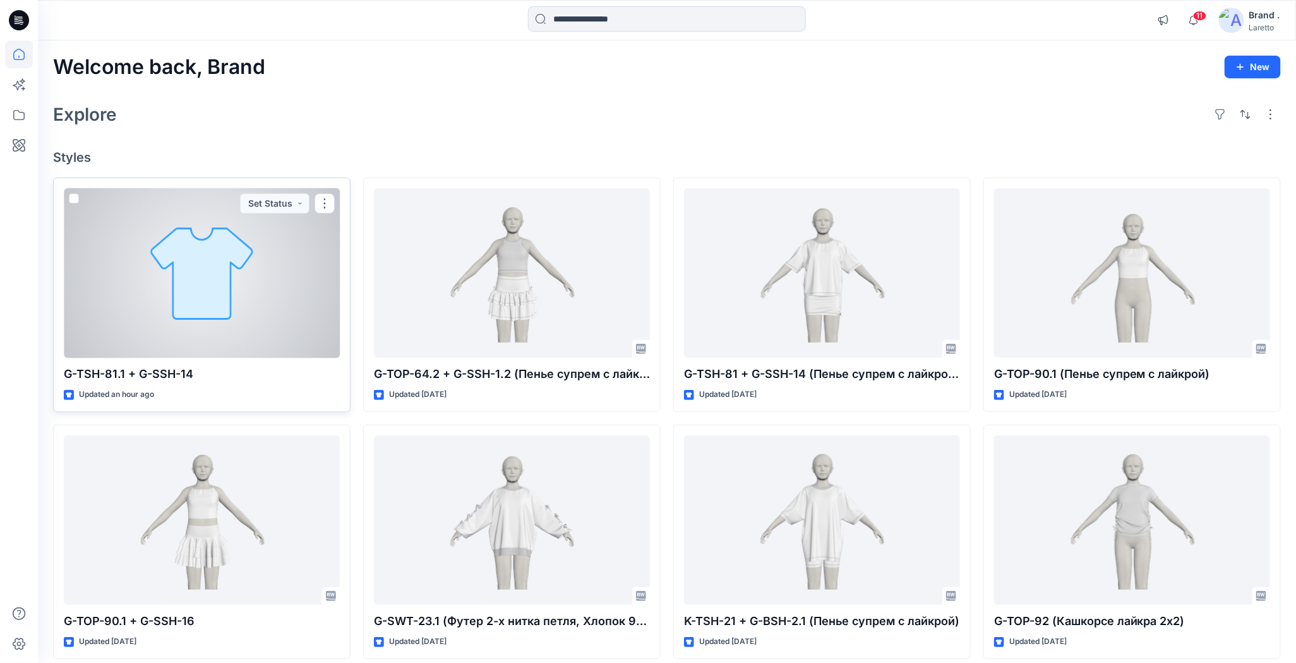
click at [241, 285] on div at bounding box center [202, 273] width 276 height 170
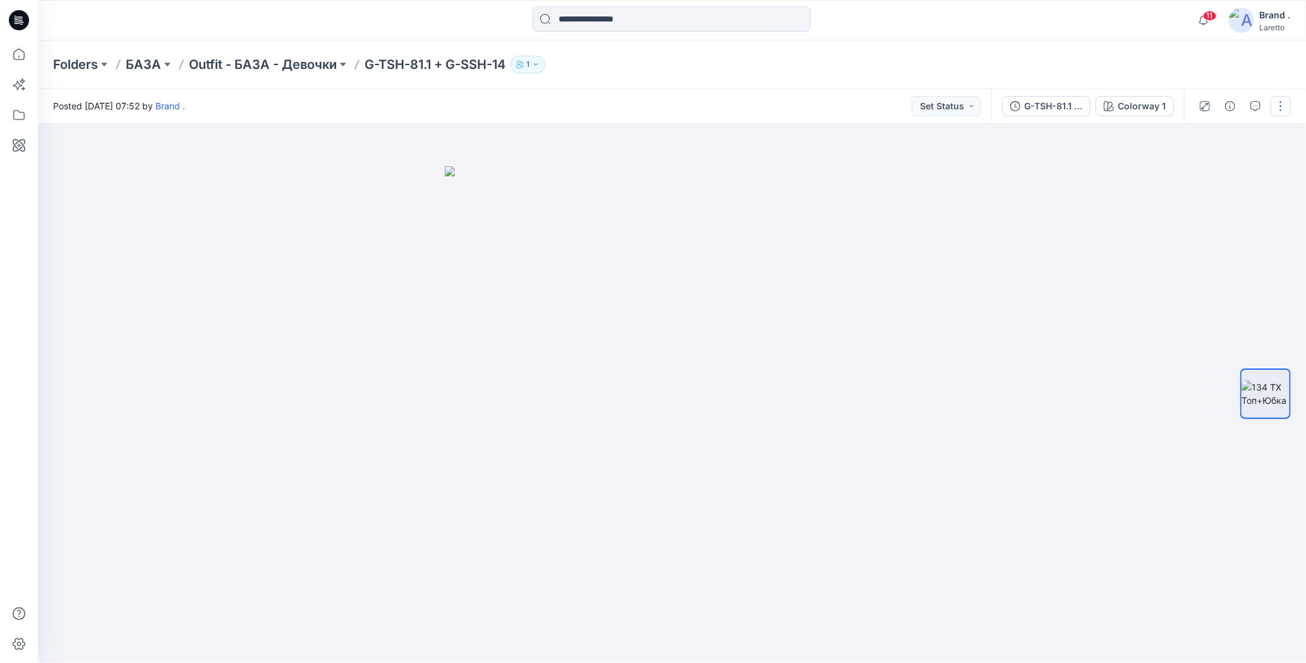
click at [1274, 104] on button "button" at bounding box center [1280, 106] width 20 height 20
click at [950, 53] on div "Folders БАЗА Outfit - БАЗА - Девочки G-TSH-81.1 + G-SSH-14 1" at bounding box center [672, 64] width 1268 height 48
click at [716, 55] on div "Folders БАЗА Outfit - БАЗА - Девочки G-TSH-81.1 + G-SSH-14 1" at bounding box center [672, 64] width 1268 height 48
